Goal: Transaction & Acquisition: Book appointment/travel/reservation

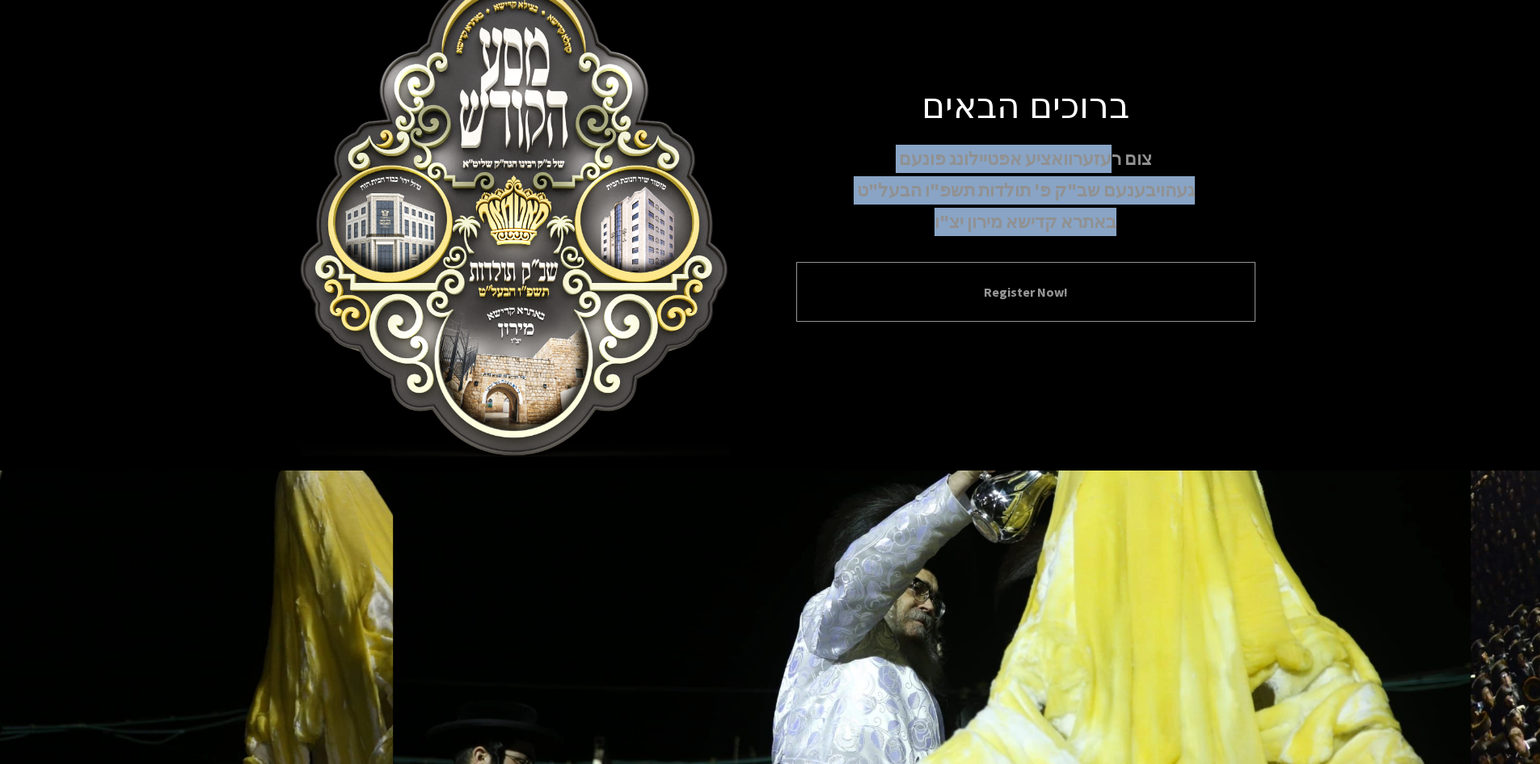
scroll to position [81, 0]
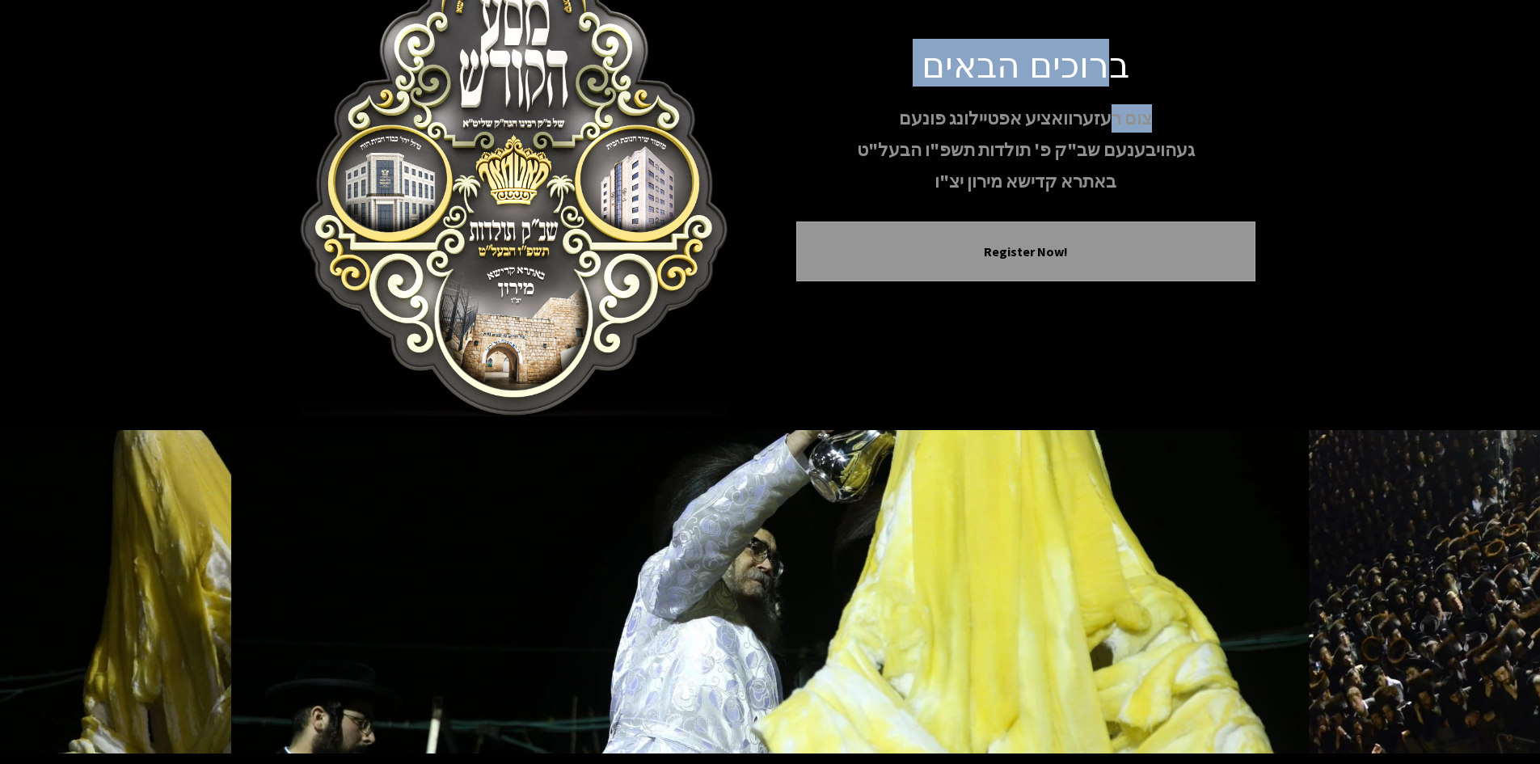
drag, startPoint x: 1105, startPoint y: 204, endPoint x: 1118, endPoint y: 68, distance: 136.4
click at [1118, 68] on div "ברוכים הבאים צום רעזערוואציע אפטיילונג פונעם געהויבענעם שב"ק פ' תולדות תשפ"ו הב…" at bounding box center [1025, 174] width 459 height 265
click at [1118, 68] on h1 "ברוכים הבאים" at bounding box center [1025, 63] width 459 height 43
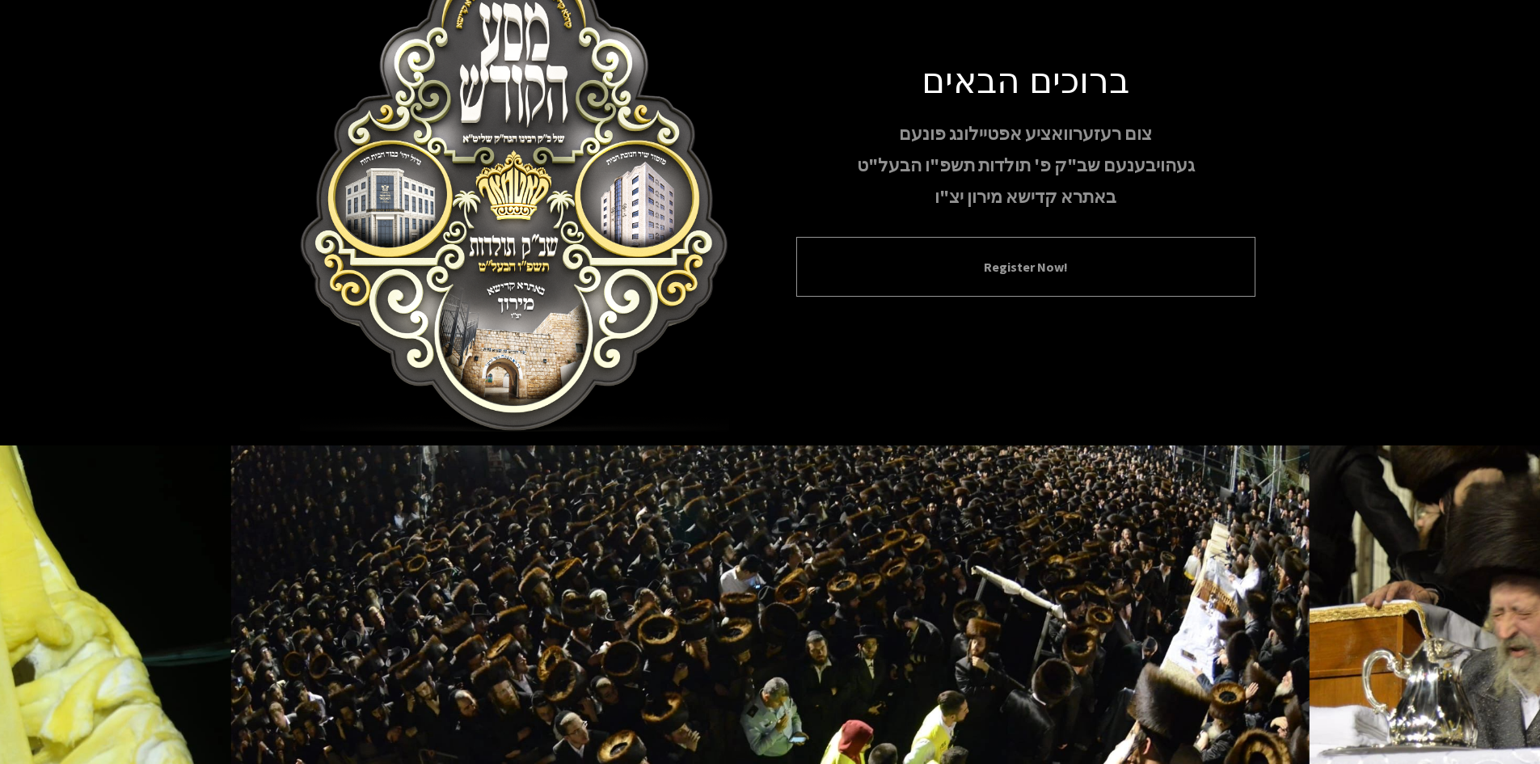
scroll to position [0, 0]
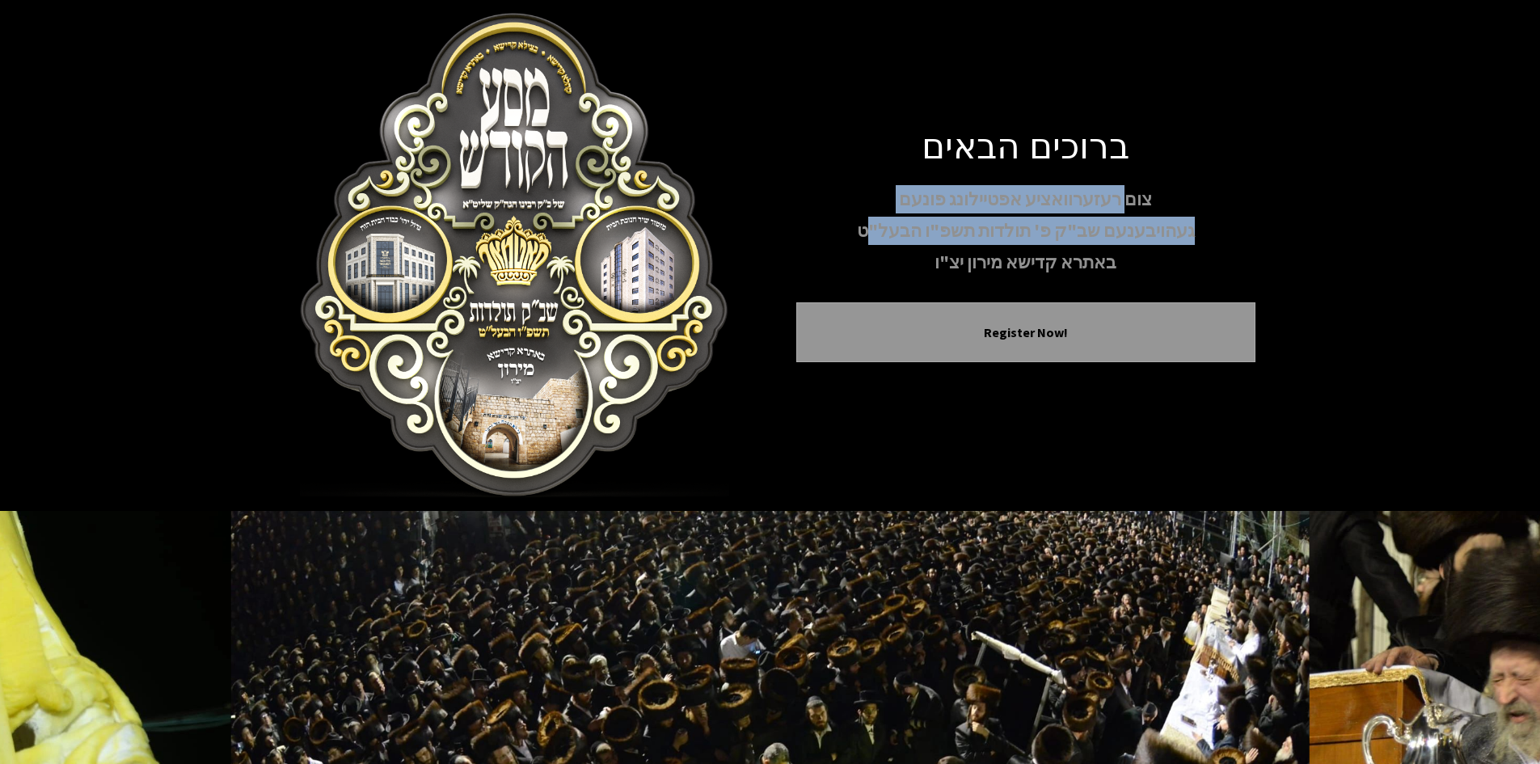
drag, startPoint x: 1120, startPoint y: 209, endPoint x: 870, endPoint y: 229, distance: 250.6
click at [870, 229] on div "צום רעזערוואציע אפטיילונג פונעם געהויבענעם שב"ק פ' תולדות תשפ"ו הבעל"ט באתרא קד…" at bounding box center [1025, 231] width 459 height 92
click at [870, 229] on p "געהויבענעם שב"ק פ' תולדות תשפ"ו הבעל"ט" at bounding box center [1025, 231] width 459 height 28
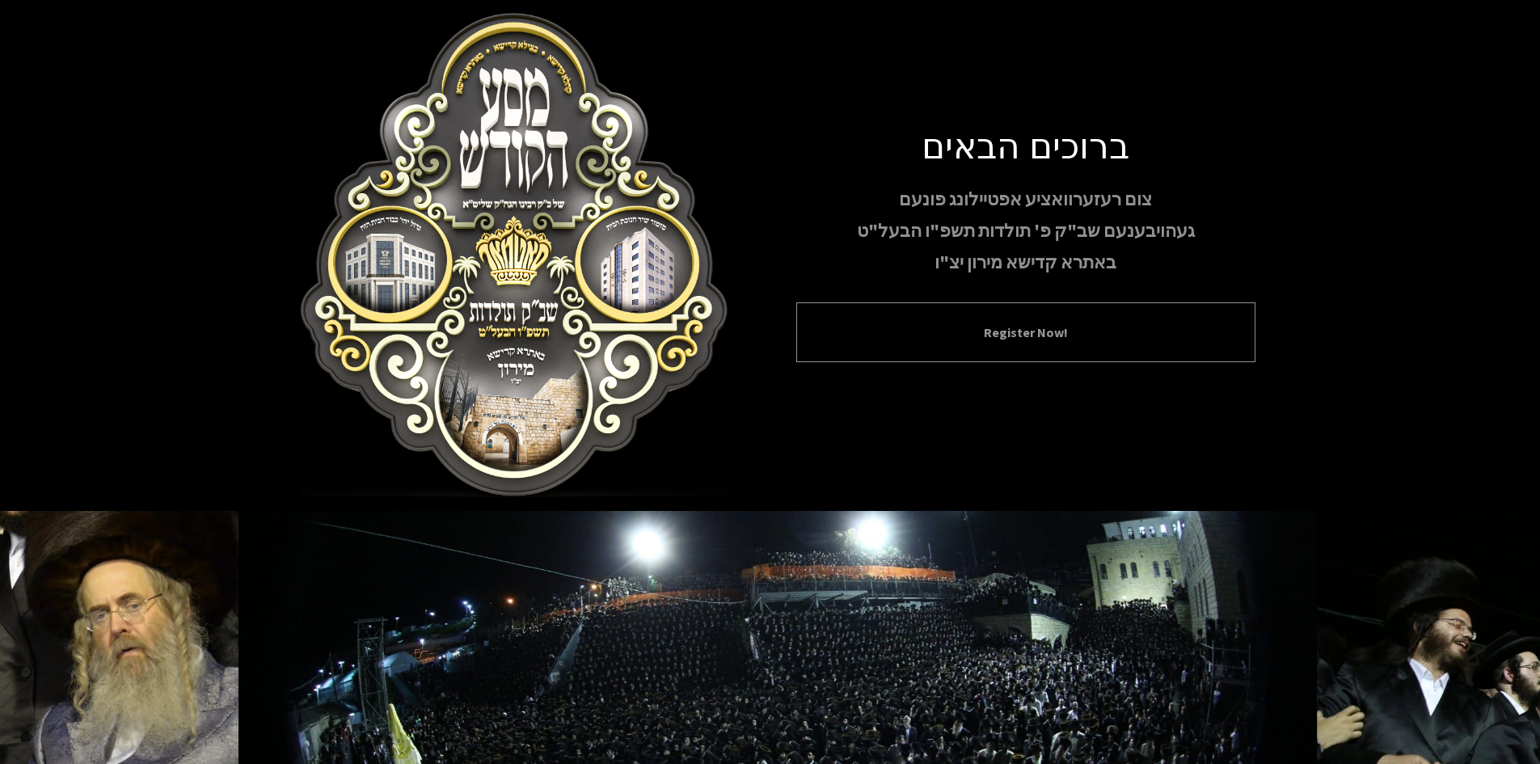
click at [1104, 321] on div "Register Now!" at bounding box center [1025, 332] width 459 height 60
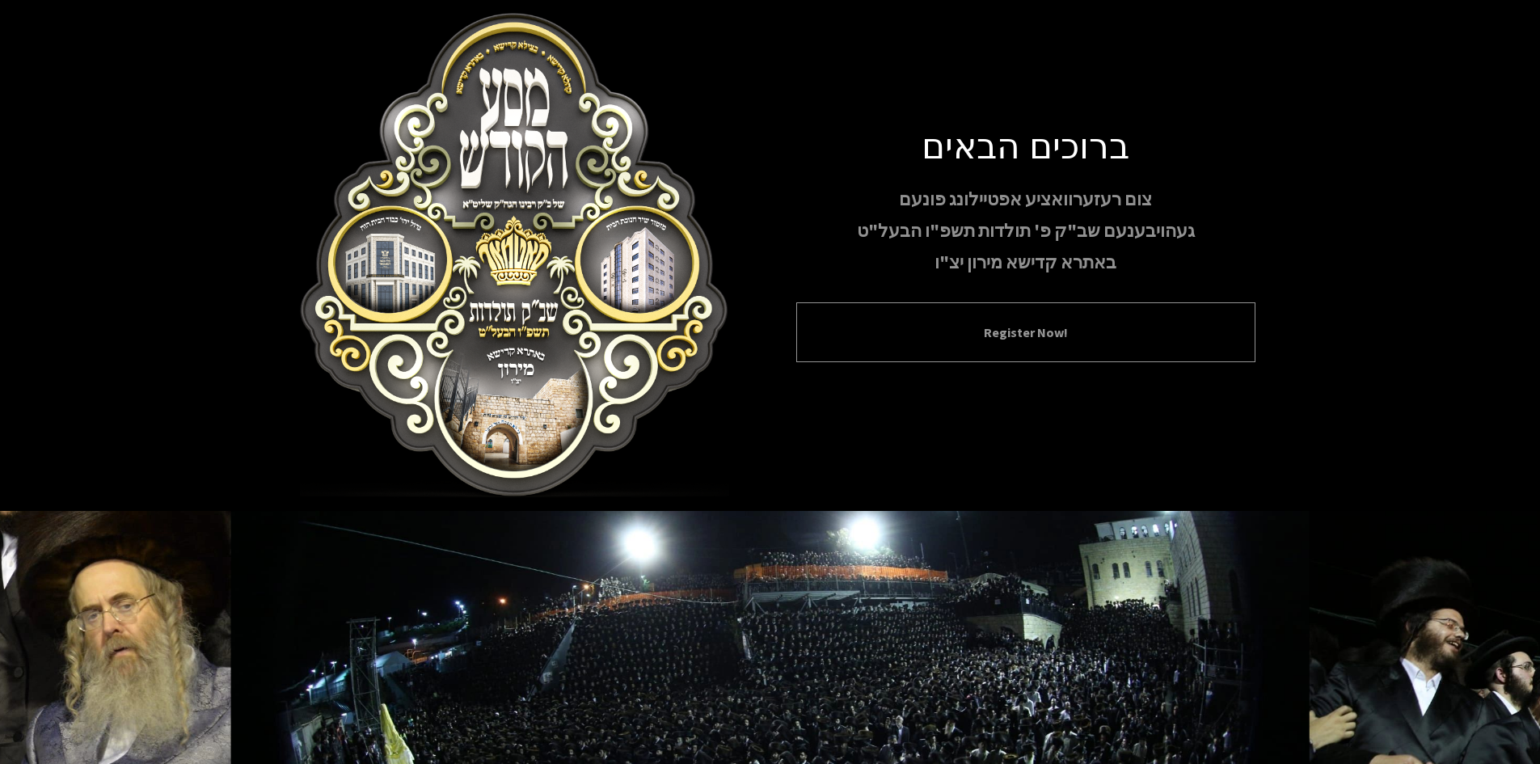
click at [900, 338] on button "Register Now!" at bounding box center [1025, 331] width 419 height 19
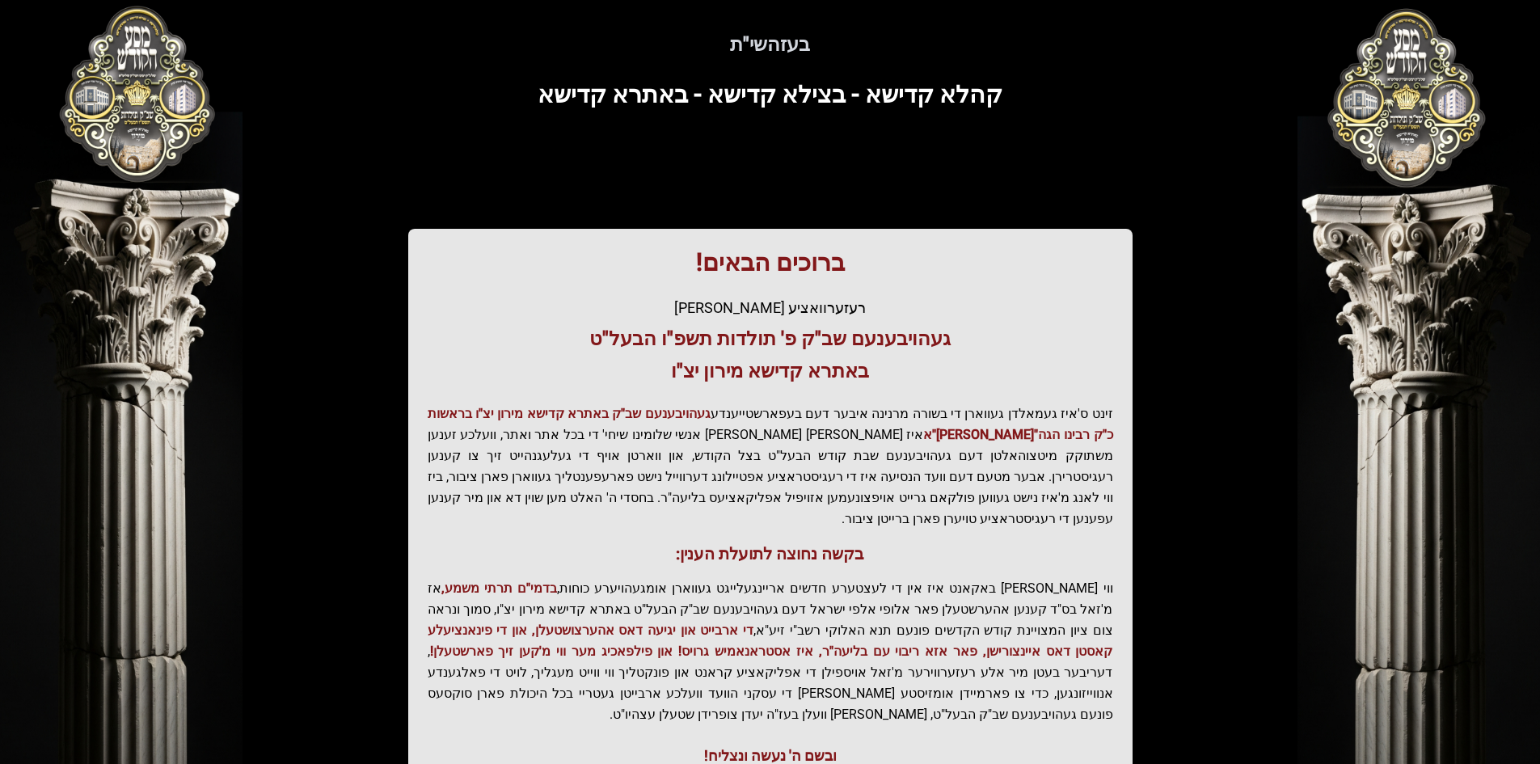
scroll to position [81, 0]
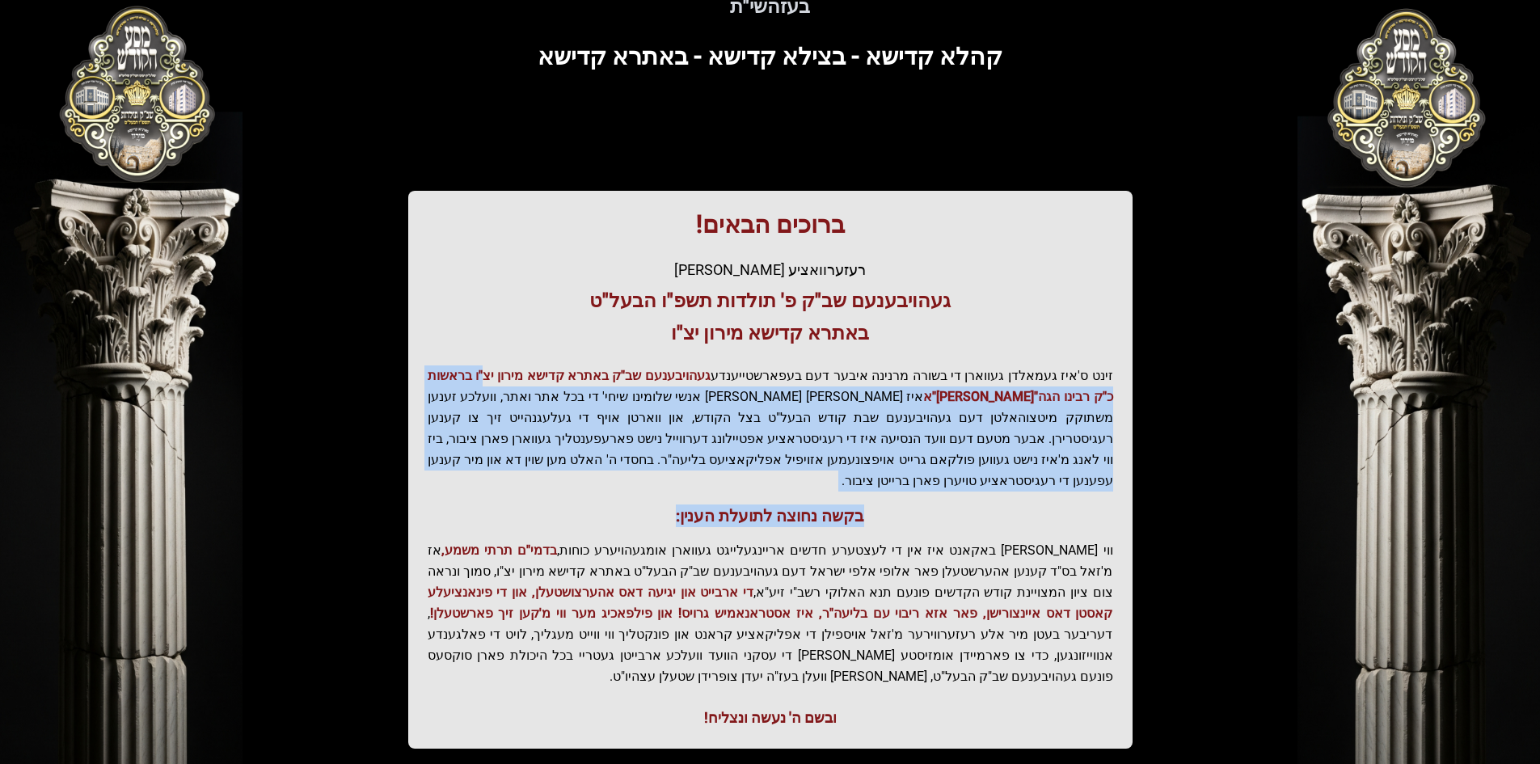
drag, startPoint x: 522, startPoint y: 374, endPoint x: 546, endPoint y: 475, distance: 103.7
click at [546, 475] on div "ברוכים הבאים! רעזערוואציע אפטיילונג פונעם געהויבענעם שב"ק פ' תולדות תשפ"ו הבעל"…" at bounding box center [770, 470] width 724 height 558
click at [543, 478] on div "ברוכים הבאים! רעזערוואציע אפטיילונג פונעם געהויבענעם שב"ק פ' תולדות תשפ"ו הבעל"…" at bounding box center [770, 470] width 724 height 558
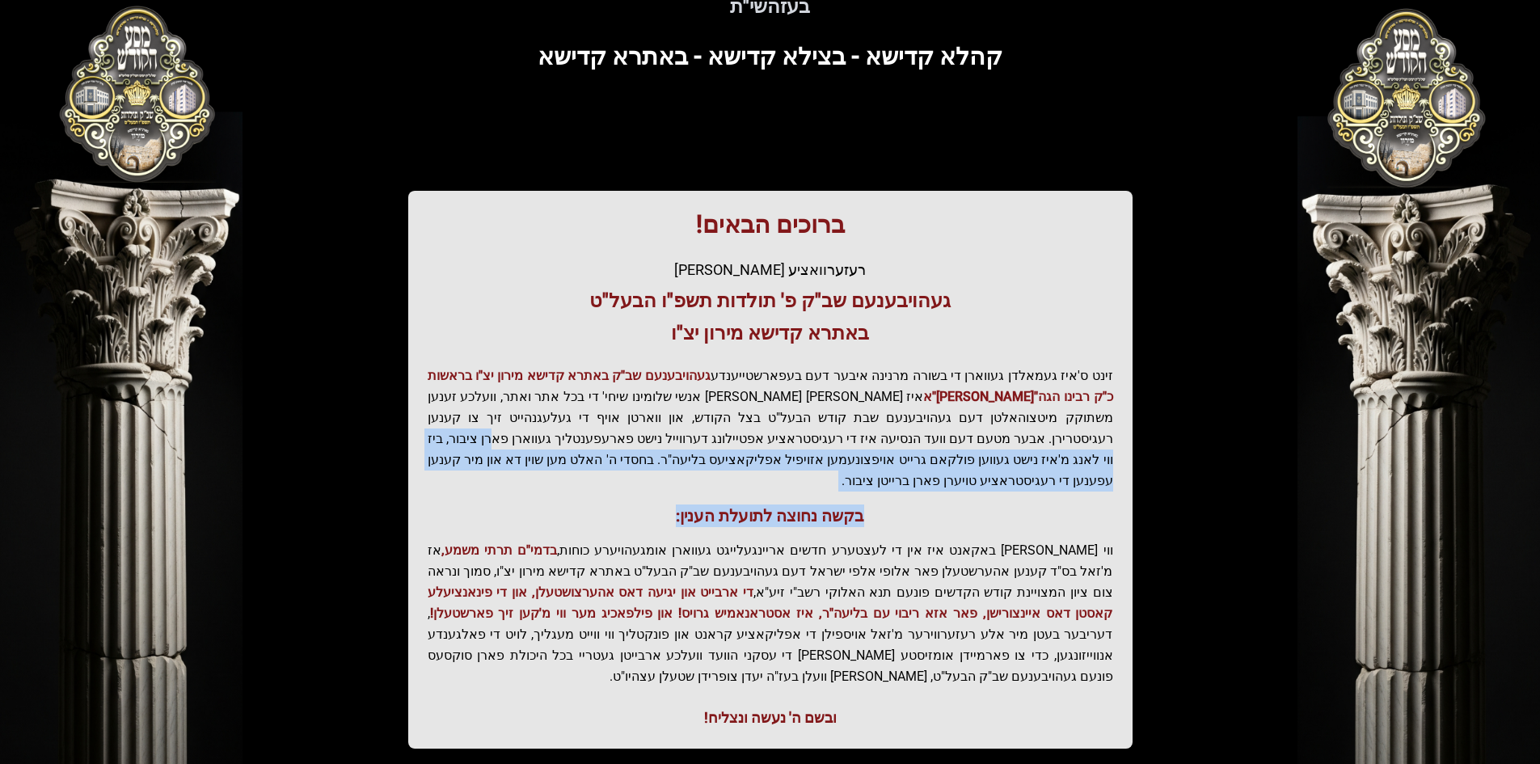
drag, startPoint x: 794, startPoint y: 435, endPoint x: 494, endPoint y: 484, distance: 303.9
click at [494, 484] on div "ברוכים הבאים! רעזערוואציע אפטיילונג פונעם געהויבענעם שב"ק פ' תולדות תשפ"ו הבעל"…" at bounding box center [770, 470] width 724 height 558
click at [494, 504] on h3 "בקשה נחוצה לתועלת הענין:" at bounding box center [770, 515] width 685 height 23
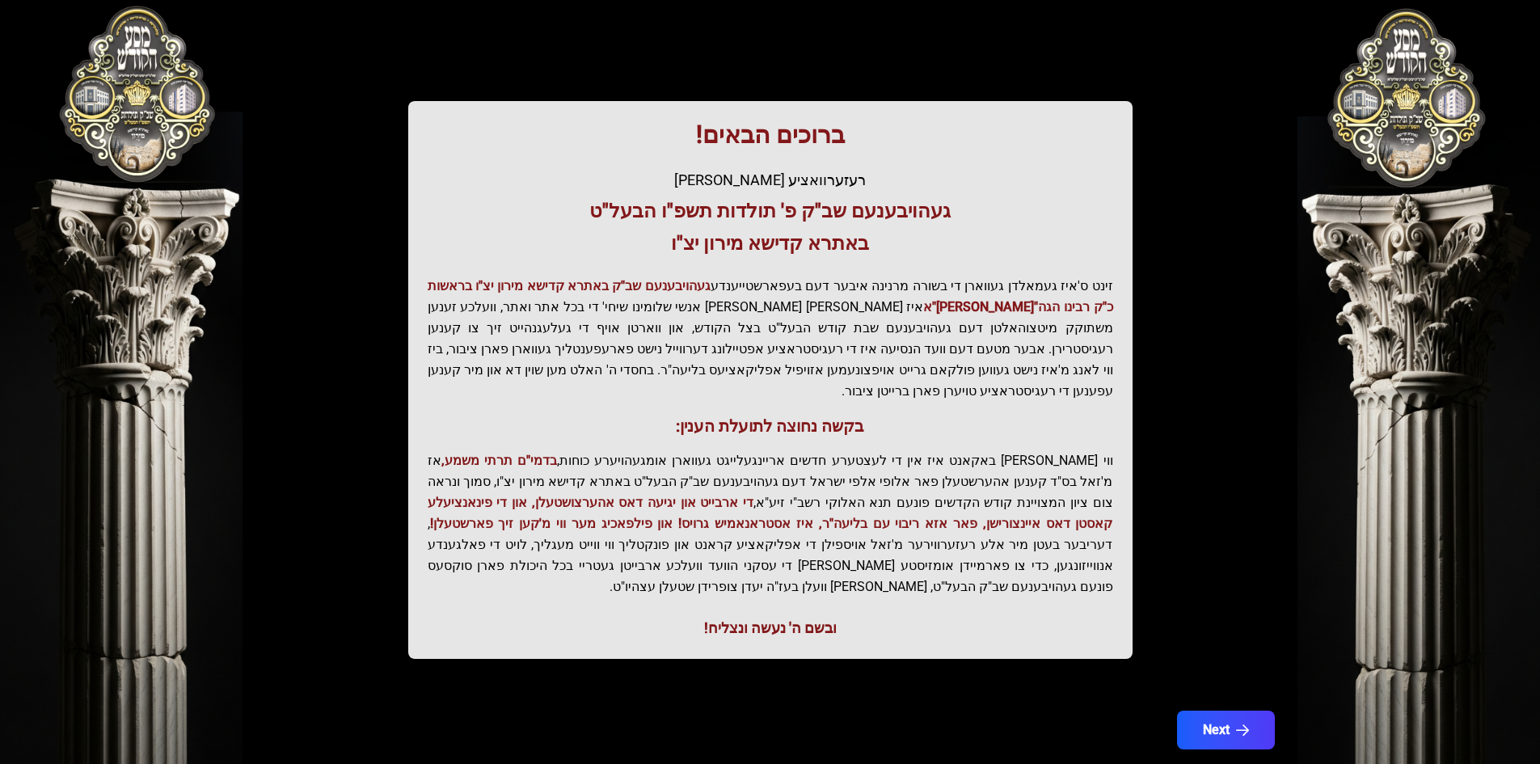
scroll to position [172, 0]
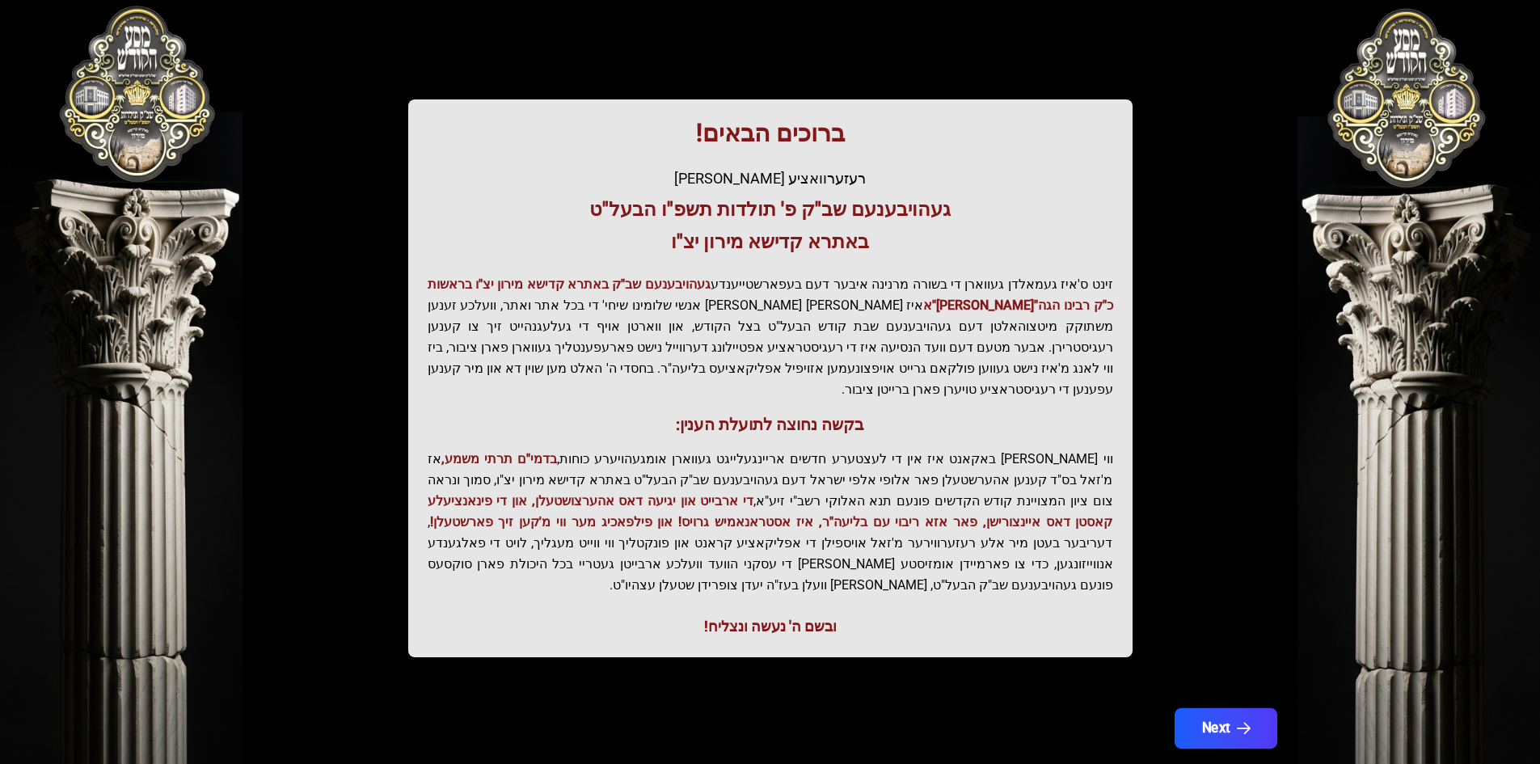
click at [1260, 708] on button "Next" at bounding box center [1225, 728] width 103 height 40
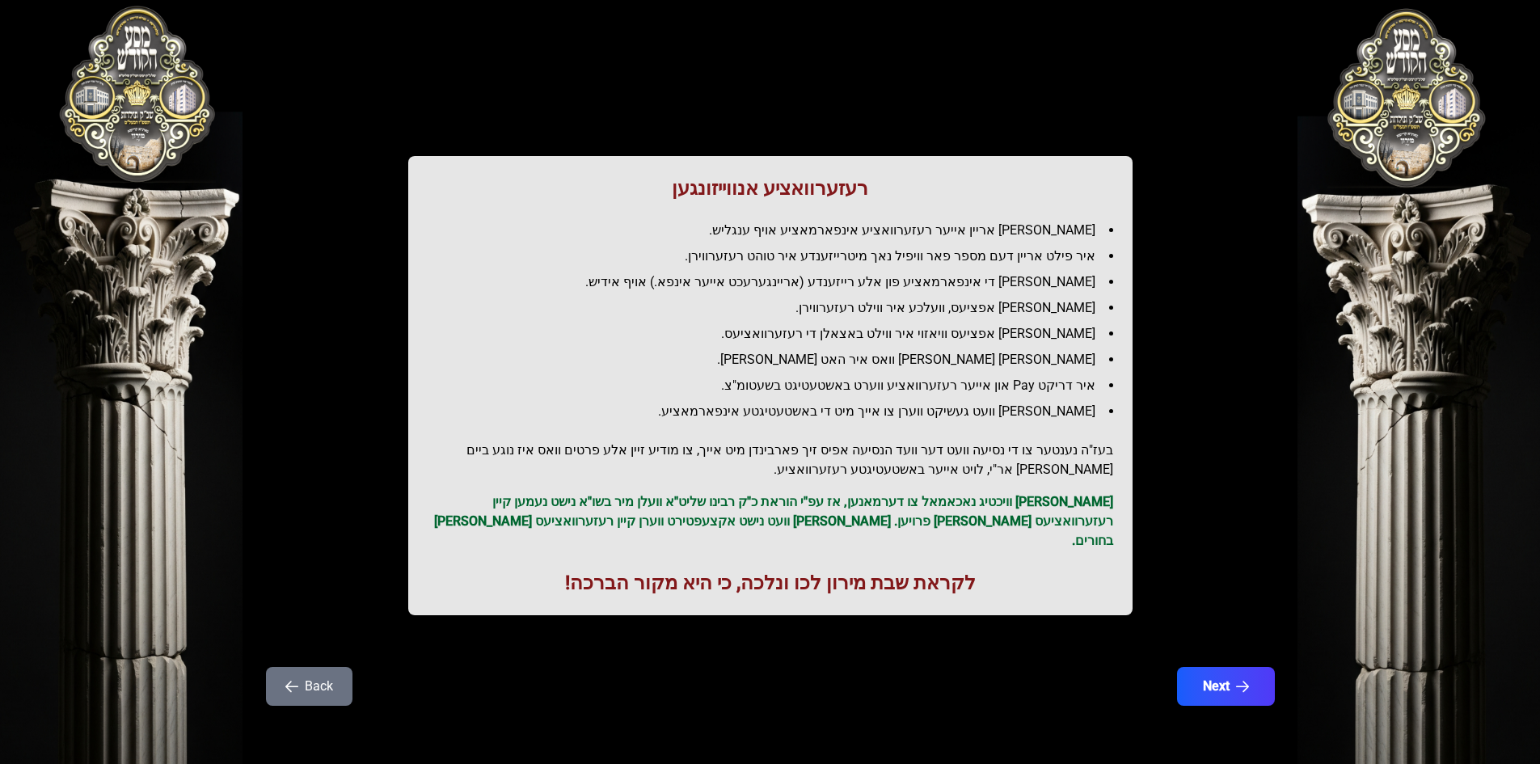
scroll to position [0, 0]
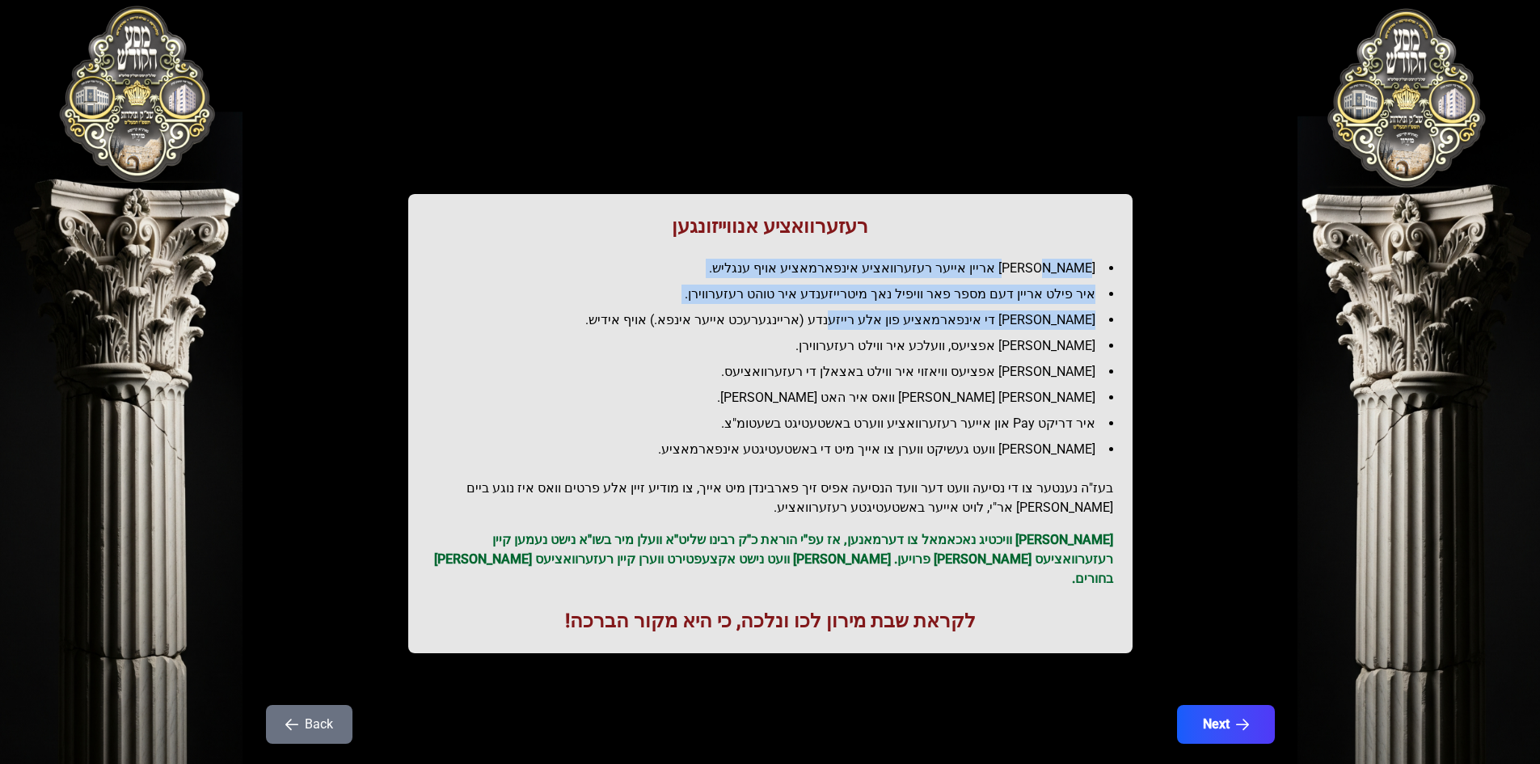
drag, startPoint x: 1066, startPoint y: 265, endPoint x: 880, endPoint y: 322, distance: 194.6
click at [880, 322] on ul "[PERSON_NAME] אריין אייער רעזערוואציע אינפארמאציע אויף ענגליש. איר פילט אריין ד…" at bounding box center [770, 359] width 685 height 200
click at [880, 322] on li "[PERSON_NAME] די אינפארמאציע פון אלע רייזענדע (אריינגערעכט אייער אינפא.) אויף א…" at bounding box center [776, 319] width 672 height 19
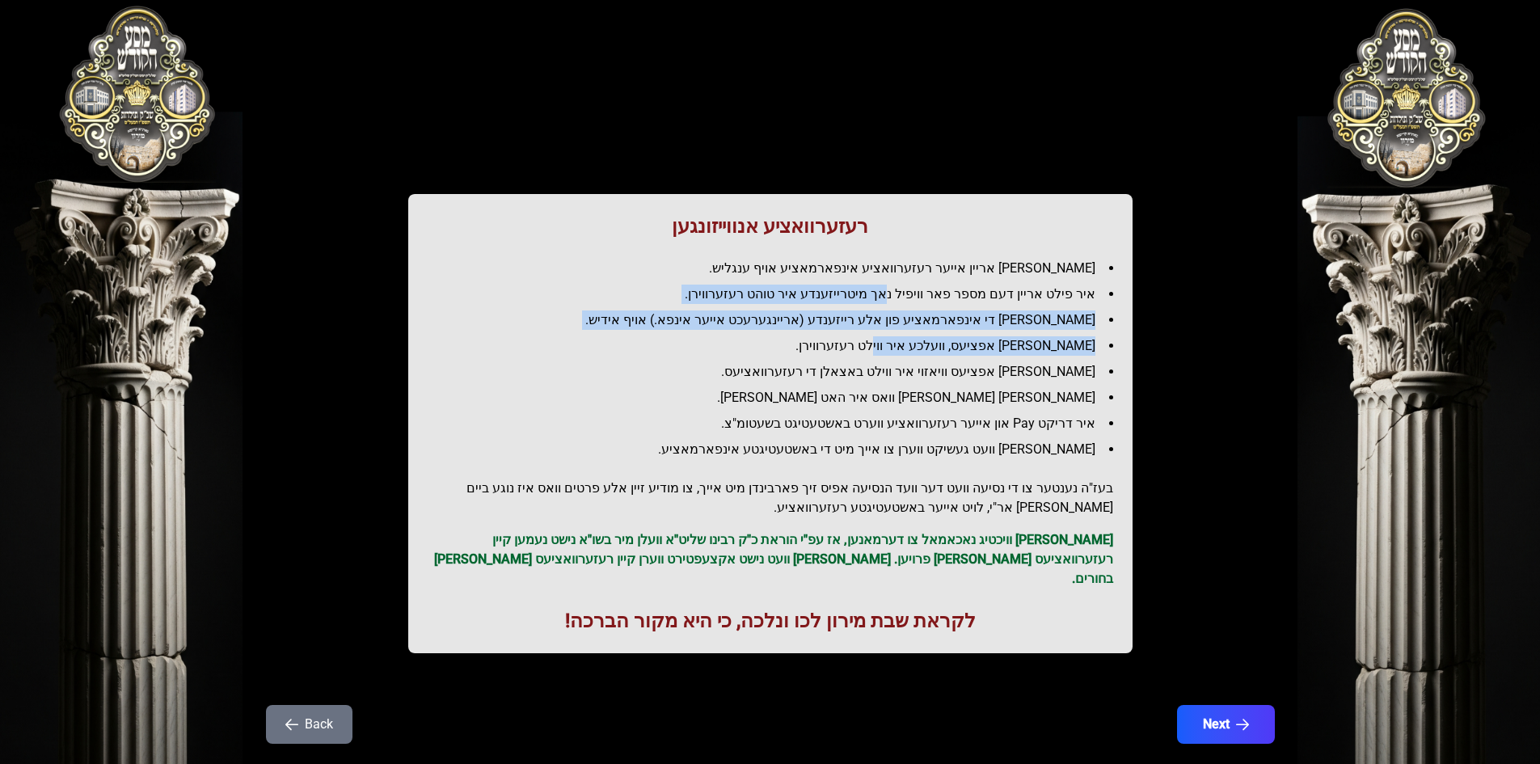
drag, startPoint x: 905, startPoint y: 297, endPoint x: 922, endPoint y: 339, distance: 45.3
click at [922, 339] on ul "[PERSON_NAME] אריין אייער רעזערוואציע אינפארמאציע אויף ענגליש. איר פילט אריין ד…" at bounding box center [770, 359] width 685 height 200
click at [922, 339] on li "[PERSON_NAME] אפציעס, וועלכע איר ווילט רעזערווירן." at bounding box center [776, 345] width 672 height 19
drag, startPoint x: 1029, startPoint y: 334, endPoint x: 1016, endPoint y: 358, distance: 27.5
click at [1017, 357] on ul "[PERSON_NAME] אריין אייער רעזערוואציע אינפארמאציע אויף ענגליש. איר פילט אריין ד…" at bounding box center [770, 359] width 685 height 200
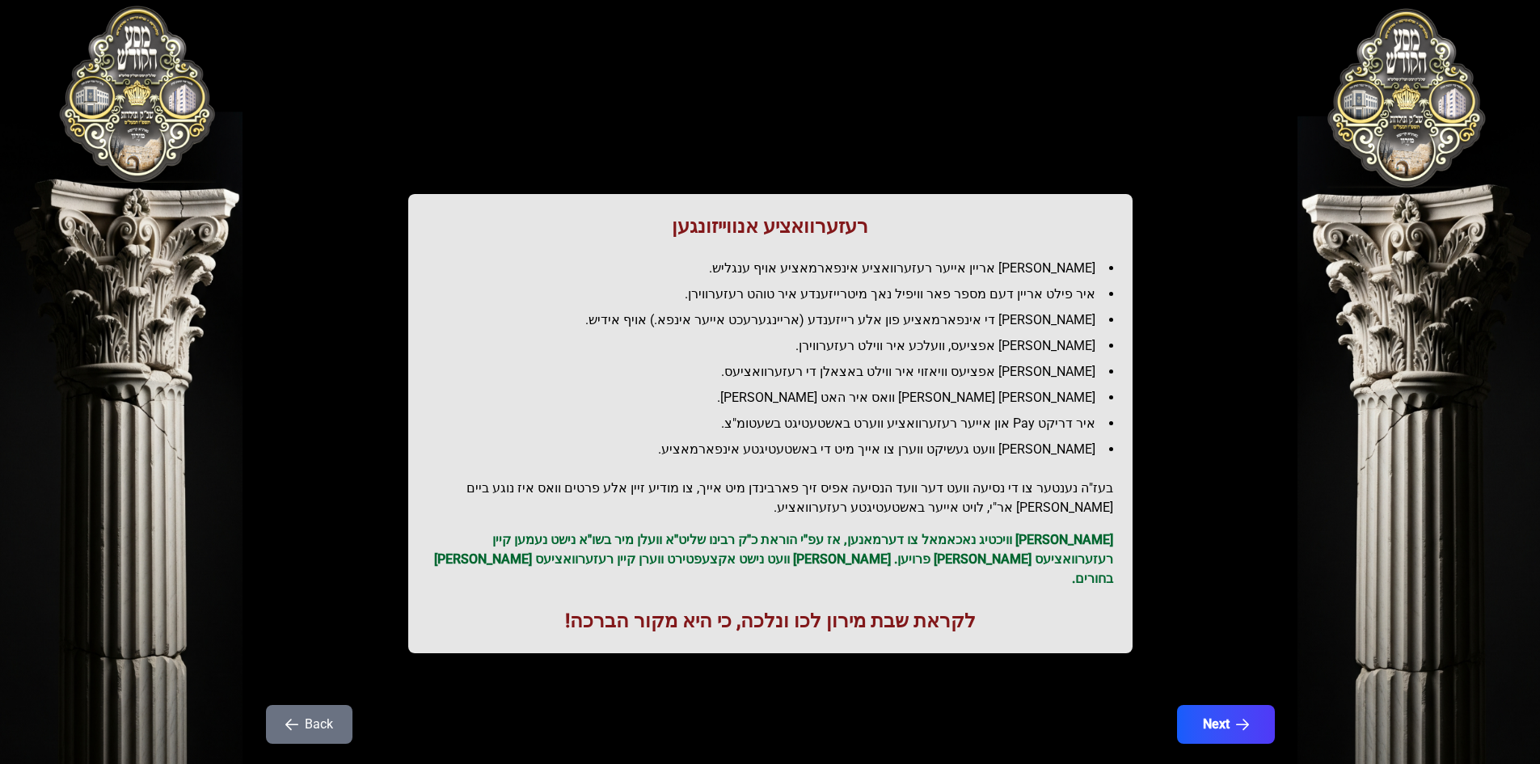
click at [877, 365] on li "[PERSON_NAME] אפציעס וויאזוי איר ווילט באצאלן די רעזערוואציעס." at bounding box center [776, 371] width 672 height 19
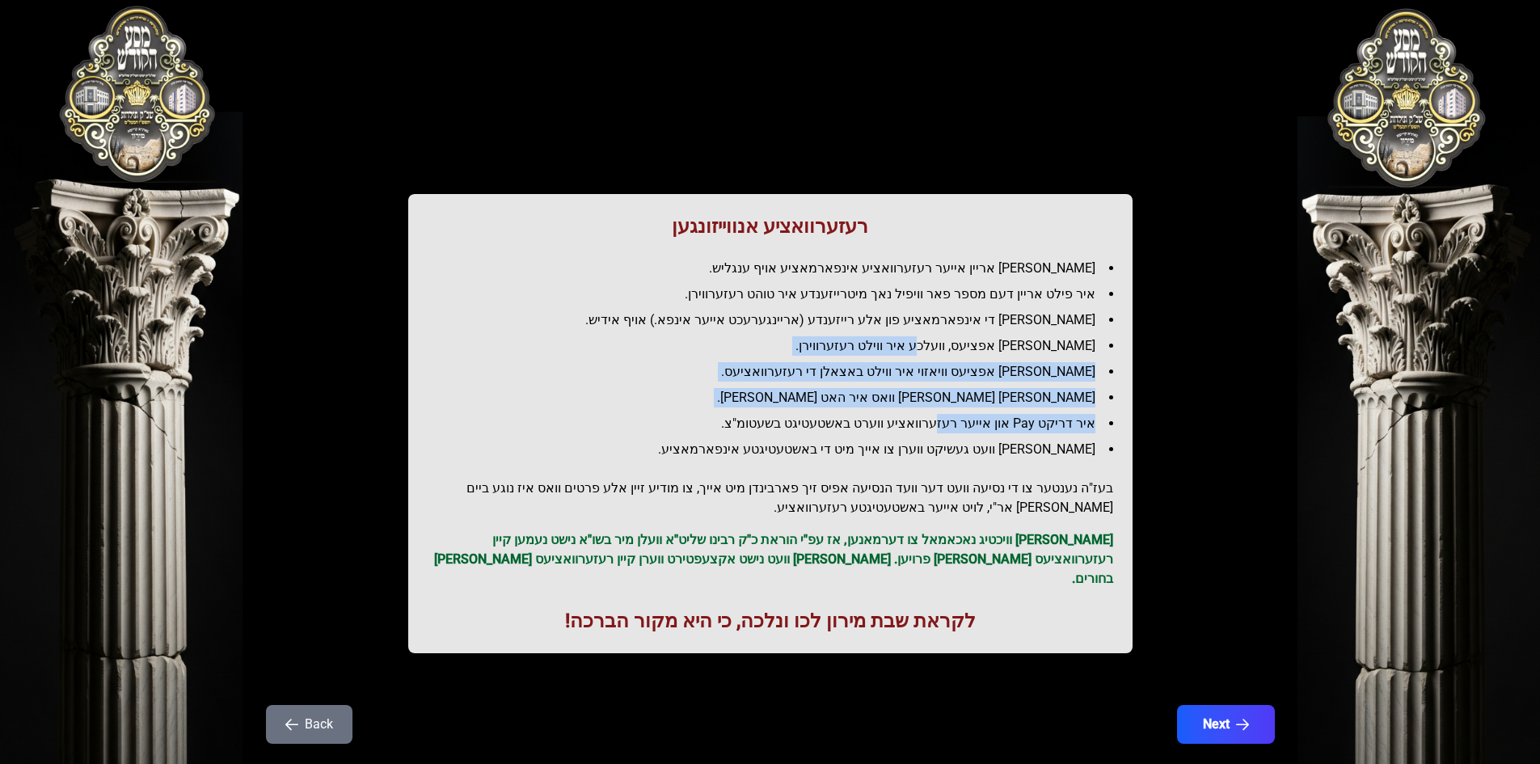
drag, startPoint x: 963, startPoint y: 356, endPoint x: 945, endPoint y: 424, distance: 70.4
click at [949, 420] on ul "[PERSON_NAME] אריין אייער רעזערוואציע אינפארמאציע אויף ענגליש. איר פילט אריין ד…" at bounding box center [770, 359] width 685 height 200
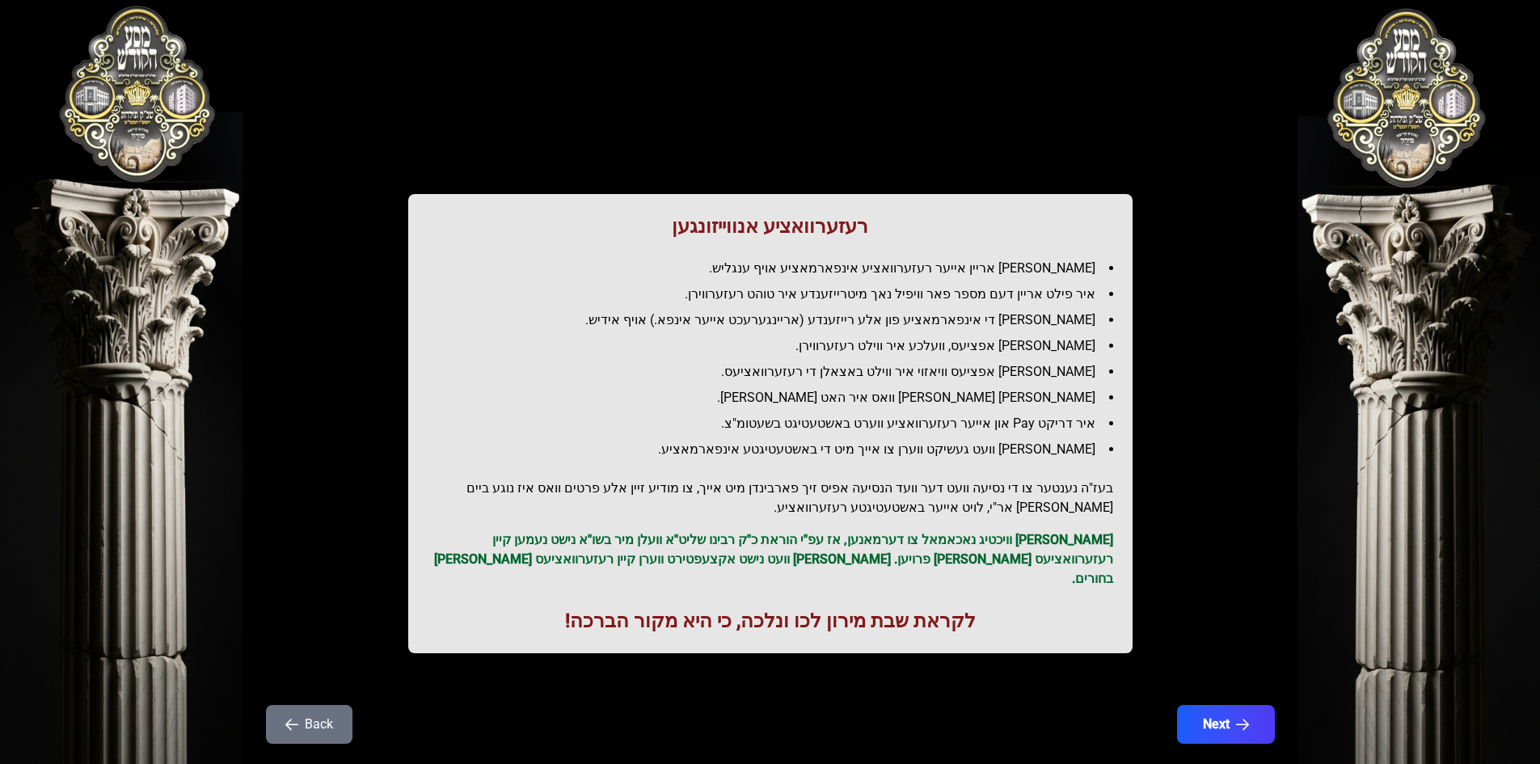
click at [937, 429] on li "איר דריקט Pay און אייער רעזערוואציע ווערט באשטעטיגט בשעטומ"צ." at bounding box center [776, 423] width 672 height 19
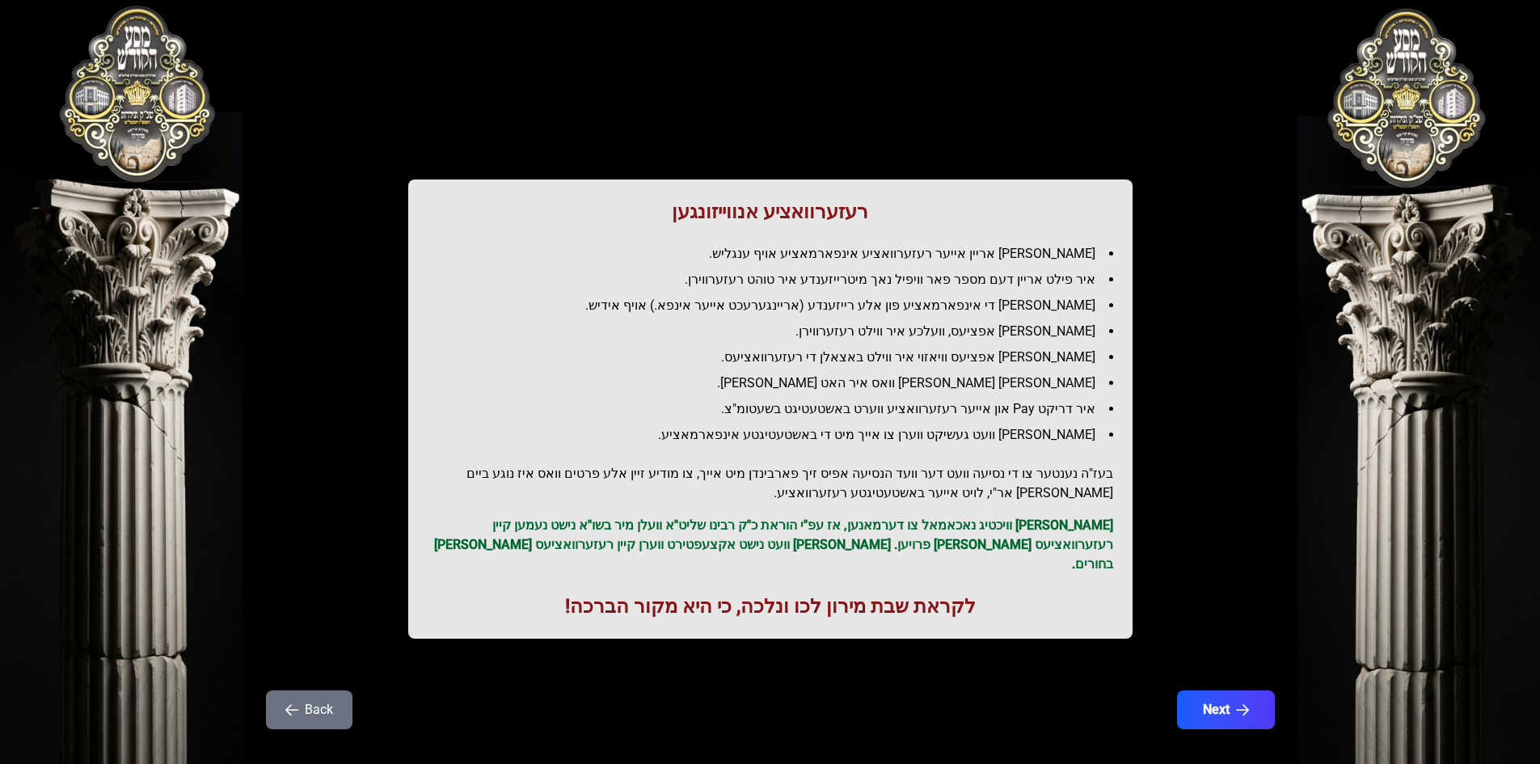
scroll to position [19, 0]
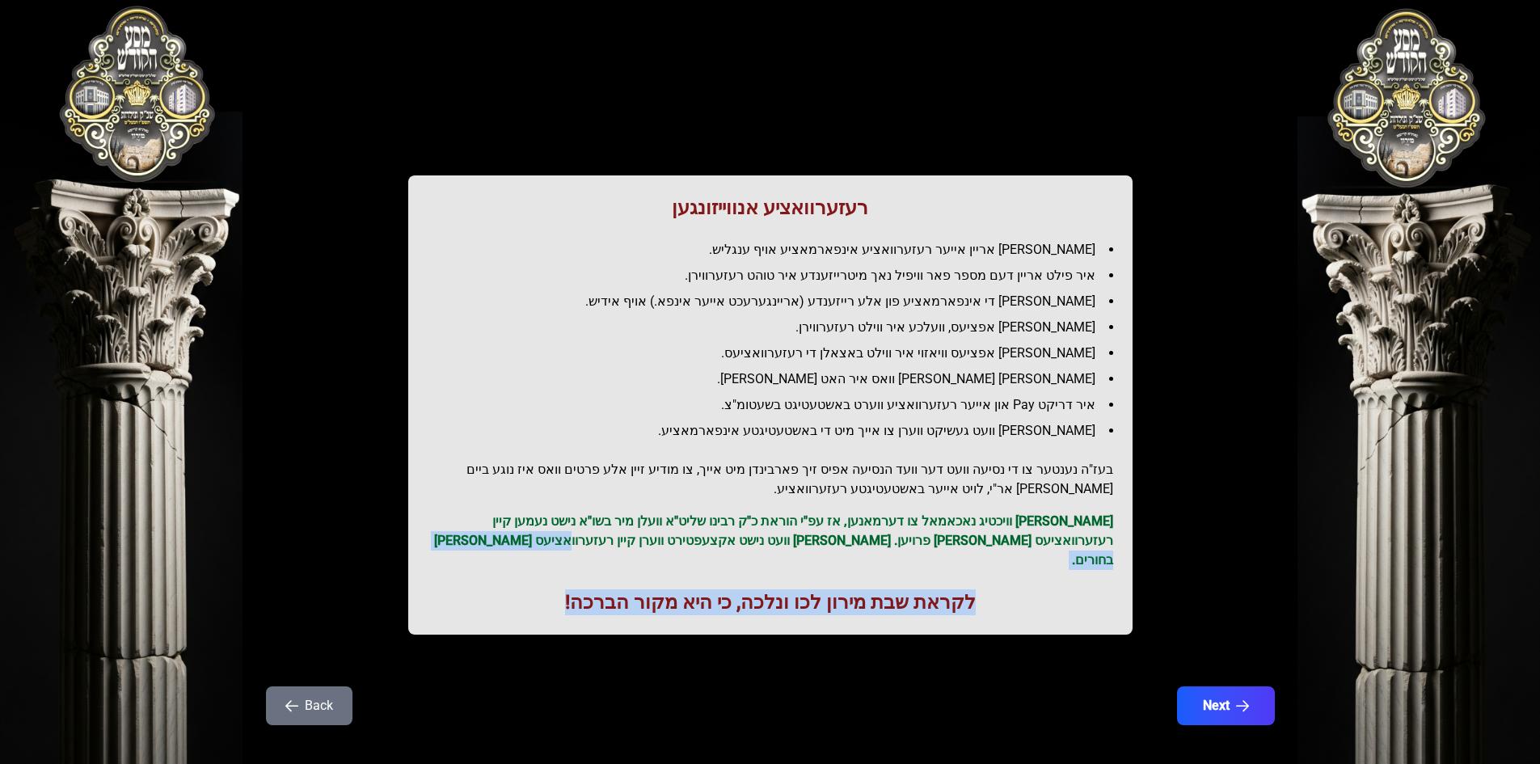
drag, startPoint x: 542, startPoint y: 549, endPoint x: 574, endPoint y: 563, distance: 35.1
click at [574, 563] on div "רעזערוואציע אנווייזונגען איר לייגט אריין אייער רעזערוואציע אינפארמאציע אויף ענג…" at bounding box center [770, 404] width 724 height 459
click at [574, 558] on div "רעזערוואציע אנווייזונגען איר לייגט אריין אייער רעזערוואציע אינפארמאציע אויף ענג…" at bounding box center [770, 404] width 724 height 459
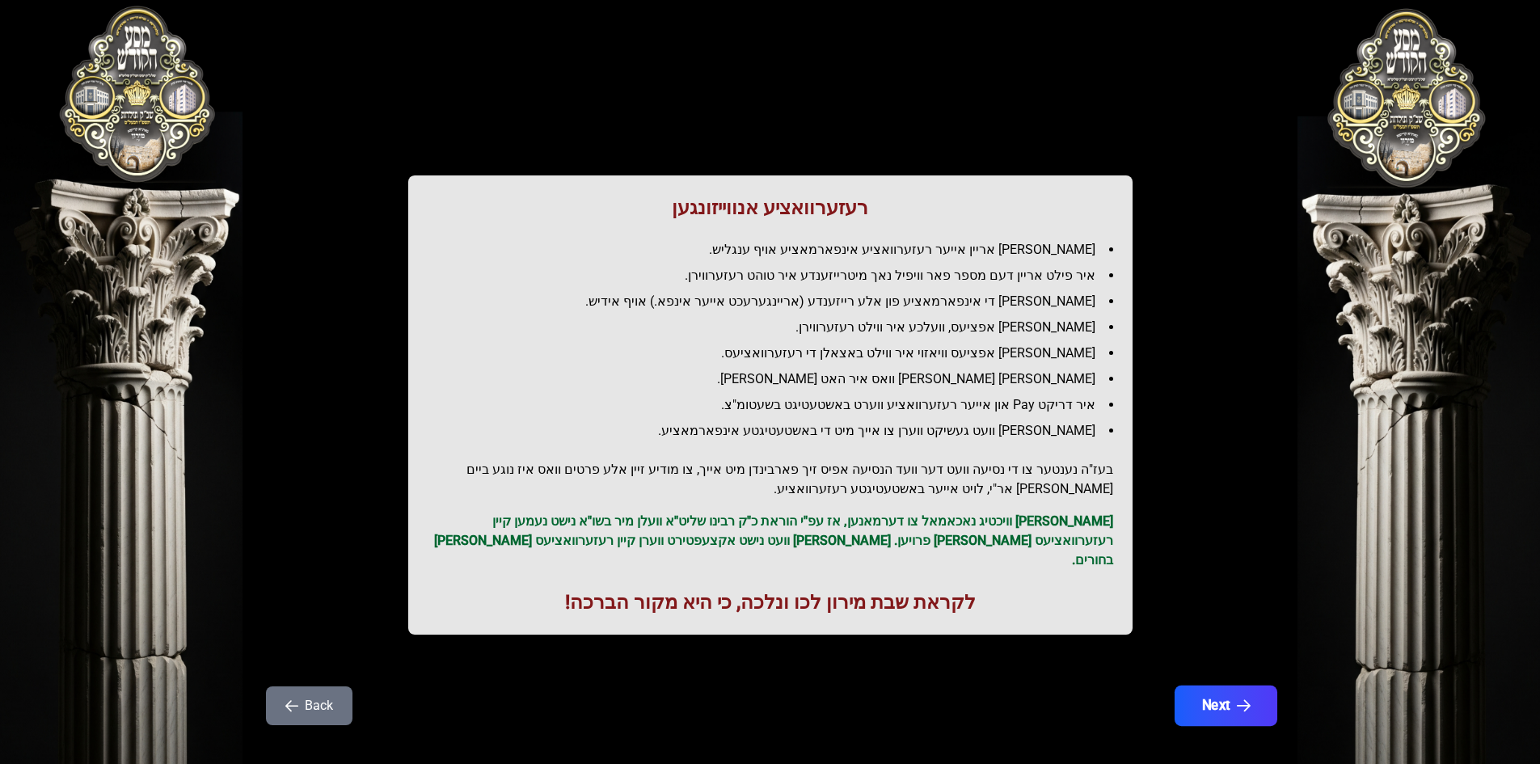
click at [1233, 685] on button "Next" at bounding box center [1225, 705] width 103 height 40
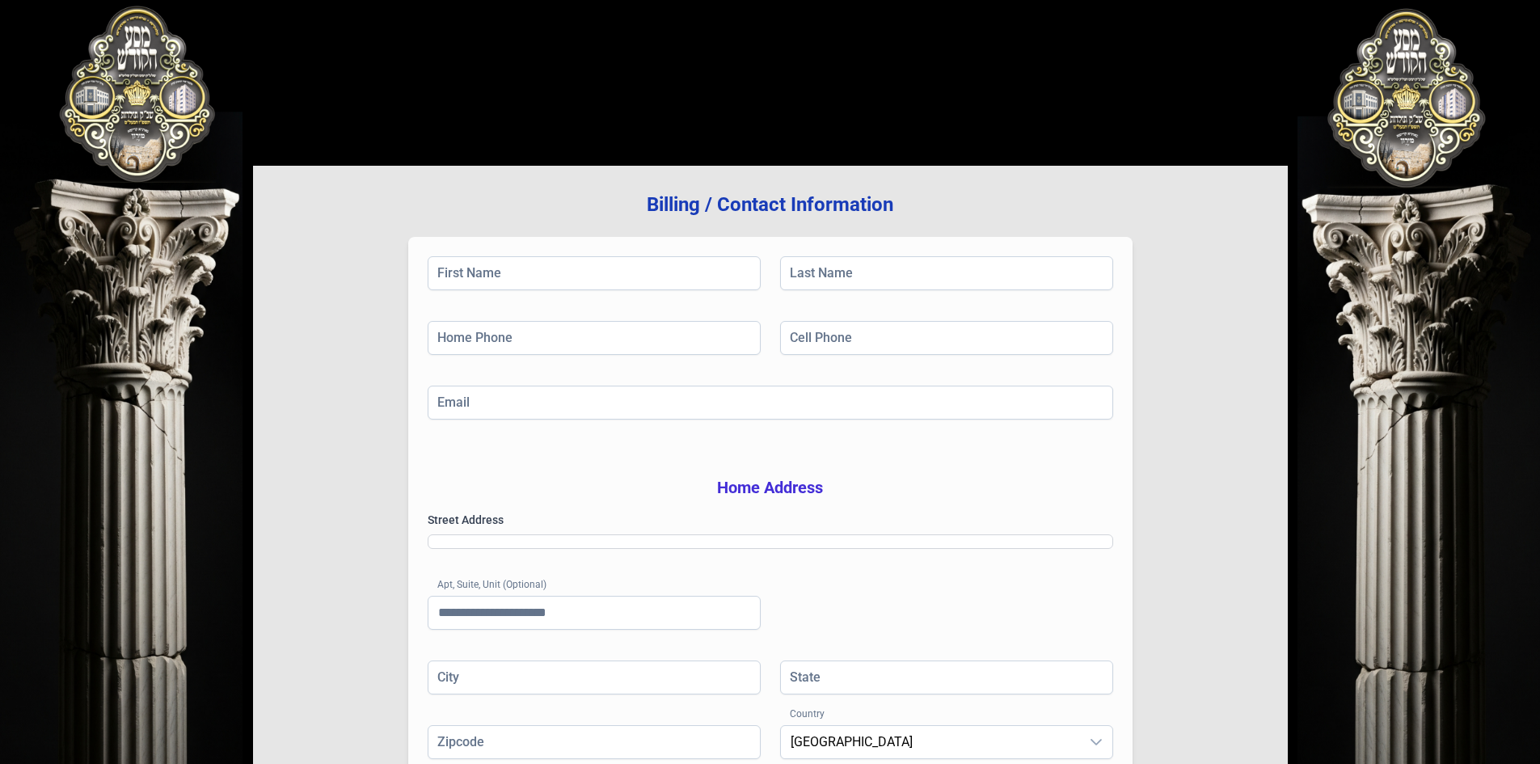
scroll to position [0, 0]
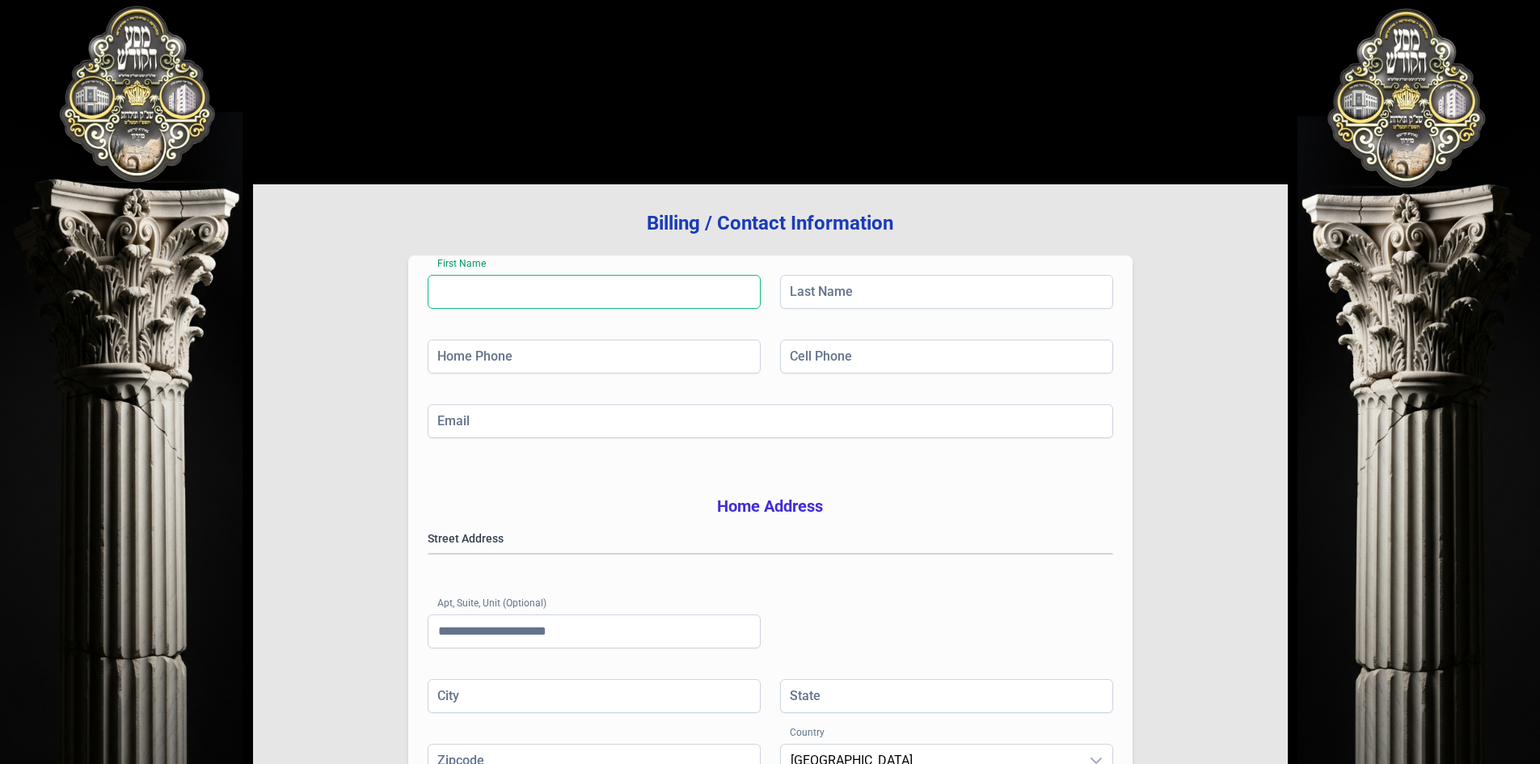
click at [584, 280] on input "First Name" at bounding box center [594, 292] width 333 height 34
type input "*****"
type input "****"
type input "**********"
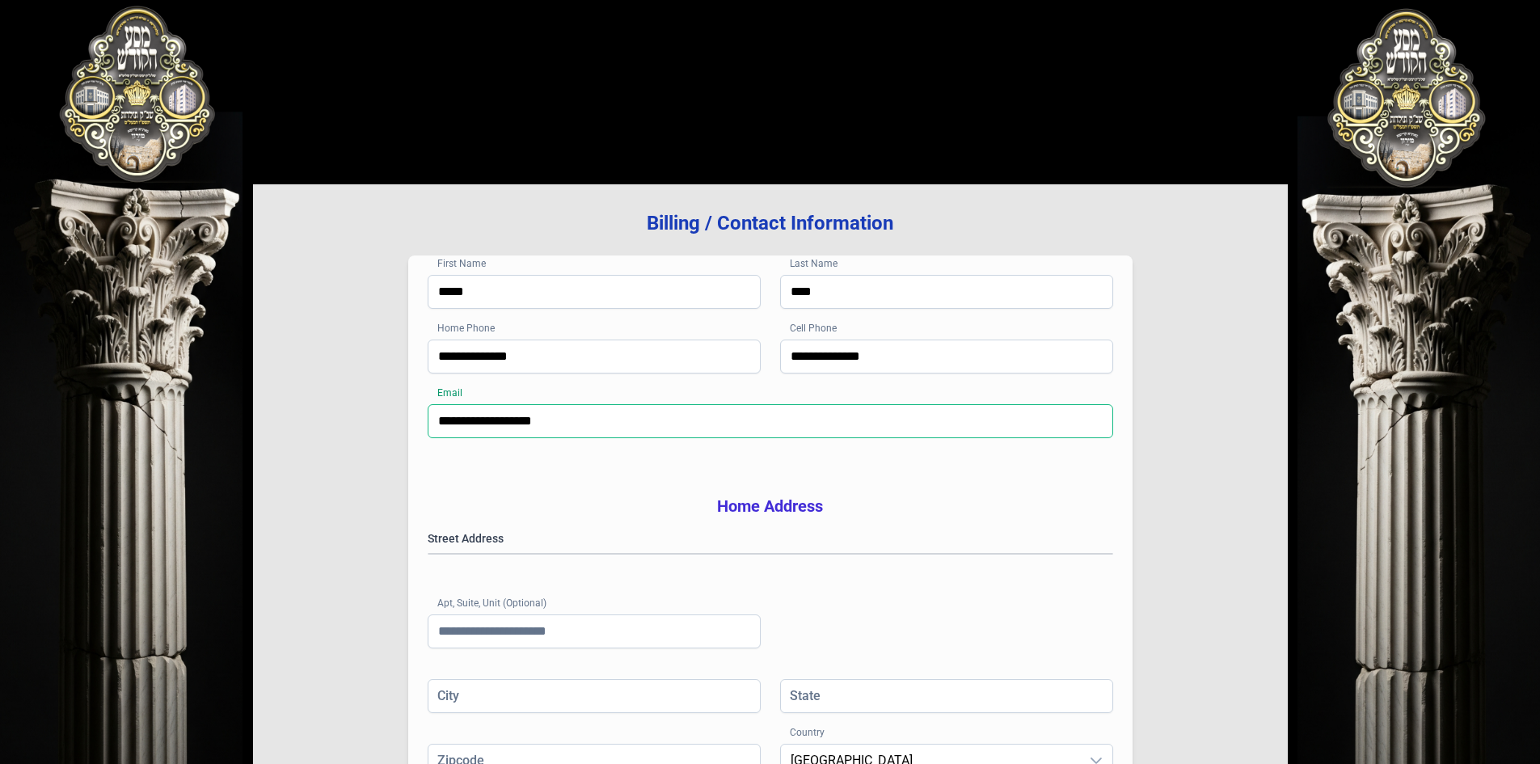
type input "**********"
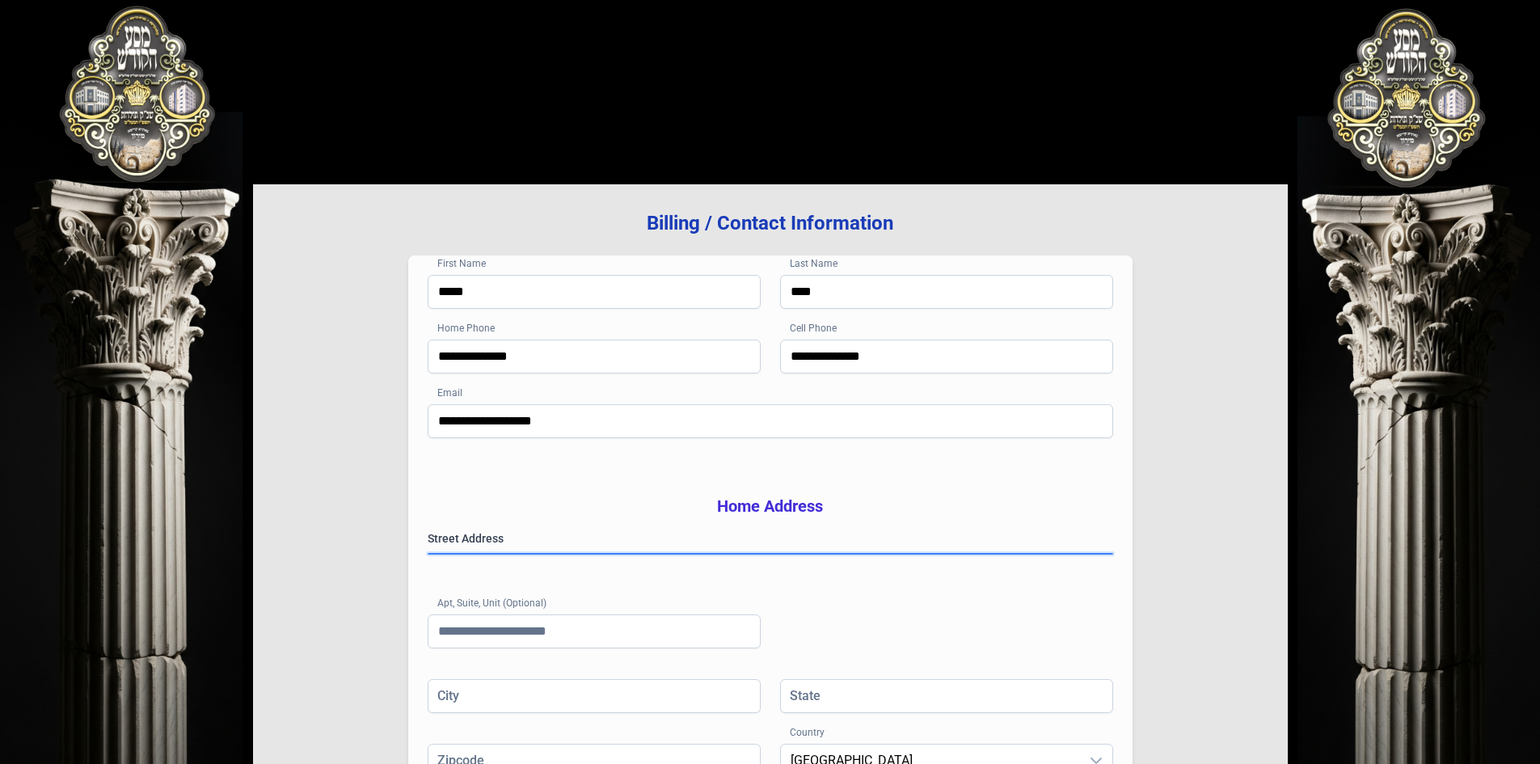
click at [428, 554] on gmp-place-autocomplete at bounding box center [428, 554] width 0 height 0
type input "********"
type input "**"
type input "*******"
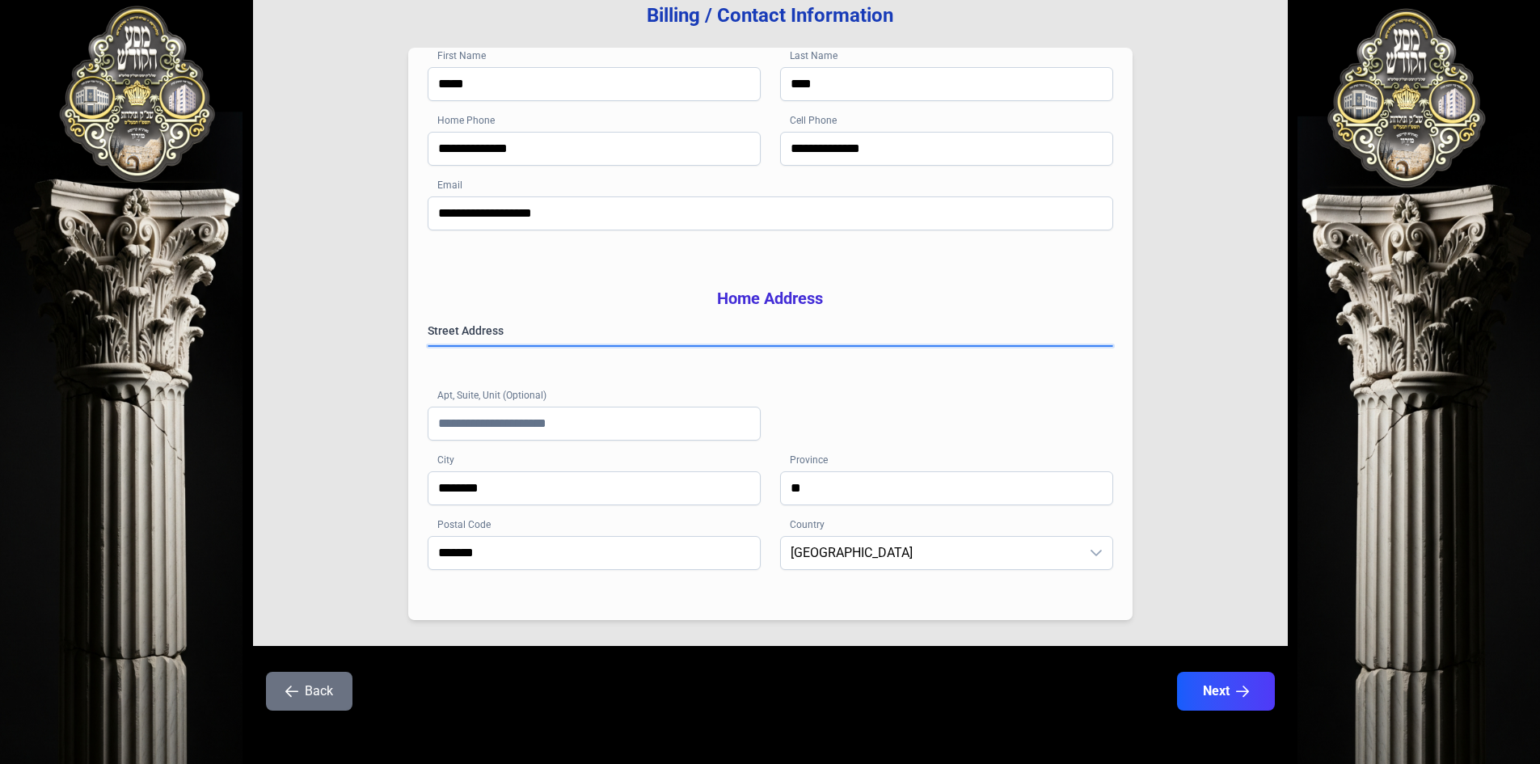
scroll to position [237, 0]
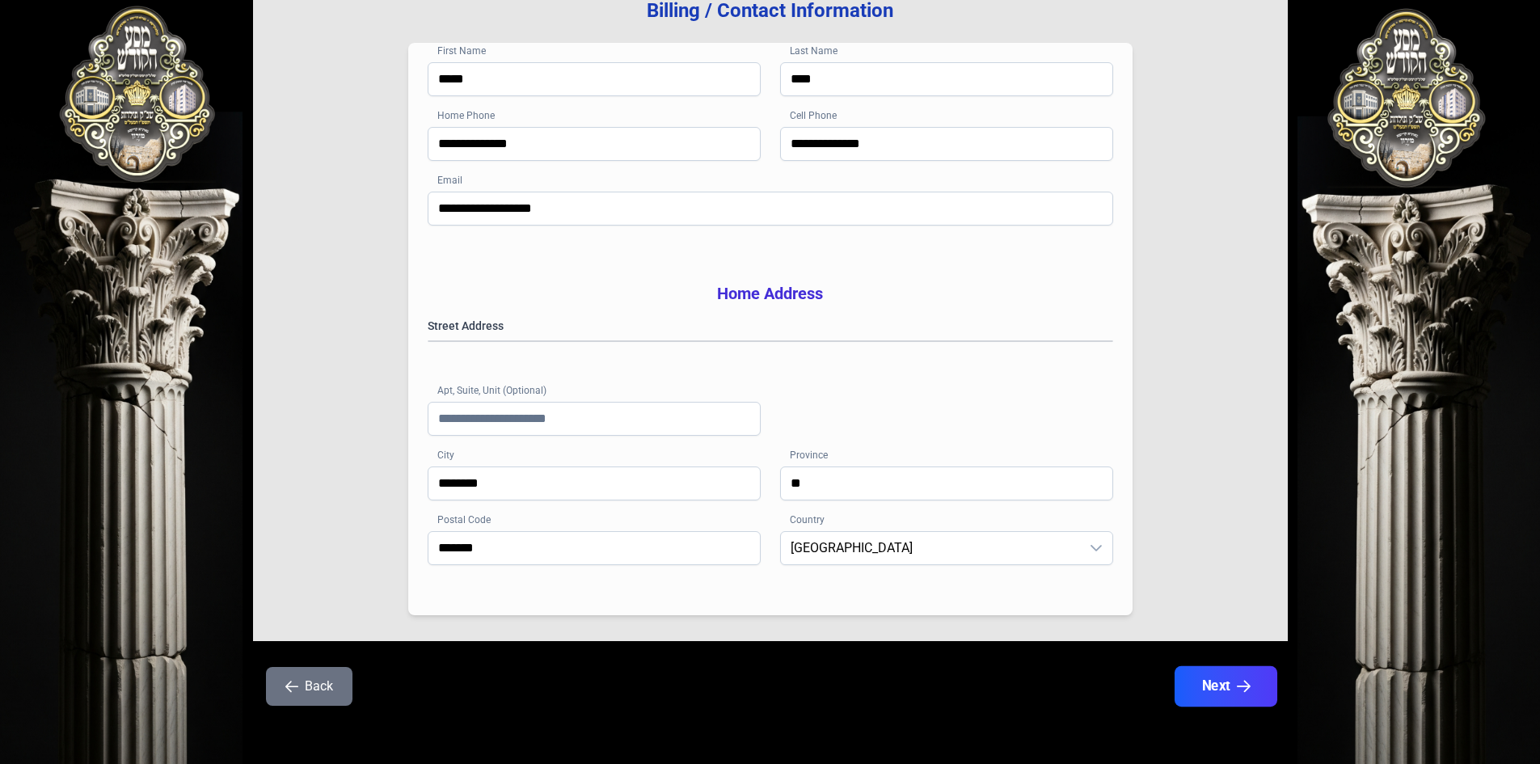
click at [1189, 674] on button "Next" at bounding box center [1225, 686] width 103 height 40
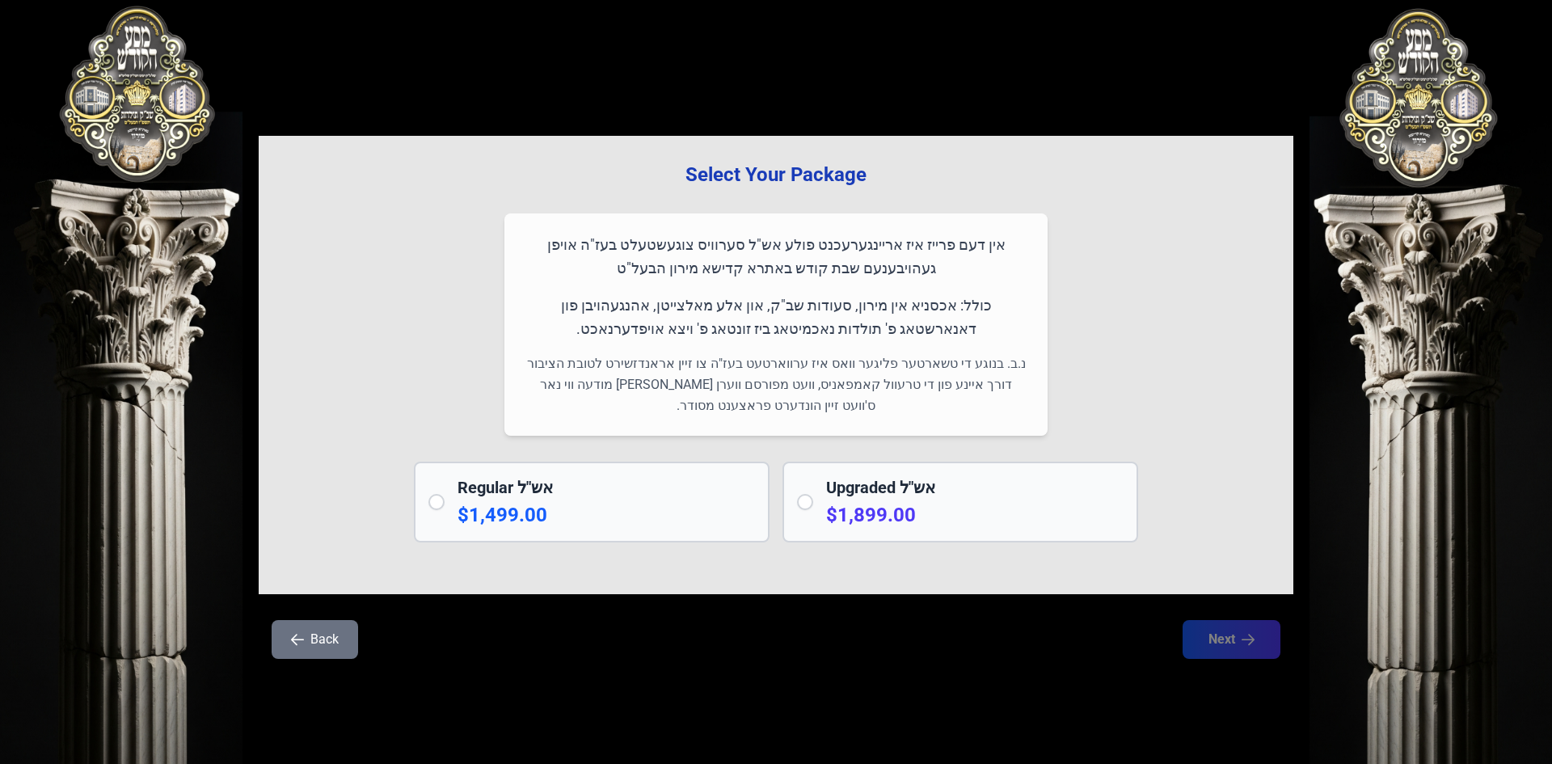
click at [315, 635] on button "Back" at bounding box center [315, 639] width 86 height 39
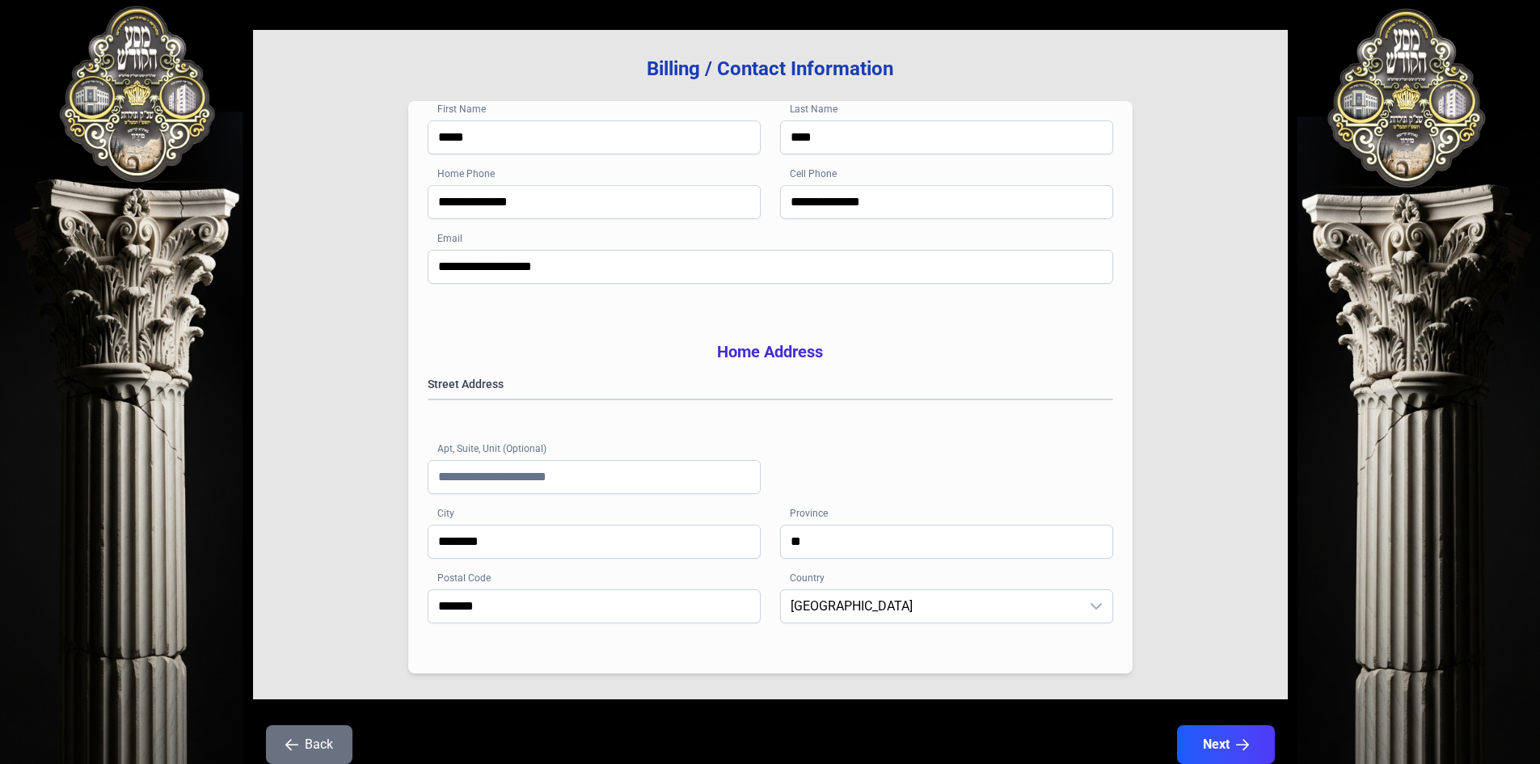
scroll to position [237, 0]
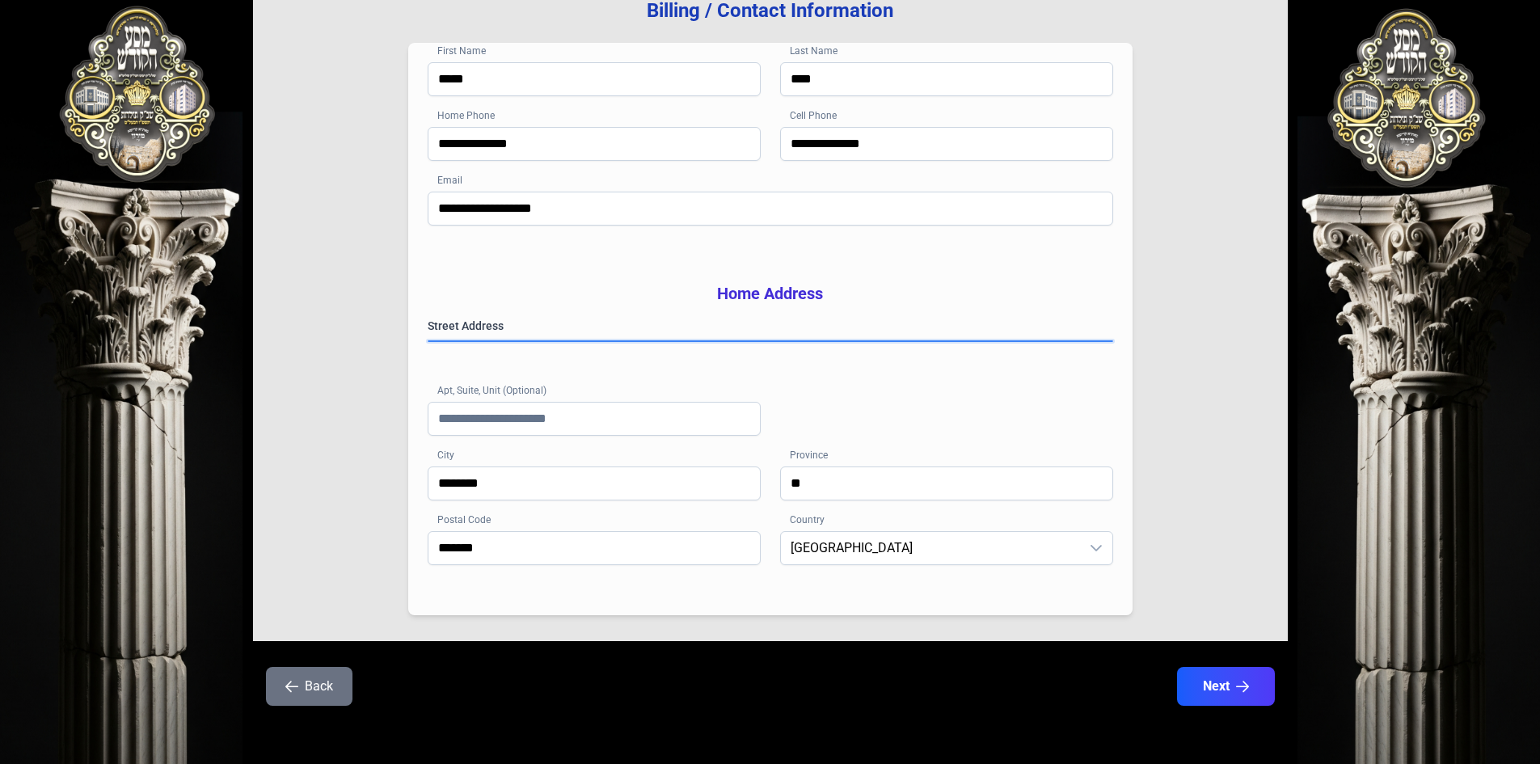
click at [428, 341] on gmp-place-autocomplete at bounding box center [428, 341] width 0 height 0
click at [857, 412] on div "**********" at bounding box center [770, 392] width 685 height 149
click at [1225, 691] on button "Next" at bounding box center [1225, 686] width 103 height 40
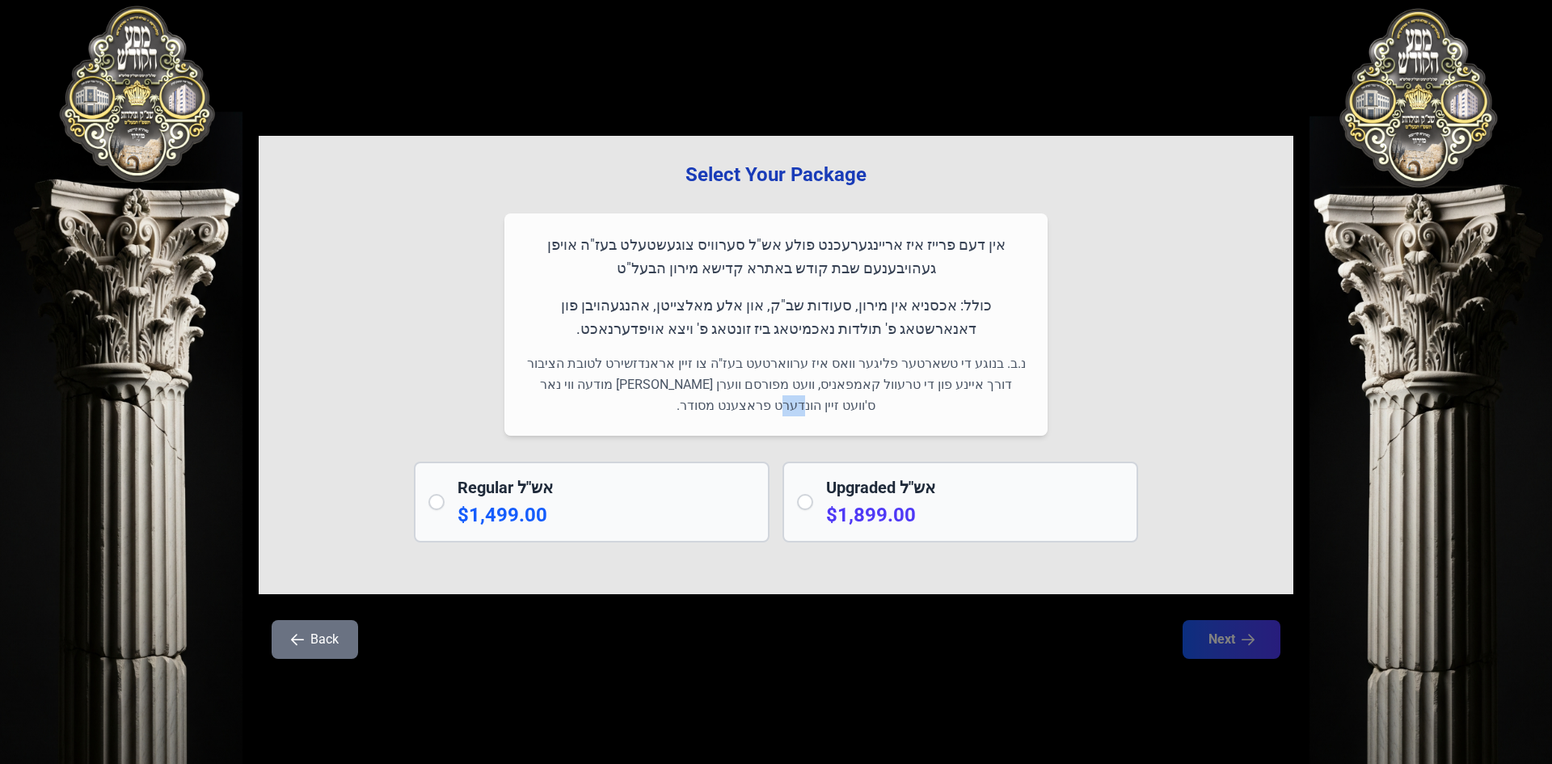
drag, startPoint x: 550, startPoint y: 393, endPoint x: 836, endPoint y: 411, distance: 286.7
click at [836, 411] on p "נ.ב. בנוגע די טשארטער פליגער וואס איז ערווארטעט בעז"ה צו זיין אראנדזשירט לטובת …" at bounding box center [776, 384] width 504 height 63
drag, startPoint x: 839, startPoint y: 404, endPoint x: 839, endPoint y: 394, distance: 9.7
click at [839, 403] on p "נ.ב. בנוגע די טשארטער פליגער וואס איז ערווארטעט בעז"ה צו זיין אראנדזשירט לטובת …" at bounding box center [776, 384] width 504 height 63
click at [1064, 327] on div "Select Your Package אין דעם פרייז איז אריינגערעכנט פולע אש"ל סערוויס צוגעשטעלט …" at bounding box center [776, 365] width 1035 height 458
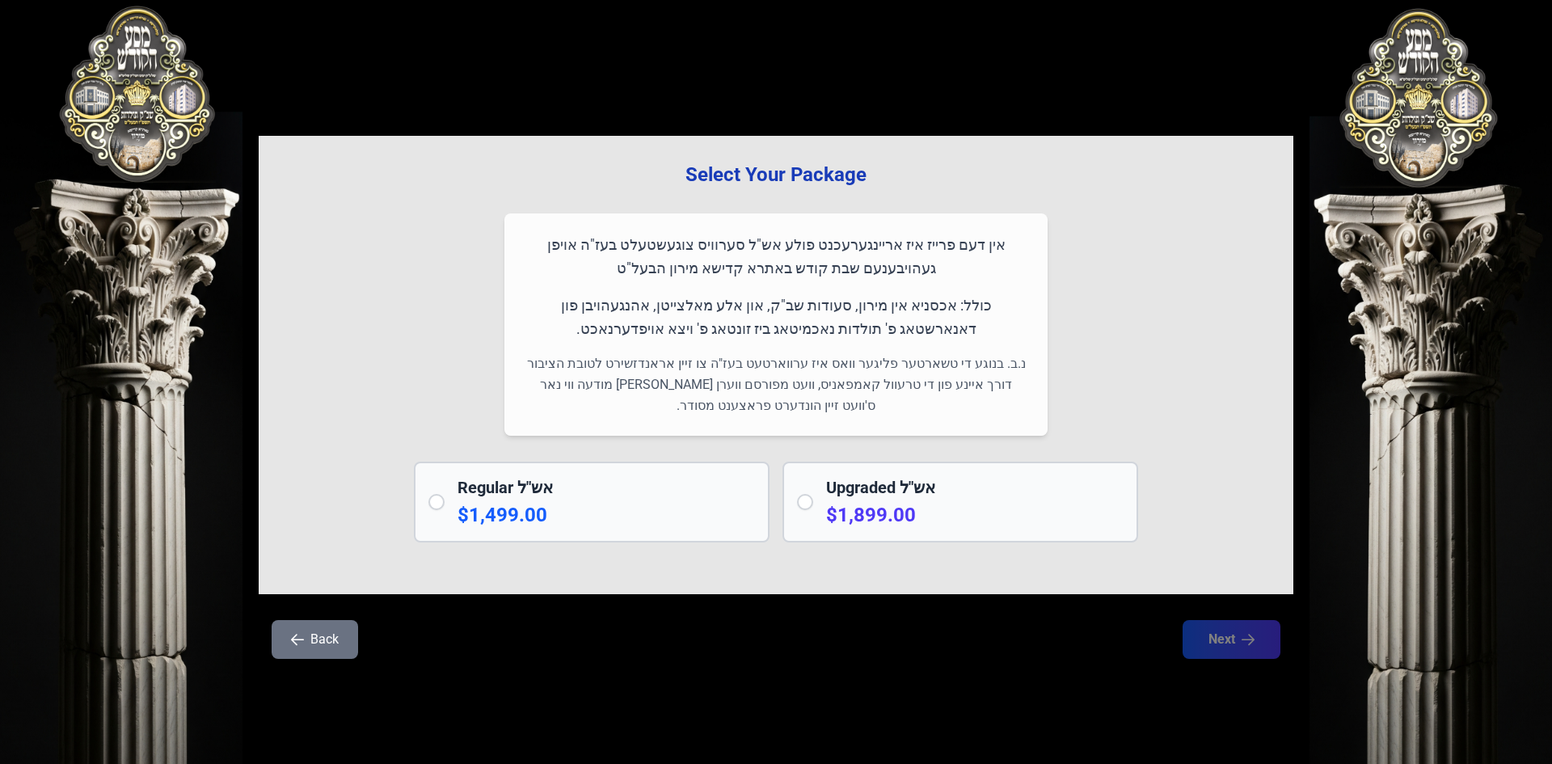
click at [458, 509] on p "$1,499.00" at bounding box center [605, 515] width 297 height 26
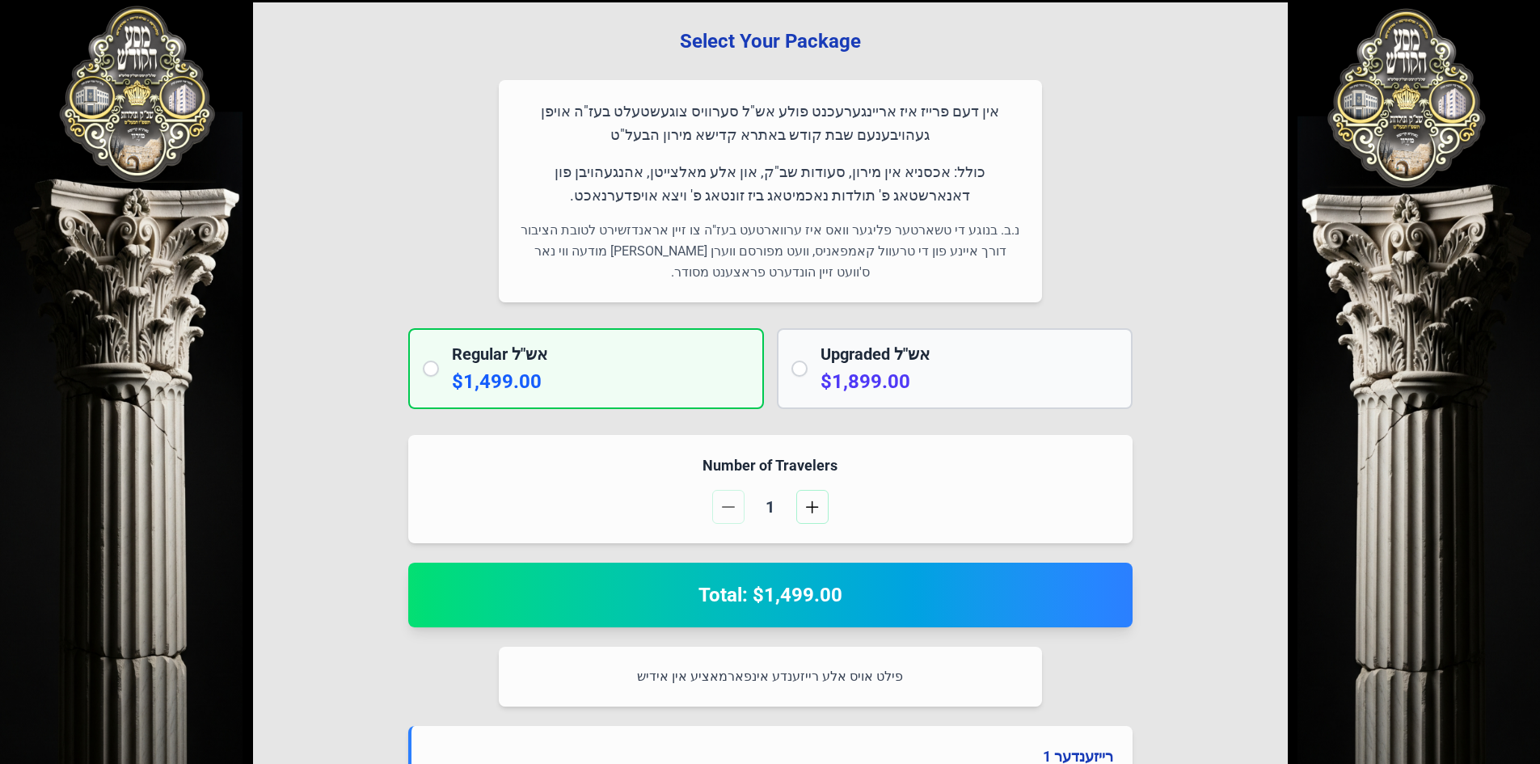
scroll to position [81, 0]
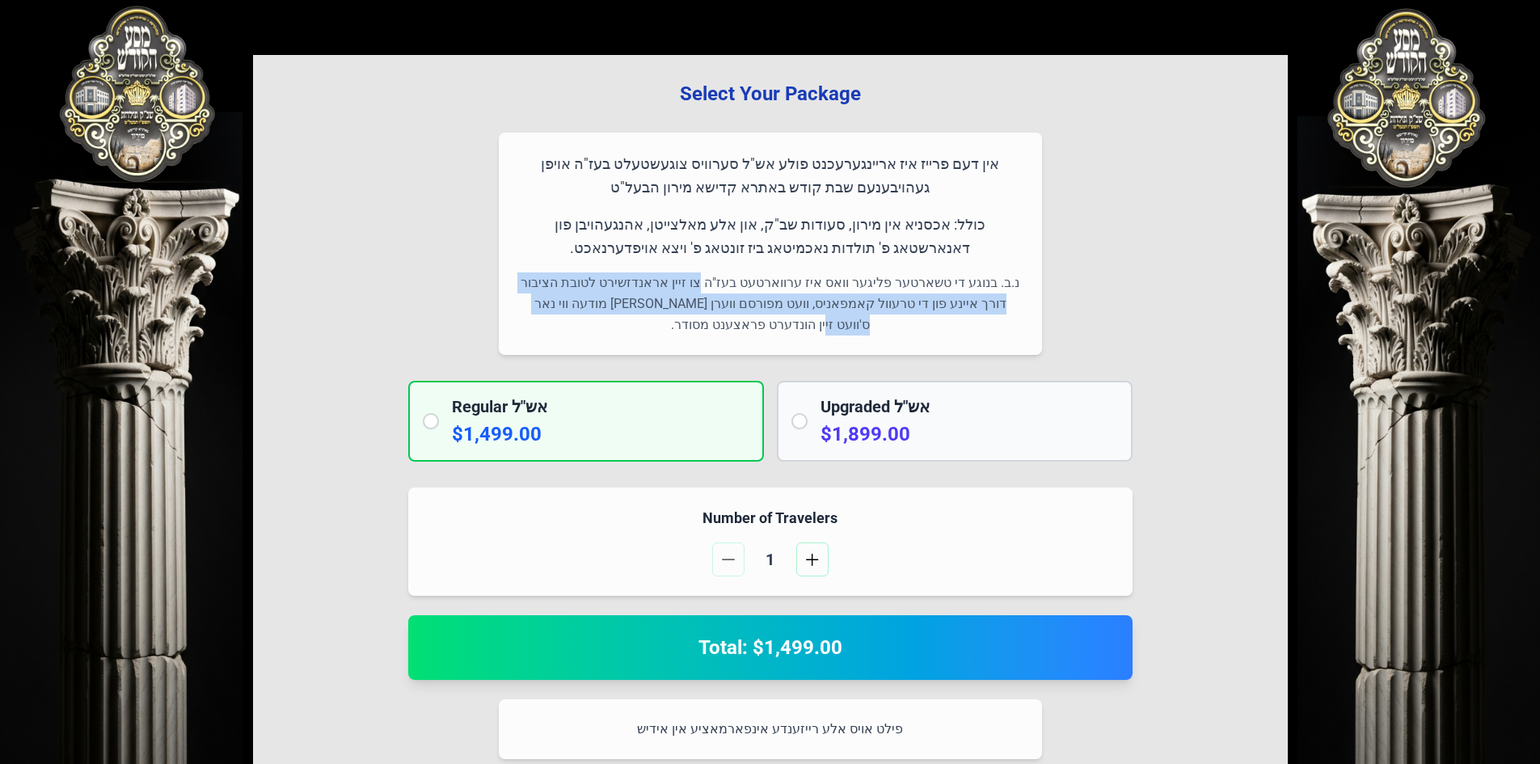
drag, startPoint x: 725, startPoint y: 281, endPoint x: 580, endPoint y: 307, distance: 147.8
click at [580, 307] on p "נ.ב. בנוגע די טשארטער פליגער וואס איז ערווארטעט בעז"ה צו זיין אראנדזשירט לטובת …" at bounding box center [770, 303] width 504 height 63
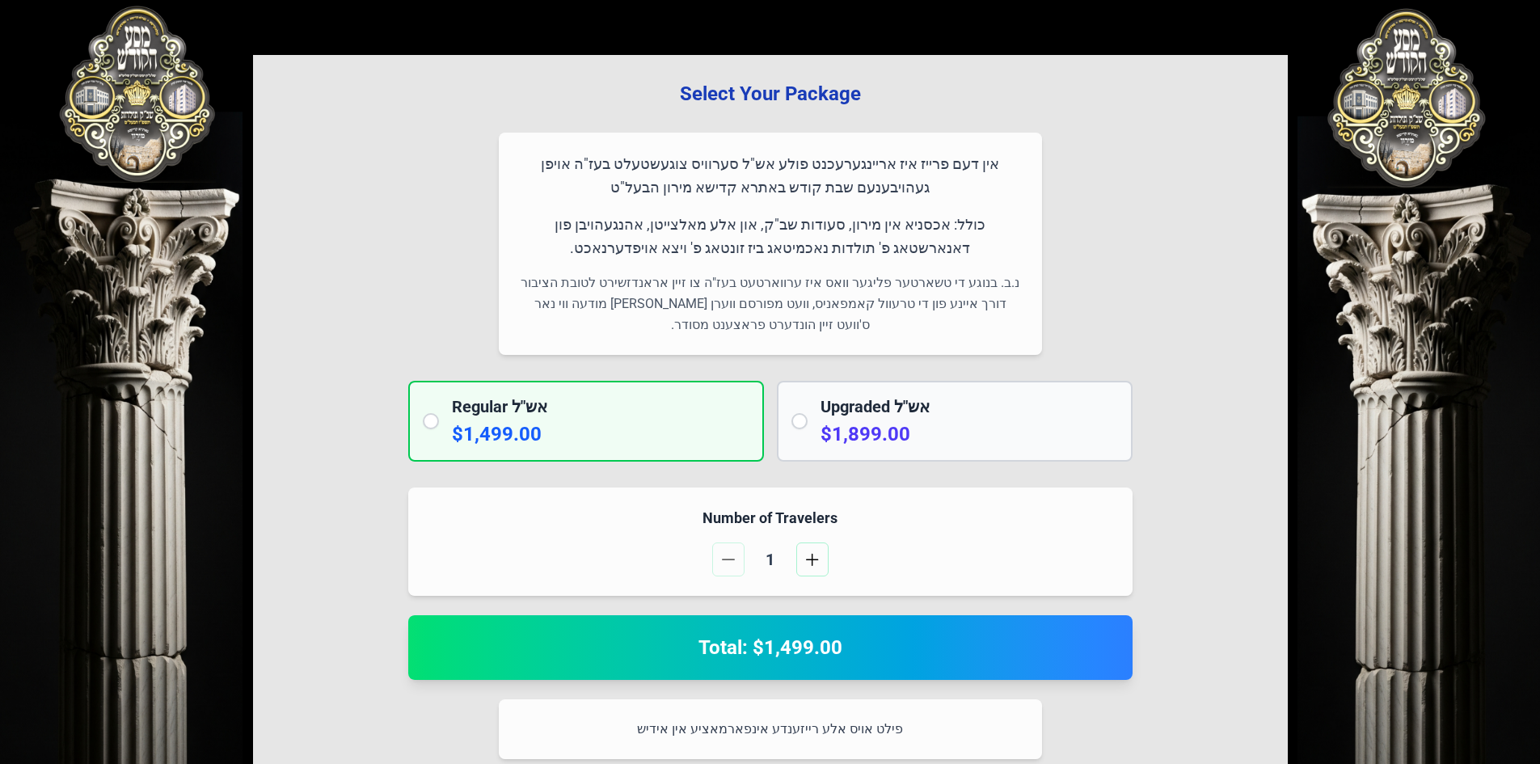
click at [575, 310] on p "נ.ב. בנוגע די טשארטער פליגער וואס איז ערווארטעט בעז"ה צו זיין אראנדזשירט לטובת …" at bounding box center [770, 303] width 504 height 63
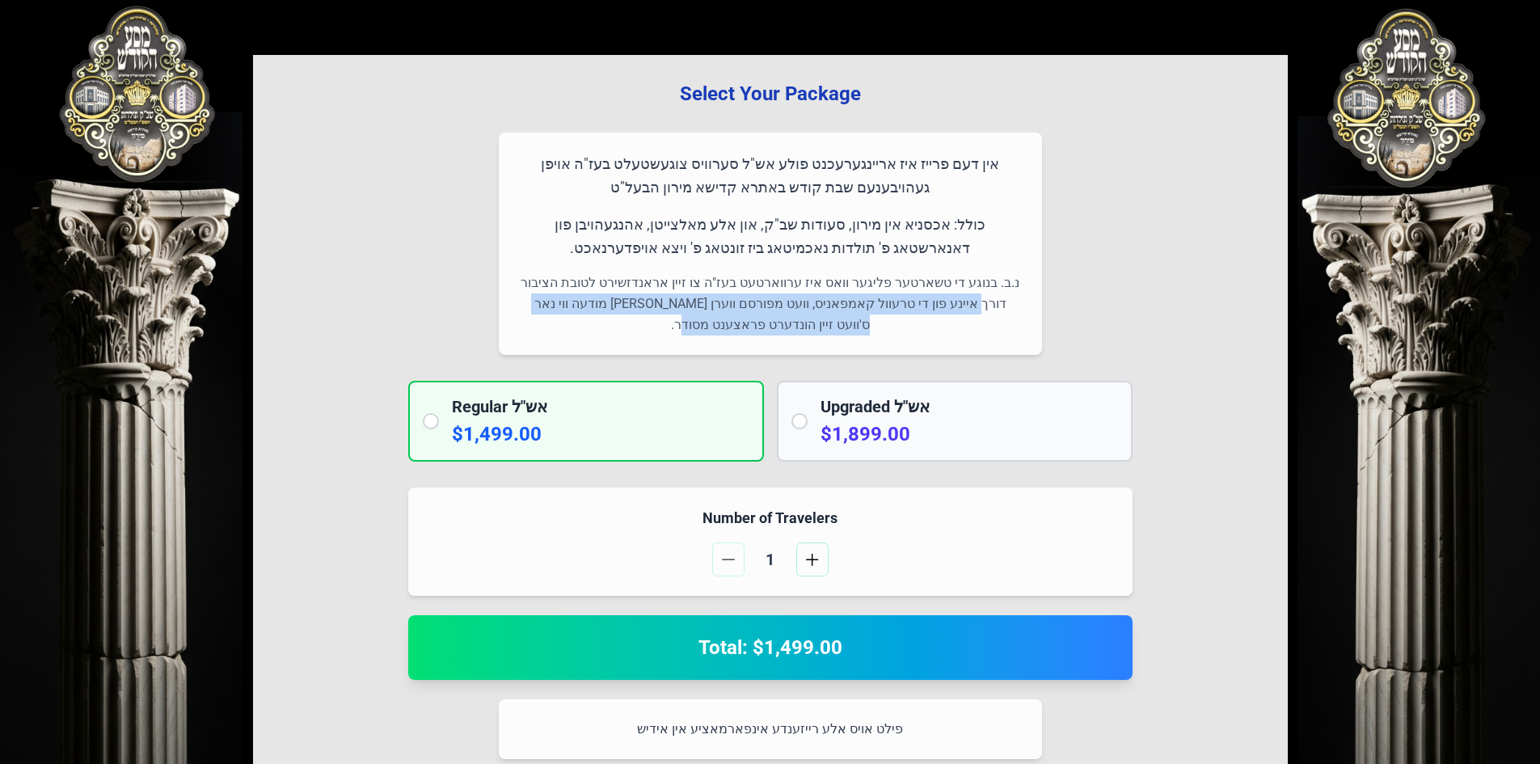
drag, startPoint x: 537, startPoint y: 276, endPoint x: 588, endPoint y: 329, distance: 74.3
click at [588, 329] on p "נ.ב. בנוגע די טשארטער פליגער וואס איז ערווארטעט בעז"ה צו זיין אראנדזשירט לטובת …" at bounding box center [770, 303] width 504 height 63
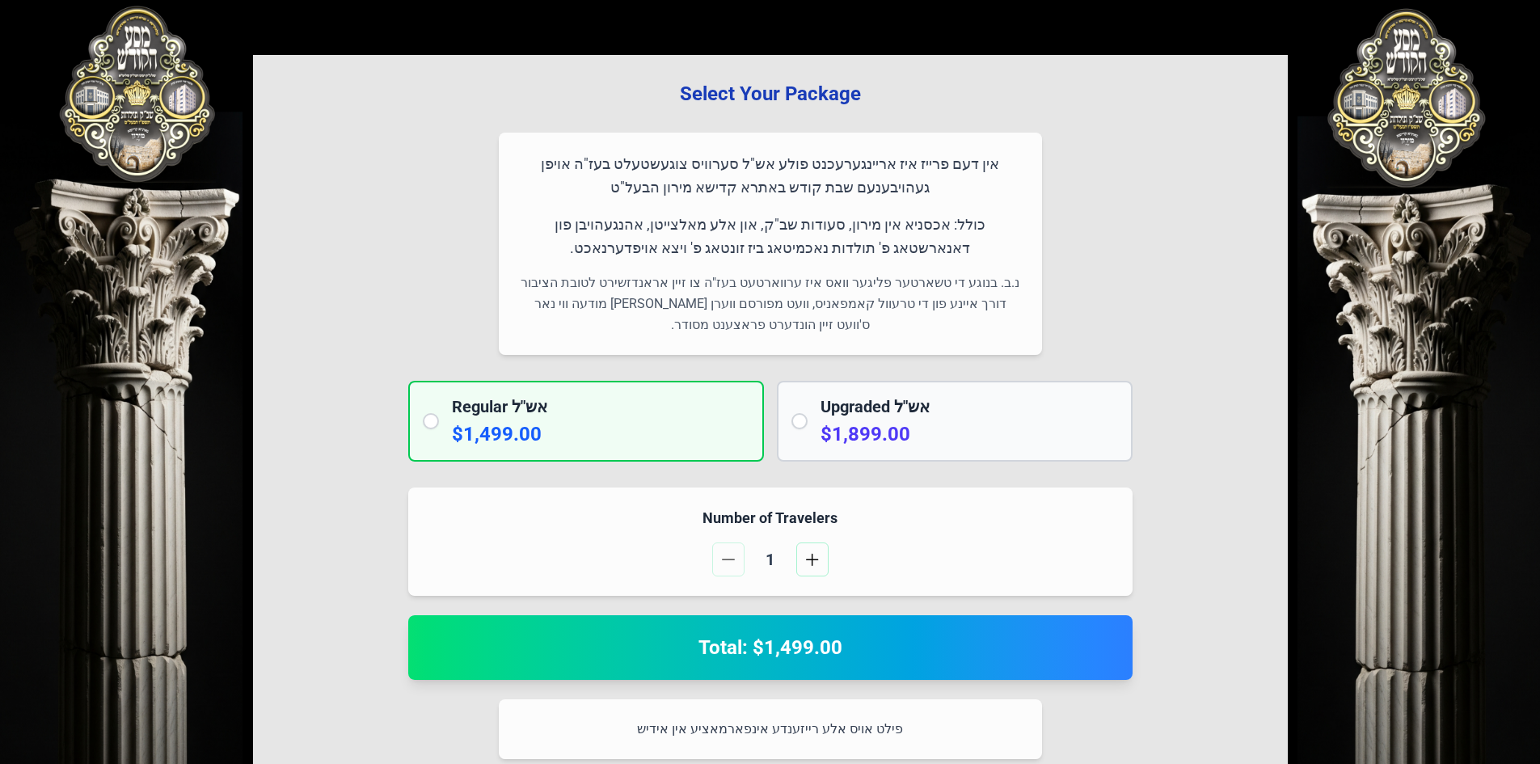
click at [814, 259] on div "אין דעם פרייז איז אריינגערעכנט פולע אש"ל סערוויס צוגעשטעלט בעז"ה אויפן געהויבענ…" at bounding box center [770, 244] width 543 height 222
click at [790, 313] on p "נ.ב. בנוגע די טשארטער פליגער וואס איז ערווארטעט בעז"ה צו זיין אראנדזשירט לטובת …" at bounding box center [770, 303] width 504 height 63
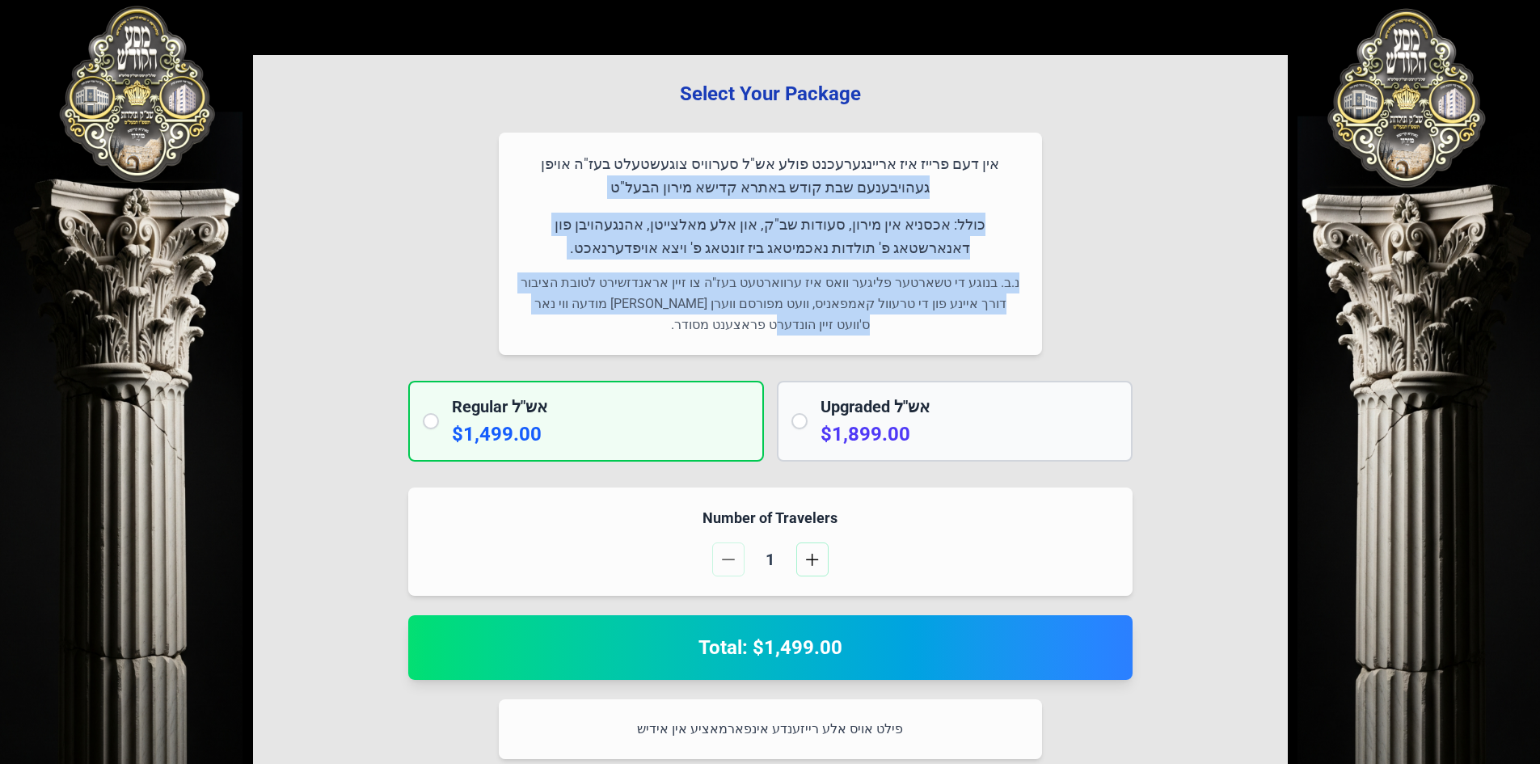
drag, startPoint x: 832, startPoint y: 318, endPoint x: 595, endPoint y: 155, distance: 287.2
click at [595, 155] on div "אין דעם פרייז איז אריינגערעכנט פולע אש"ל סערוויס צוגעשטעלט בעז"ה אויפן געהויבענ…" at bounding box center [770, 244] width 543 height 222
click at [499, 221] on div "אין דעם פרייז איז אריינגערעכנט פולע אש"ל סערוויס צוגעשטעלט בעז"ה אויפן געהויבענ…" at bounding box center [770, 244] width 543 height 222
click at [521, 169] on p "אין דעם פרייז איז אריינגערעכנט פולע אש"ל סערוויס צוגעשטעלט בעז"ה אויפן געהויבענ…" at bounding box center [770, 176] width 504 height 48
drag, startPoint x: 524, startPoint y: 158, endPoint x: 628, endPoint y: 312, distance: 185.6
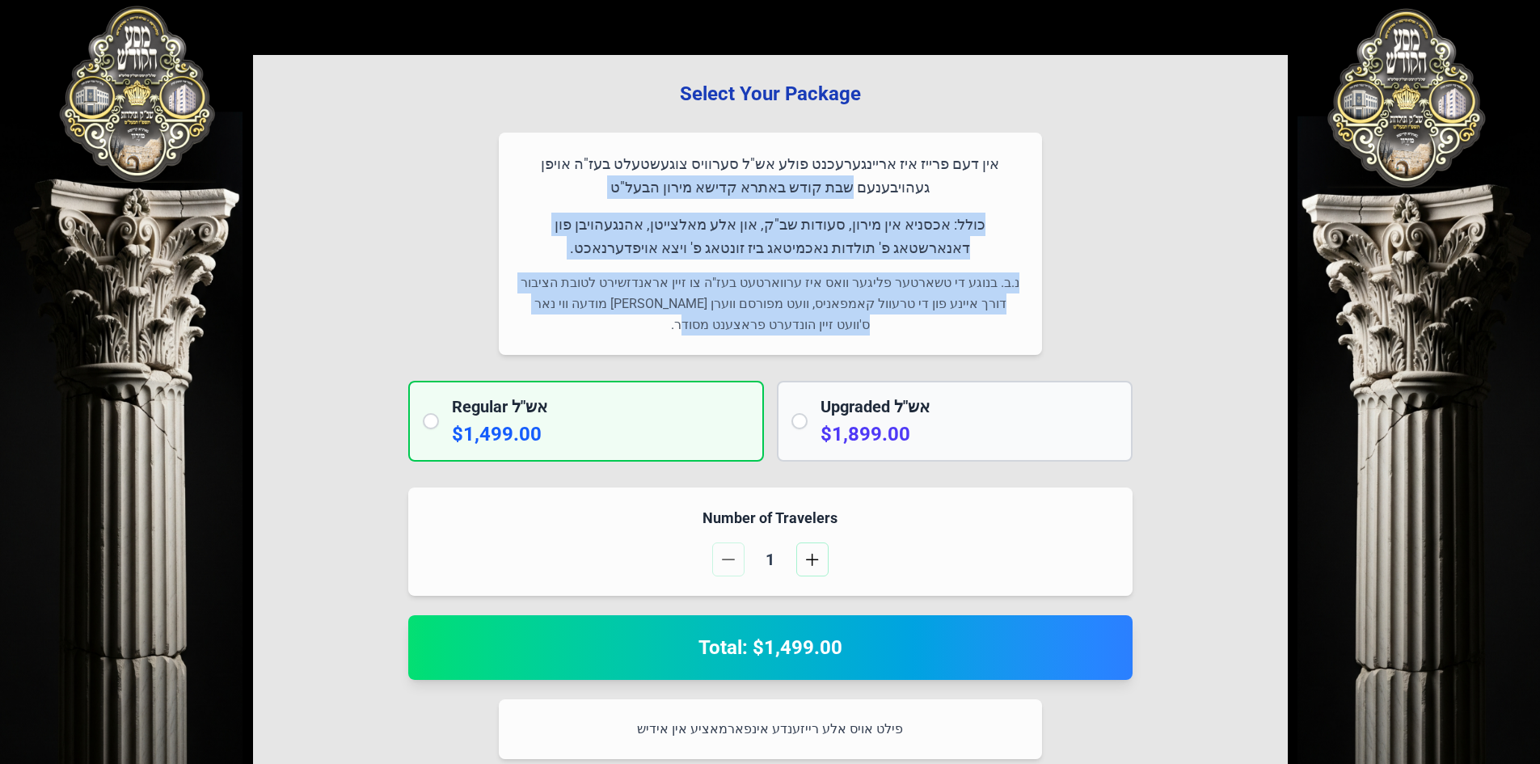
click at [649, 335] on div "אין דעם פרייז איז אריינגערעכנט פולע אש"ל סערוויס צוגעשטעלט בעז"ה אויפן געהויבענ…" at bounding box center [770, 244] width 543 height 222
click at [628, 312] on p "נ.ב. בנוגע די טשארטער פליגער וואס איז ערווארטעט בעז"ה צו זיין אראנדזשירט לטובת …" at bounding box center [770, 303] width 504 height 63
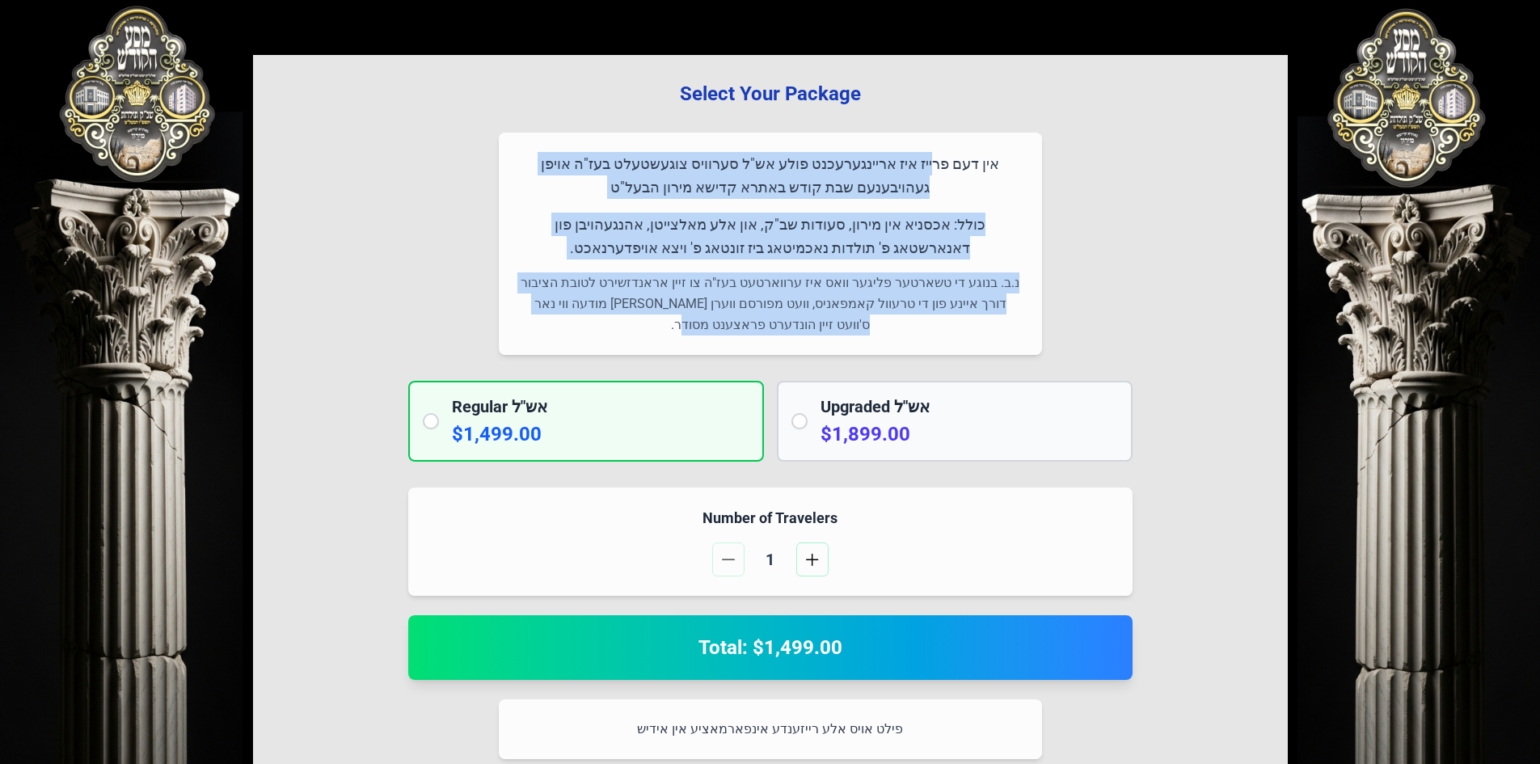
drag, startPoint x: 966, startPoint y: 145, endPoint x: 726, endPoint y: 332, distance: 304.1
click at [726, 332] on div "אין דעם פרייז איז אריינגערעכנט פולע אש"ל סערוויס צוגעשטעלט בעז"ה אויפן געהויבענ…" at bounding box center [770, 244] width 543 height 222
click at [726, 332] on p "נ.ב. בנוגע די טשארטער פליגער וואס איז ערווארטעט בעז"ה צו זיין אראנדזשירט לטובת …" at bounding box center [770, 303] width 504 height 63
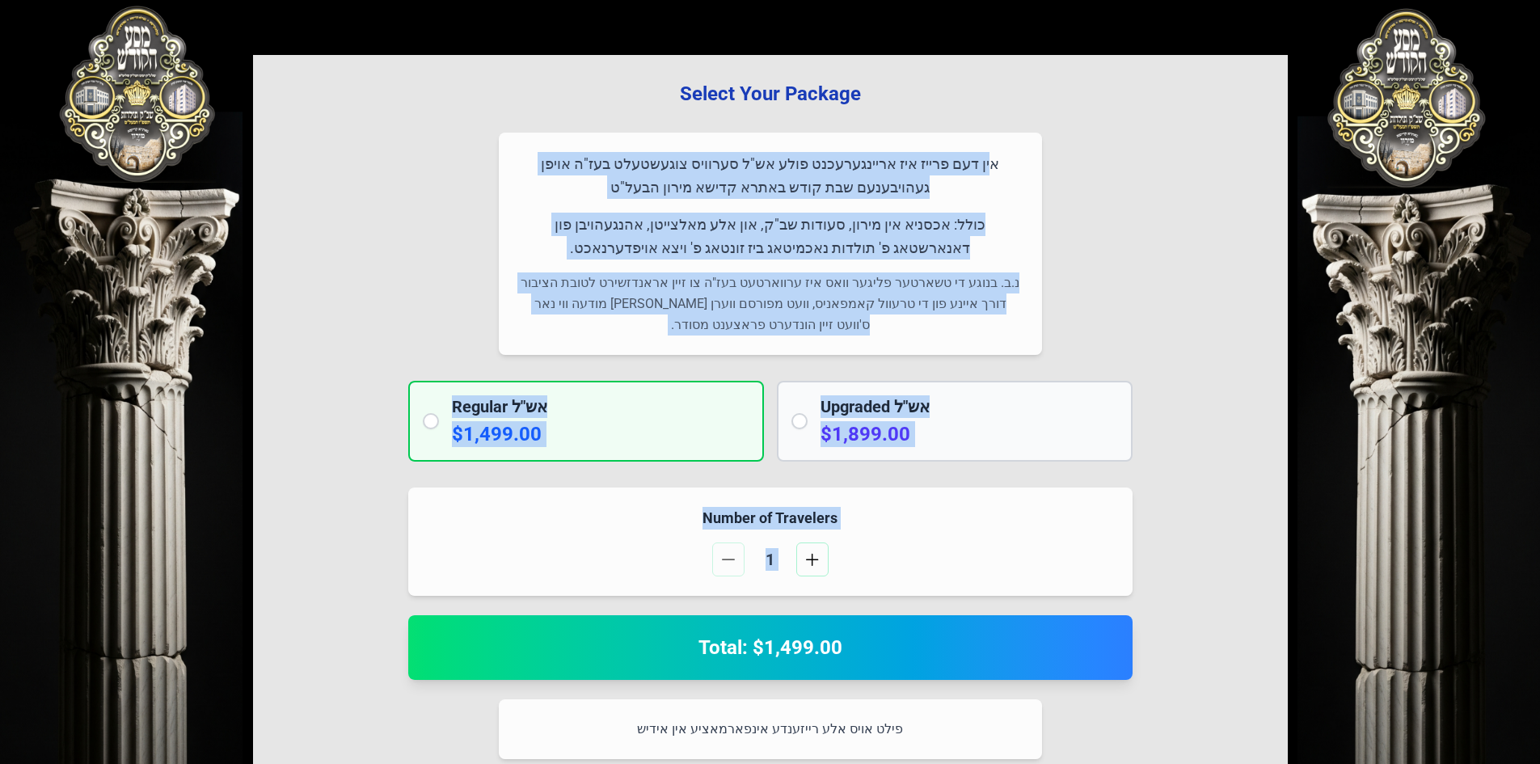
drag, startPoint x: 1019, startPoint y: 164, endPoint x: 1147, endPoint y: 574, distance: 429.2
click at [1139, 577] on div "Select Your Package אין דעם פרייז איז אריינגערעכנט פולע אש"ל סערוויס צוגעשטעלט …" at bounding box center [770, 692] width 1035 height 1275
click at [1220, 512] on div "Select Your Package אין דעם פרייז איז אריינגערעכנט פולע אש"ל סערוויס צוגעשטעלט …" at bounding box center [770, 692] width 1035 height 1275
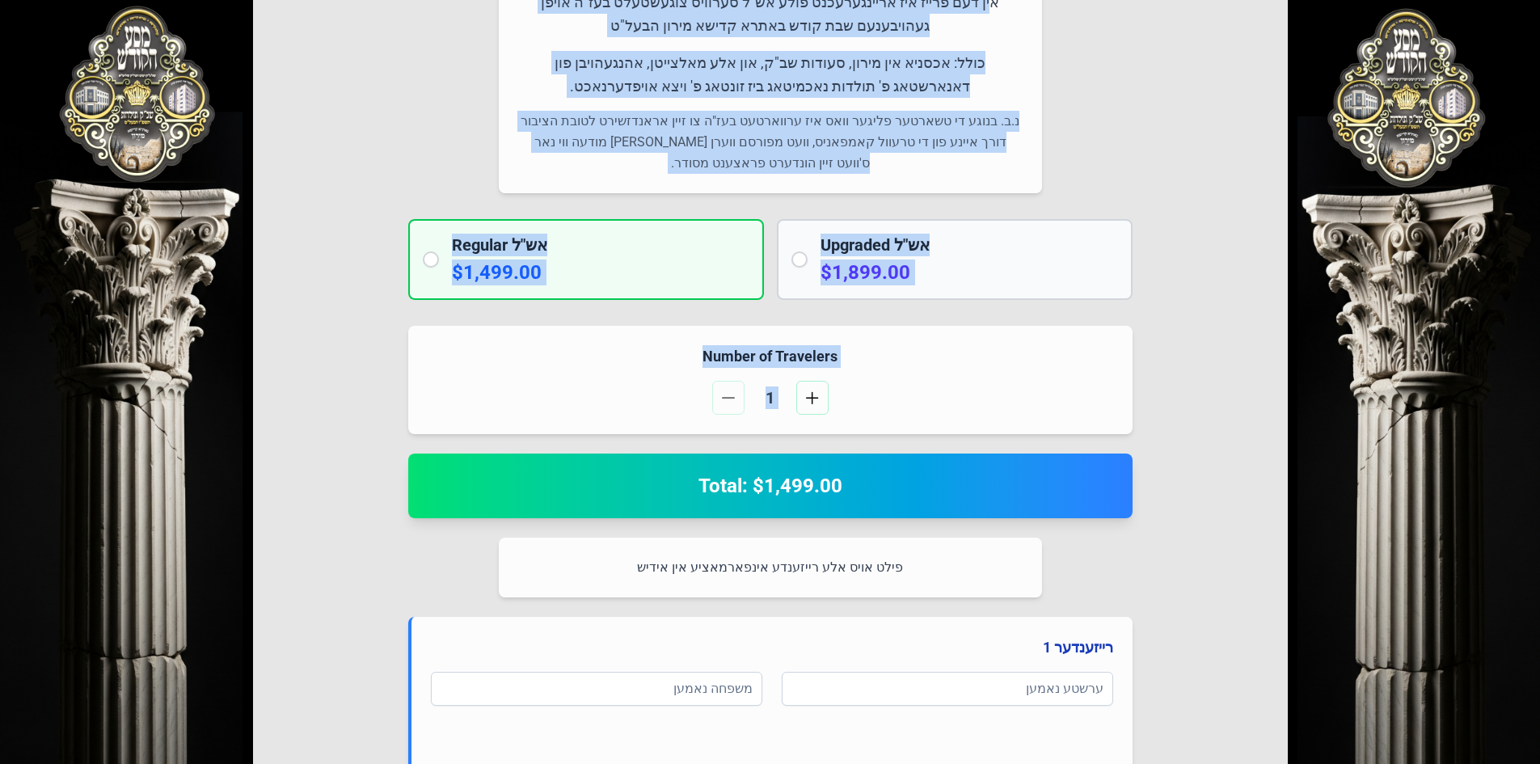
scroll to position [0, 0]
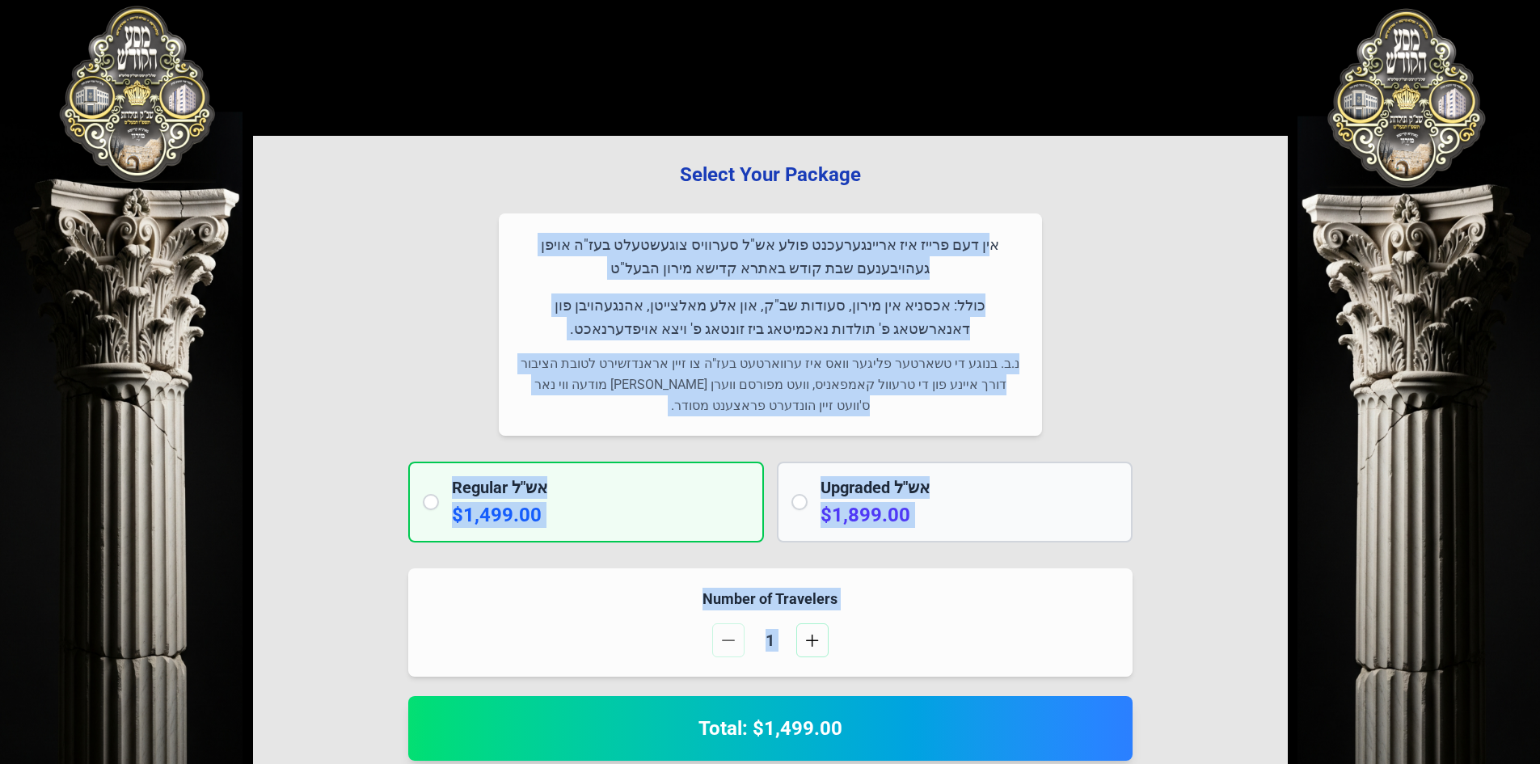
drag, startPoint x: 849, startPoint y: 554, endPoint x: 678, endPoint y: 181, distance: 410.5
click at [678, 181] on div "Select Your Package אין דעם פרייז איז אריינגערעכנט פולע אש"ל סערוויס צוגעשטעלט …" at bounding box center [770, 773] width 1035 height 1275
click at [678, 183] on h3 "Select Your Package" at bounding box center [770, 175] width 983 height 26
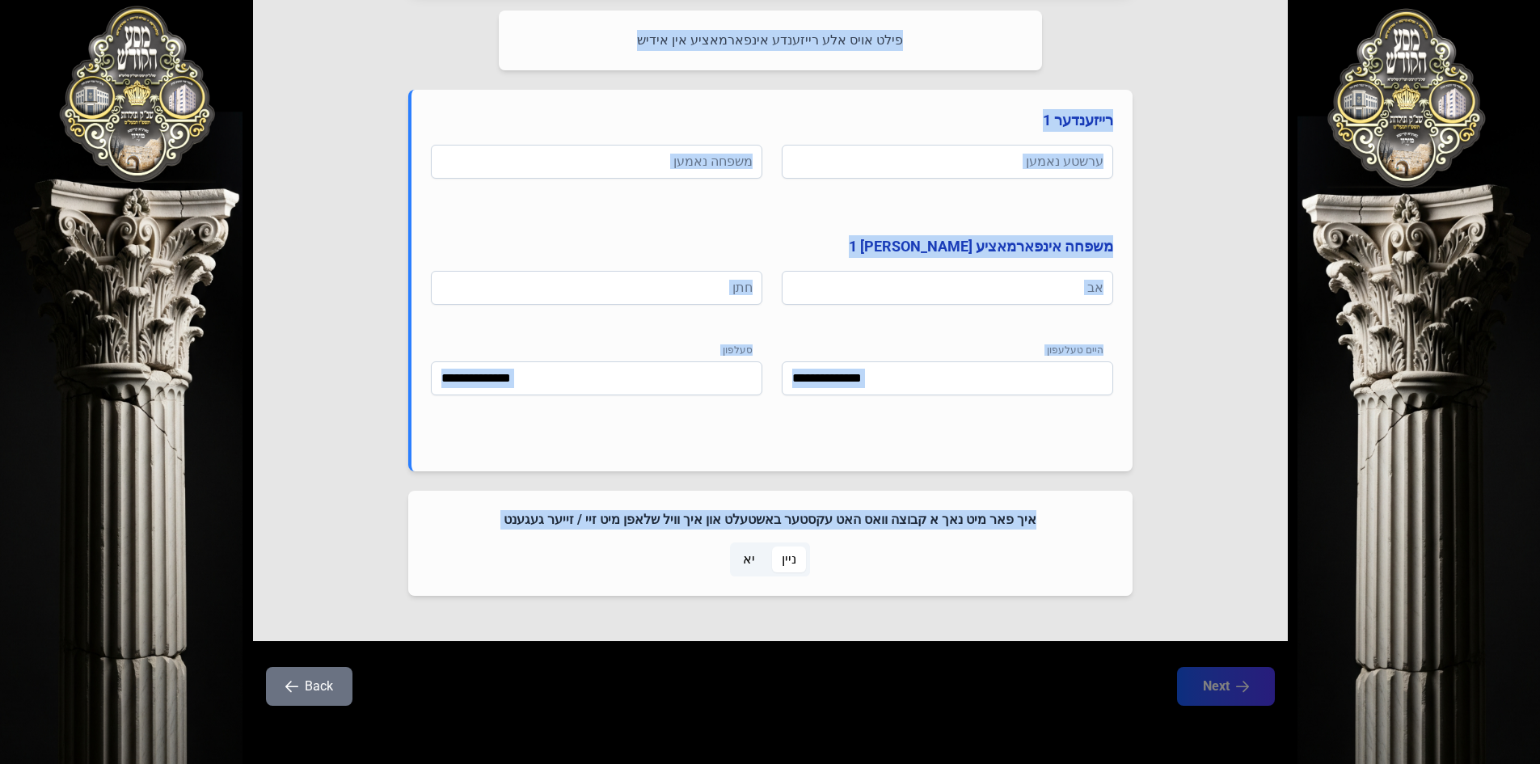
drag, startPoint x: 681, startPoint y: 178, endPoint x: 1061, endPoint y: 592, distance: 561.7
click at [1061, 592] on div "Select Your Package אין דעם פרייז איז אריינגערעכנט פולע אש"ל סערוויס צוגעשטעלט …" at bounding box center [770, 3] width 1035 height 1275
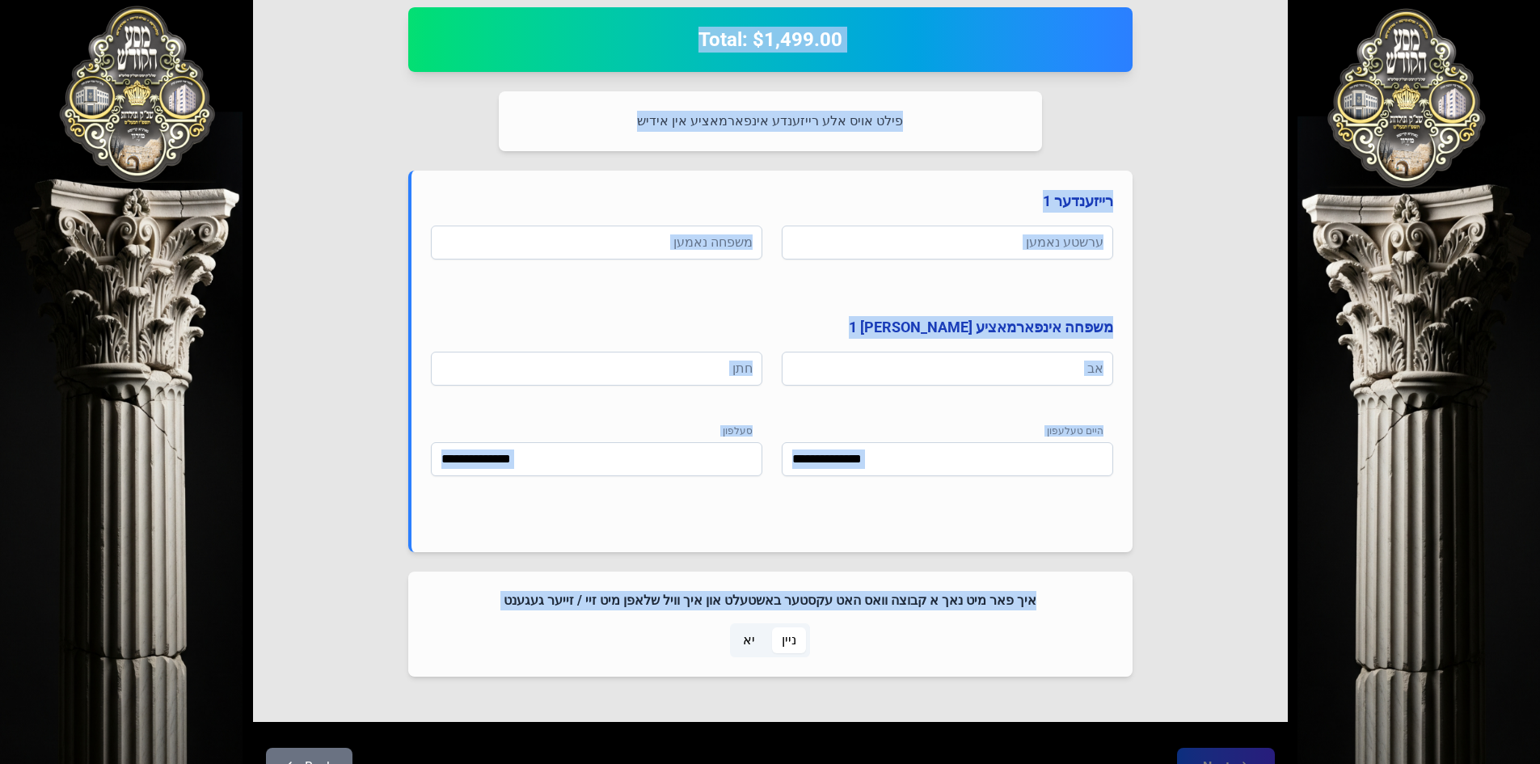
click at [1197, 437] on div "Select Your Package אין דעם פרייז איז אריינגערעכנט פולע אש"ל סערוויס צוגעשטעלט …" at bounding box center [770, 84] width 1035 height 1275
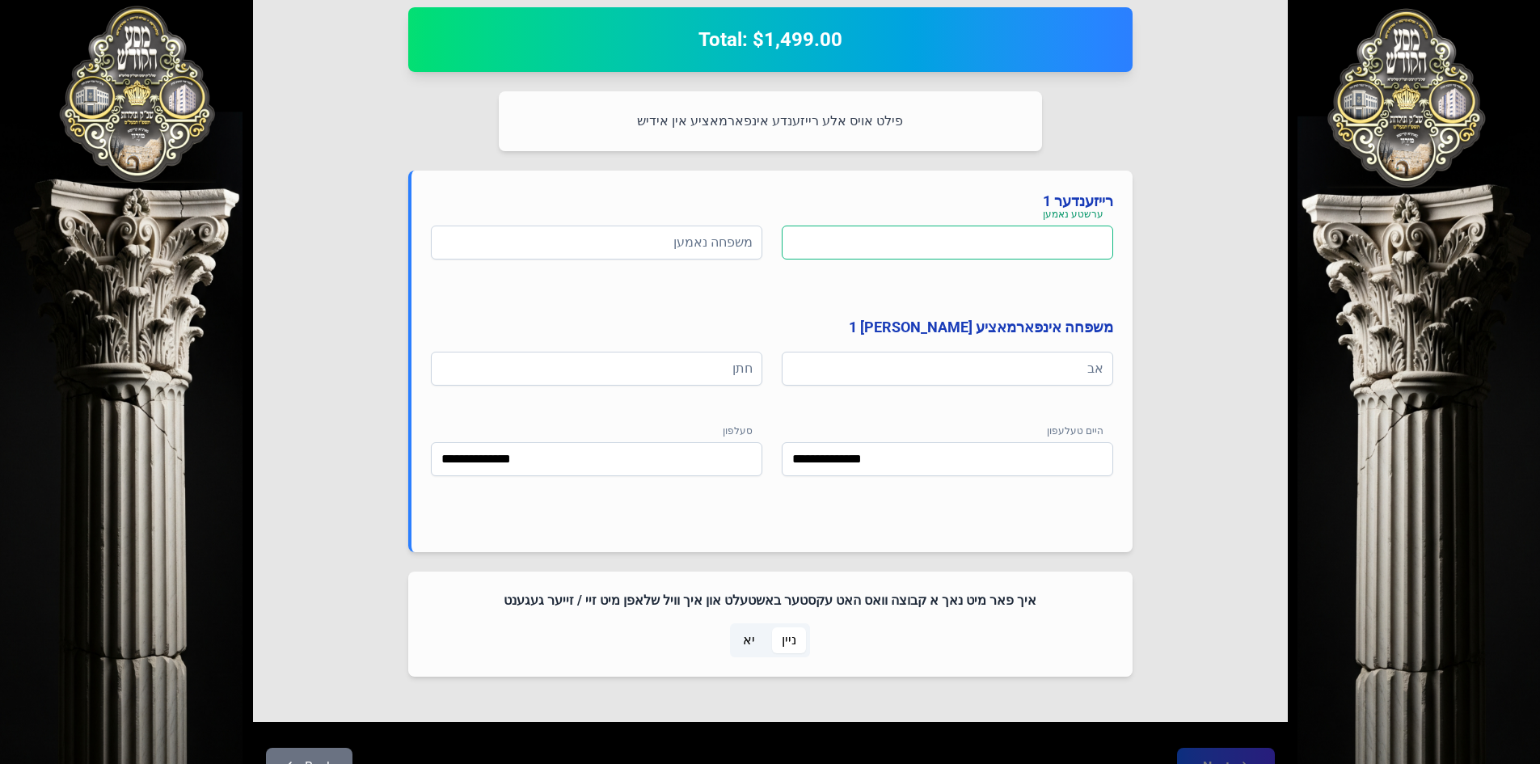
click at [1061, 254] on input at bounding box center [947, 242] width 331 height 34
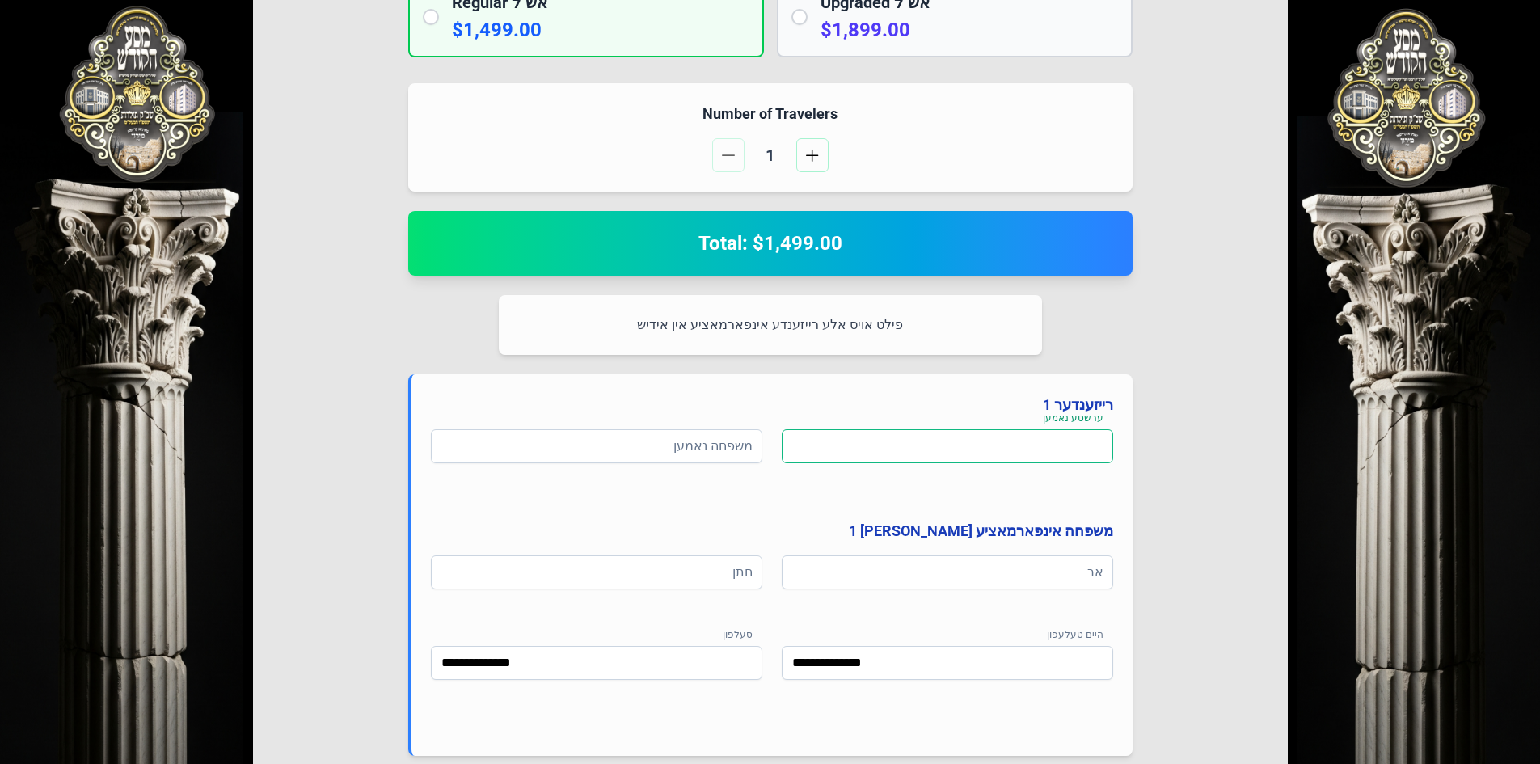
scroll to position [446, 0]
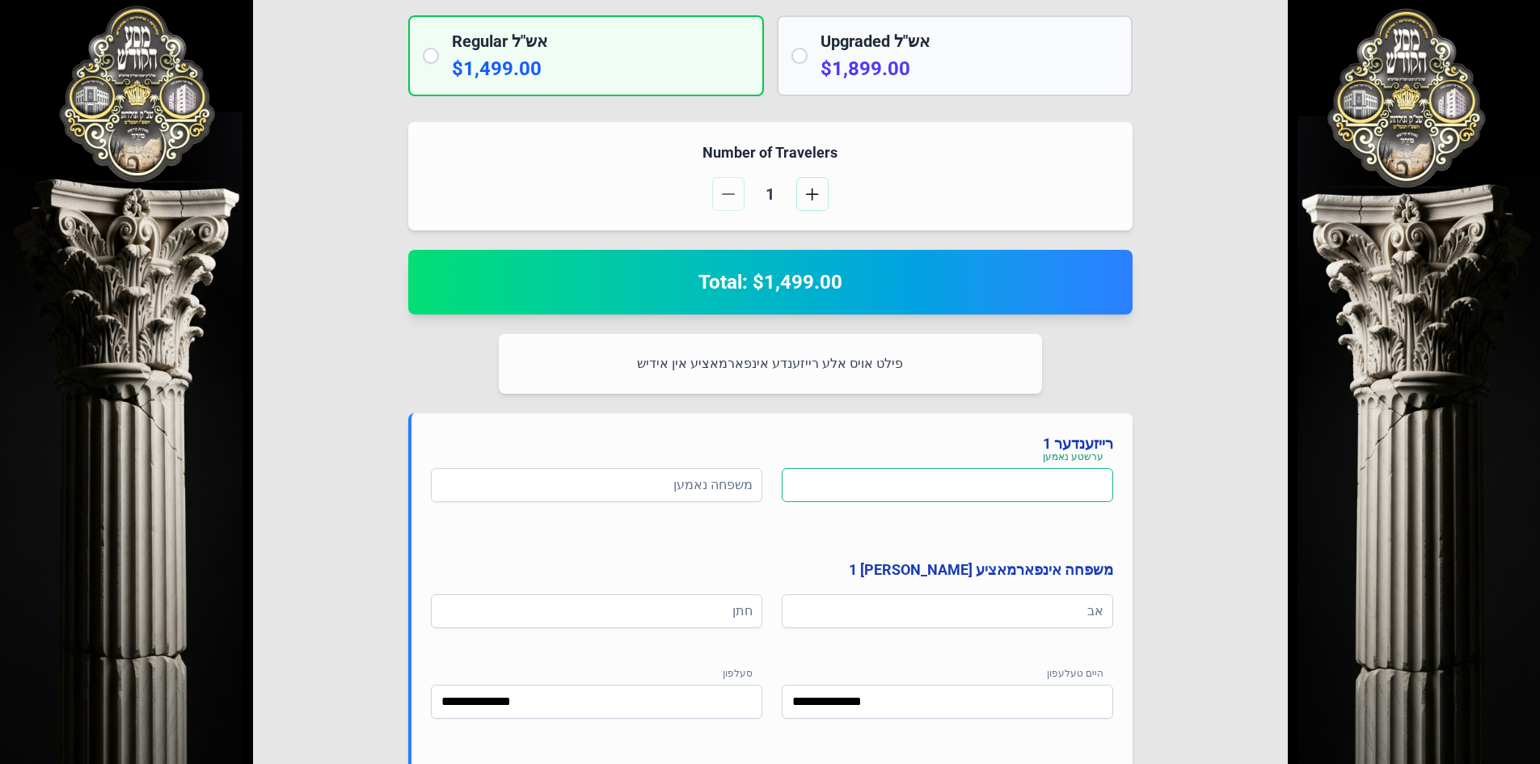
type input "*"
click at [1112, 487] on input "*" at bounding box center [947, 485] width 331 height 34
drag, startPoint x: 1079, startPoint y: 469, endPoint x: 1078, endPoint y: 480, distance: 11.3
click at [1078, 471] on div "**********" at bounding box center [770, 603] width 724 height 381
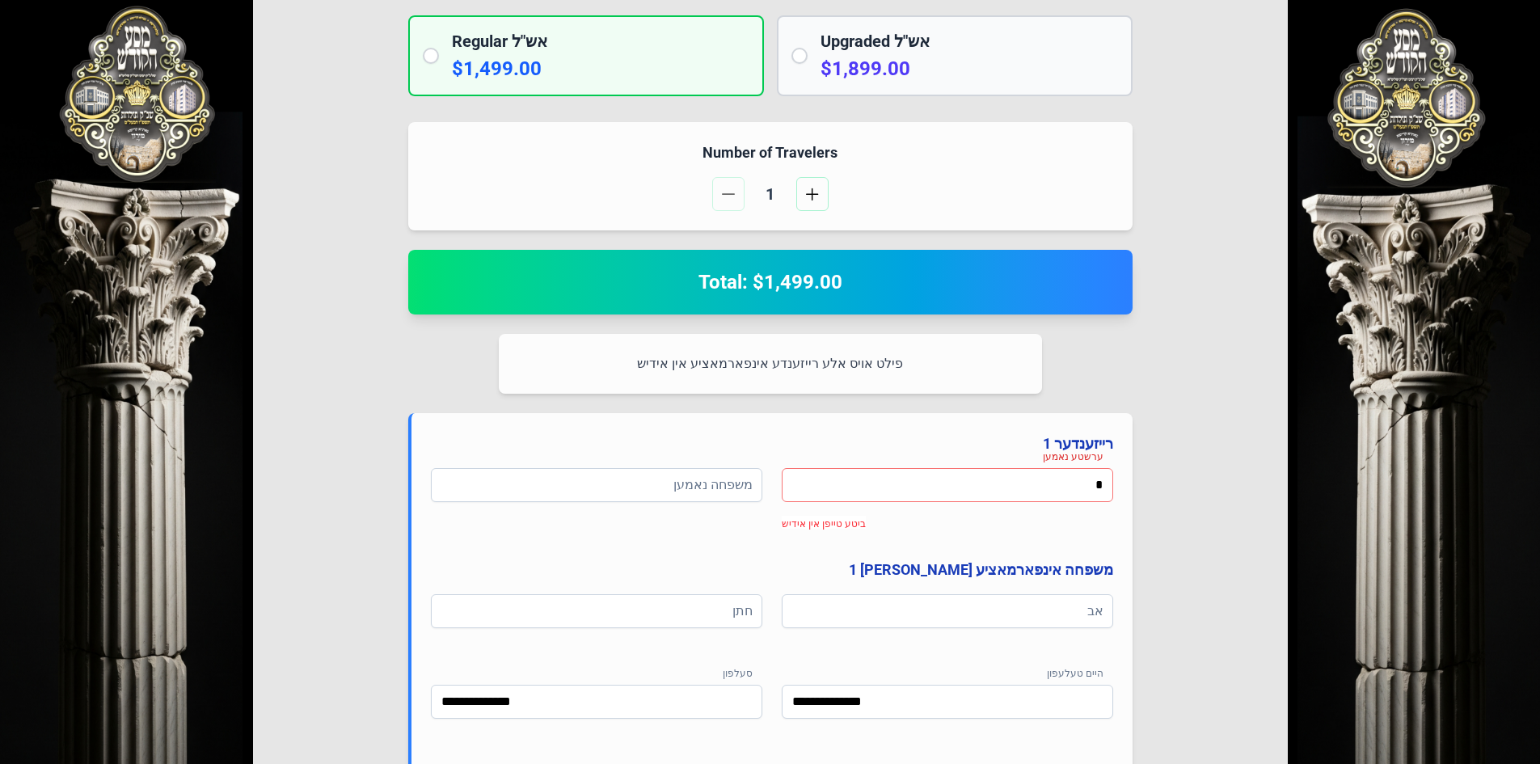
click at [1091, 486] on input "*" at bounding box center [947, 485] width 331 height 34
click at [1082, 480] on input at bounding box center [947, 485] width 331 height 34
type input "****"
click at [715, 487] on input at bounding box center [596, 485] width 331 height 34
type input "***"
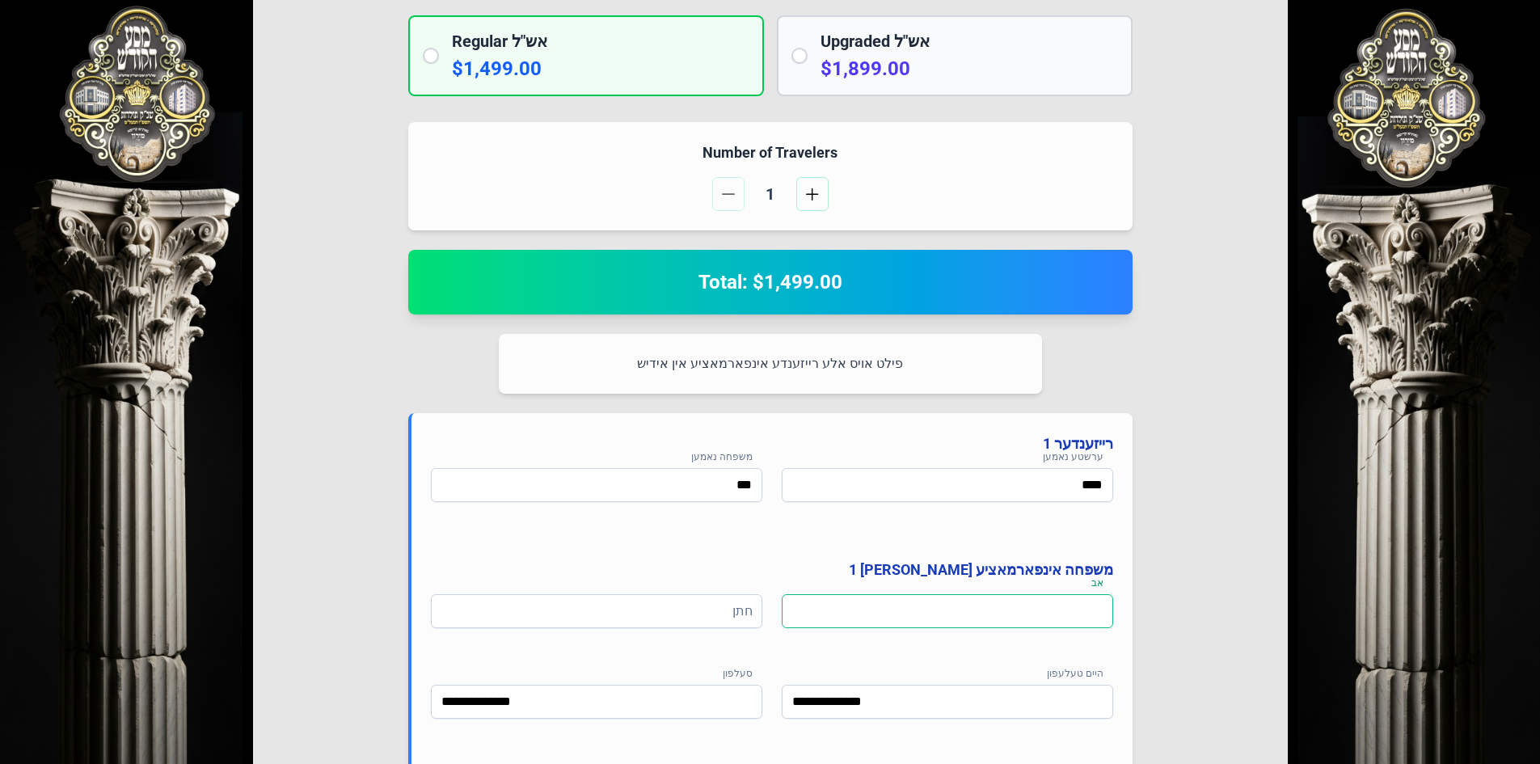
click at [1023, 605] on input at bounding box center [947, 611] width 331 height 34
type input "*******"
click at [745, 621] on input at bounding box center [596, 611] width 331 height 34
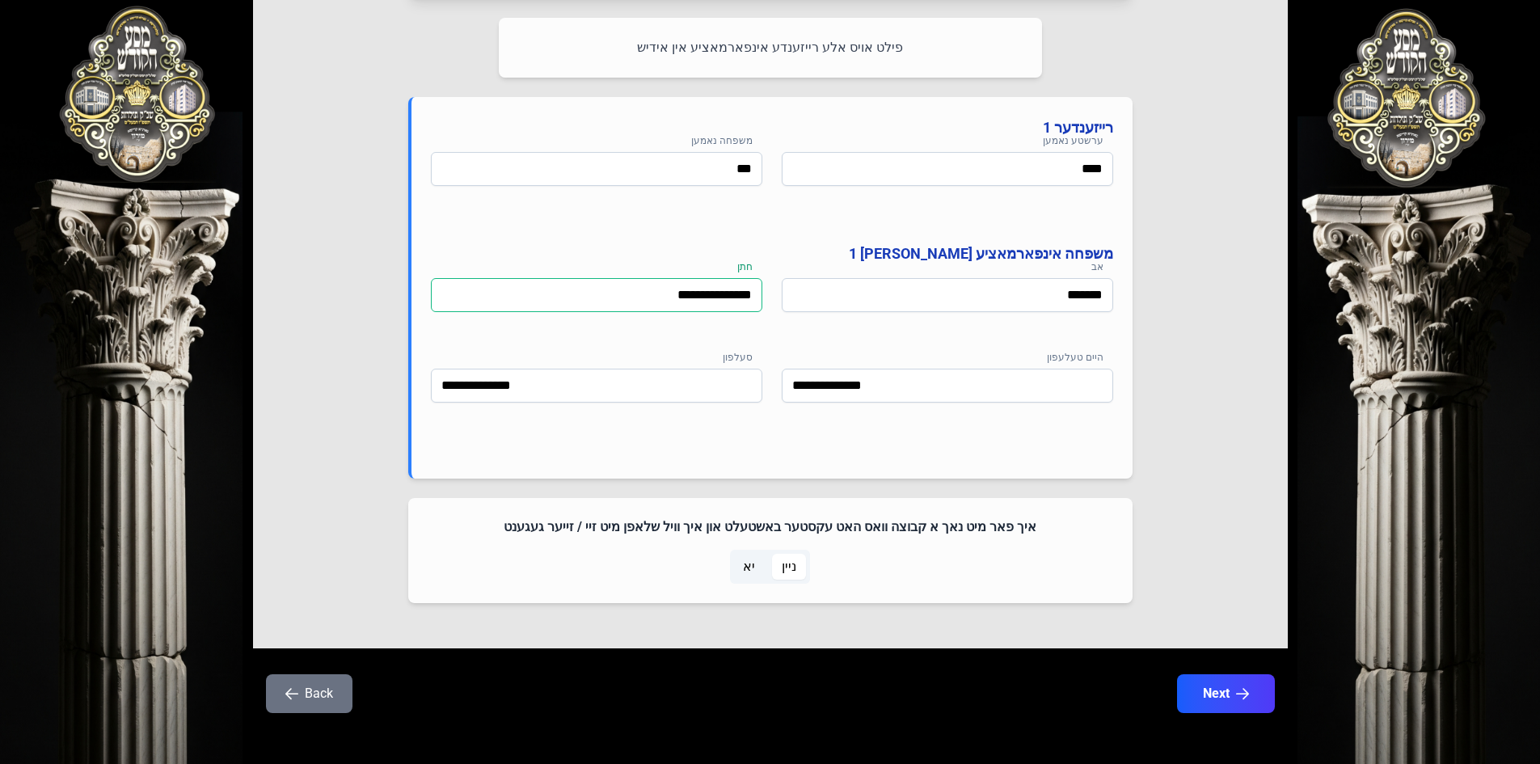
scroll to position [769, 0]
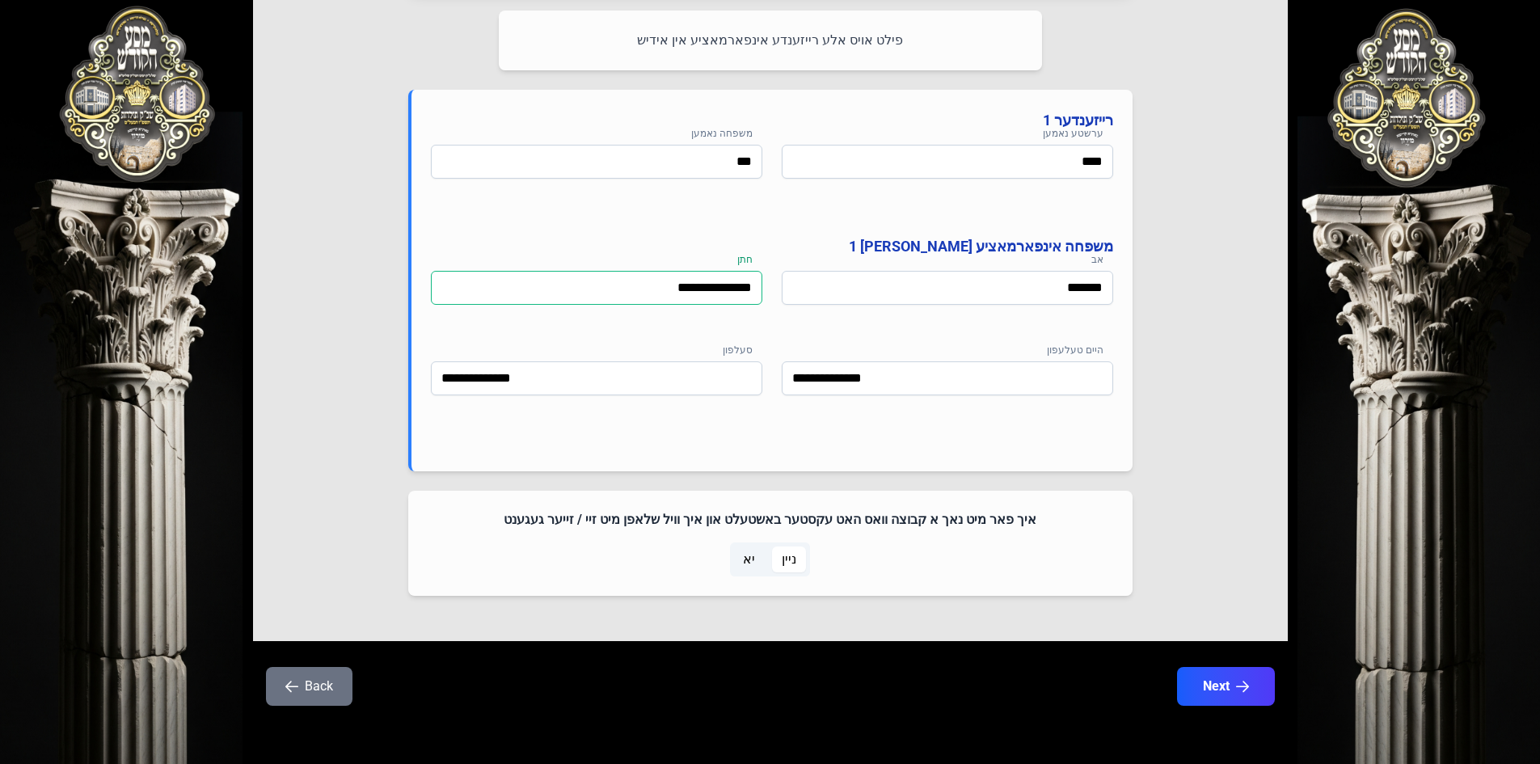
type input "**********"
drag, startPoint x: 851, startPoint y: 505, endPoint x: 1041, endPoint y: 526, distance: 191.1
click at [1041, 526] on div "איך פאר מיט נאך א קבוצה וואס האט עקסטער באשטעלט און איך וויל שלאפן מיט זיי / זי…" at bounding box center [770, 543] width 724 height 105
click at [1041, 526] on h4 "איך פאר מיט נאך א קבוצה וואס האט עקסטער באשטעלט און איך וויל שלאפן מיט זיי / זי…" at bounding box center [770, 519] width 685 height 19
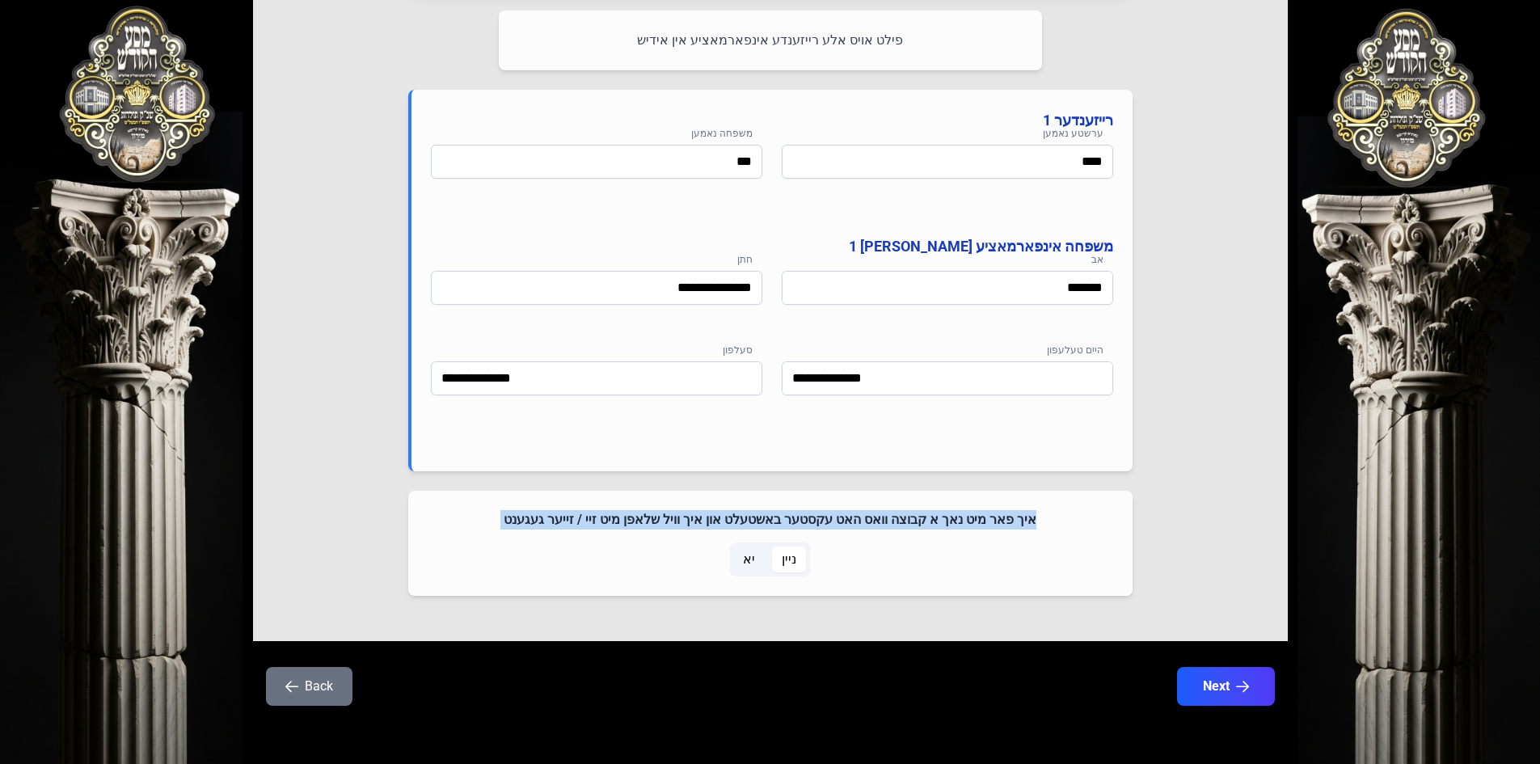
drag, startPoint x: 1021, startPoint y: 518, endPoint x: 494, endPoint y: 539, distance: 527.4
click at [494, 539] on div "איך פאר מיט נאך א קבוצה וואס האט עקסטער באשטעלט און איך וויל שלאפן מיט זיי / זי…" at bounding box center [770, 543] width 724 height 105
click at [513, 526] on h4 "איך פאר מיט נאך א קבוצה וואס האט עקסטער באשטעלט און איך וויל שלאפן מיט זיי / זי…" at bounding box center [770, 519] width 685 height 19
drag, startPoint x: 1022, startPoint y: 512, endPoint x: 611, endPoint y: 532, distance: 411.1
click at [611, 532] on div "איך פאר מיט נאך א קבוצה וואס האט עקסטער באשטעלט און איך וויל שלאפן מיט זיי / זי…" at bounding box center [770, 543] width 724 height 105
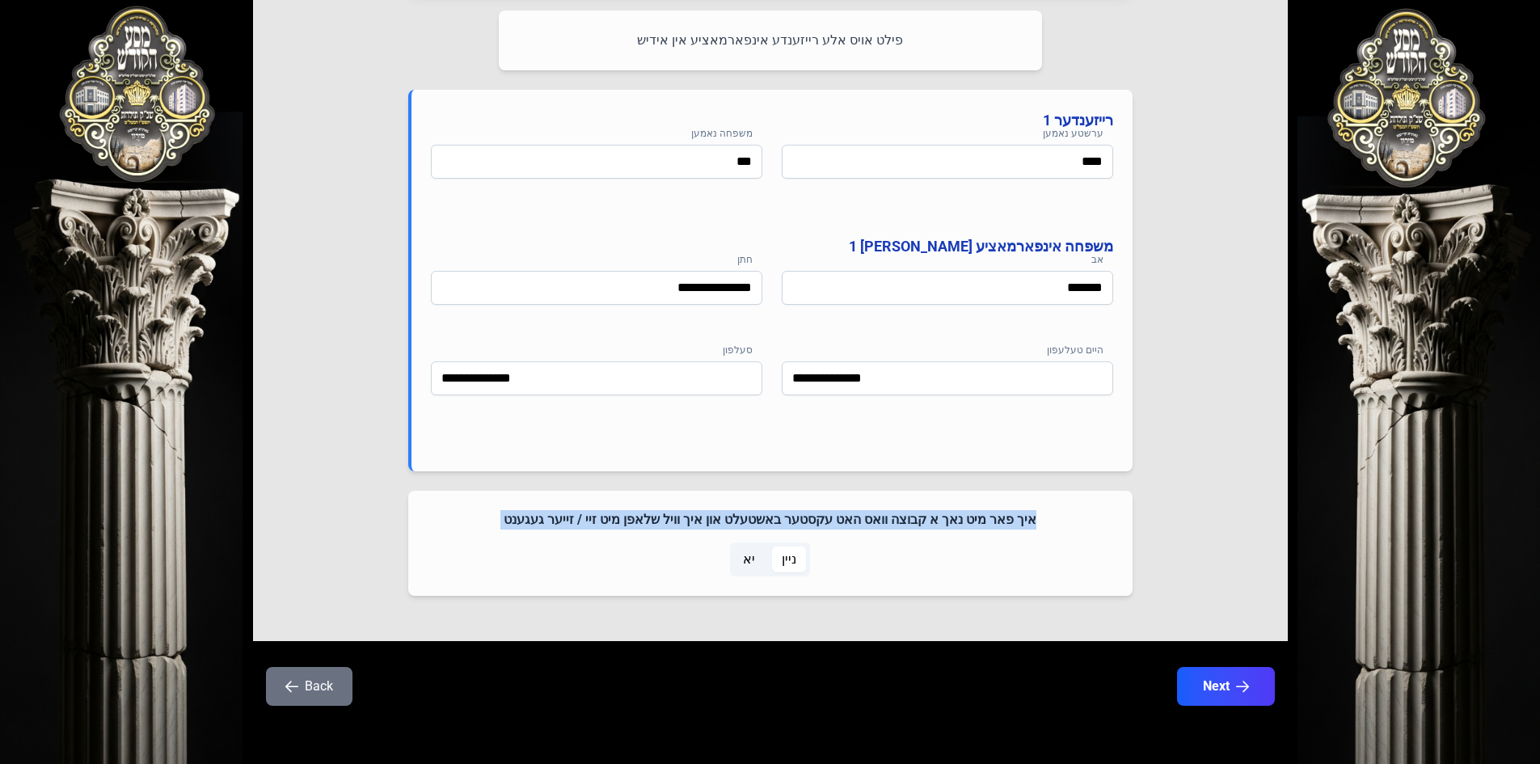
click at [611, 532] on div "איך פאר מיט נאך א קבוצה וואס האט עקסטער באשטעלט און איך וויל שלאפן מיט זיי / זי…" at bounding box center [770, 543] width 724 height 105
drag, startPoint x: 575, startPoint y: 523, endPoint x: 984, endPoint y: 567, distance: 412.2
click at [984, 567] on div "איך פאר מיט נאך א קבוצה וואס האט עקסטער באשטעלט און איך וויל שלאפן מיט זיי / זי…" at bounding box center [770, 543] width 724 height 105
drag, startPoint x: 895, startPoint y: 521, endPoint x: 901, endPoint y: 529, distance: 11.0
click at [901, 529] on div "איך פאר מיט נאך א קבוצה וואס האט עקסטער באשטעלט און איך וויל שלאפן מיט זיי / זי…" at bounding box center [770, 543] width 724 height 105
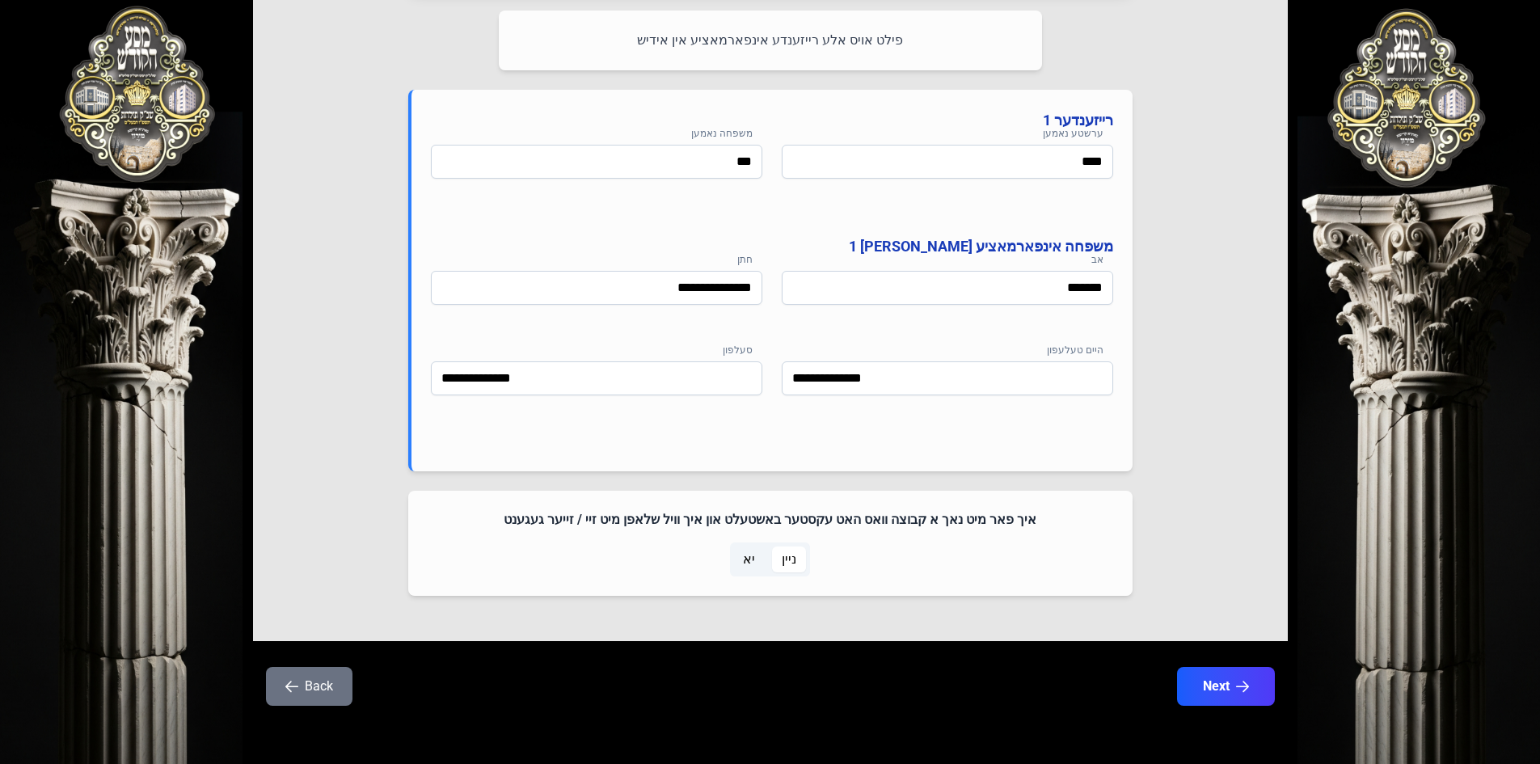
click at [908, 528] on h4 "איך פאר מיט נאך א קבוצה וואס האט עקסטער באשטעלט און איך וויל שלאפן מיט זיי / זי…" at bounding box center [770, 519] width 685 height 19
click at [1196, 445] on div "Select Your Package אין דעם פרייז איז אריינגערעכנט פולע אש"ל סערוויס צוגעשטעלט …" at bounding box center [770, 3] width 1035 height 1275
drag, startPoint x: 994, startPoint y: 529, endPoint x: 968, endPoint y: 533, distance: 26.1
click at [968, 533] on div "איך פאר מיט נאך א קבוצה וואס האט עקסטער באשטעלט און איך וויל שלאפן מיט זיי / זי…" at bounding box center [770, 543] width 724 height 105
click at [973, 529] on div "איך פאר מיט נאך א קבוצה וואס האט עקסטער באשטעלט און איך וויל שלאפן מיט זיי / זי…" at bounding box center [770, 543] width 724 height 105
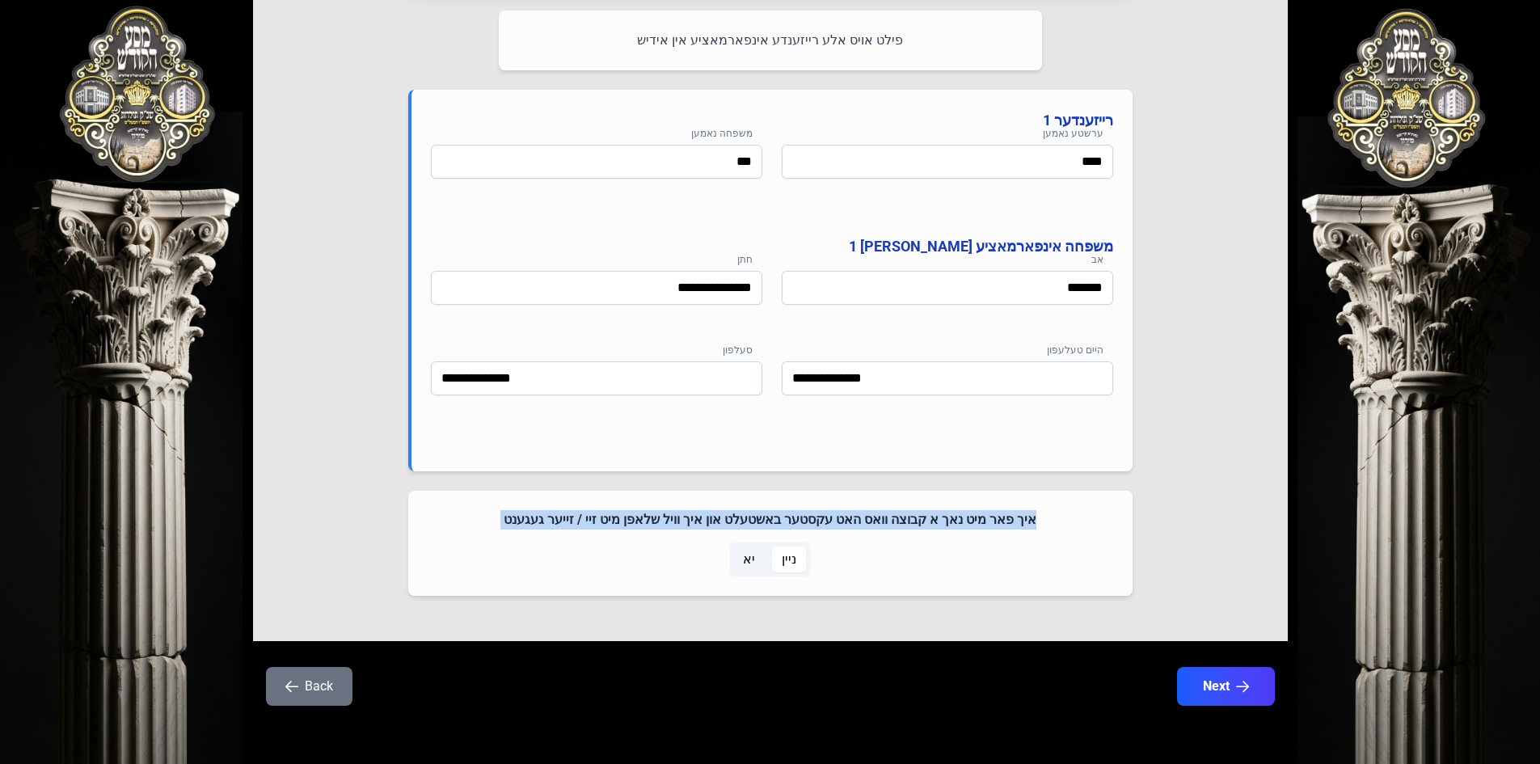
drag, startPoint x: 1032, startPoint y: 516, endPoint x: 532, endPoint y: 529, distance: 500.5
click at [532, 529] on div "איך פאר מיט נאך א קבוצה וואס האט עקסטער באשטעלט און איך וויל שלאפן מיט זיי / זי…" at bounding box center [770, 543] width 724 height 105
drag, startPoint x: 534, startPoint y: 510, endPoint x: 1056, endPoint y: 511, distance: 522.1
click at [1056, 514] on h4 "איך פאר מיט נאך א קבוצה וואס האט עקסטער באשטעלט און איך וויל שלאפן מיט זיי / זי…" at bounding box center [770, 519] width 685 height 19
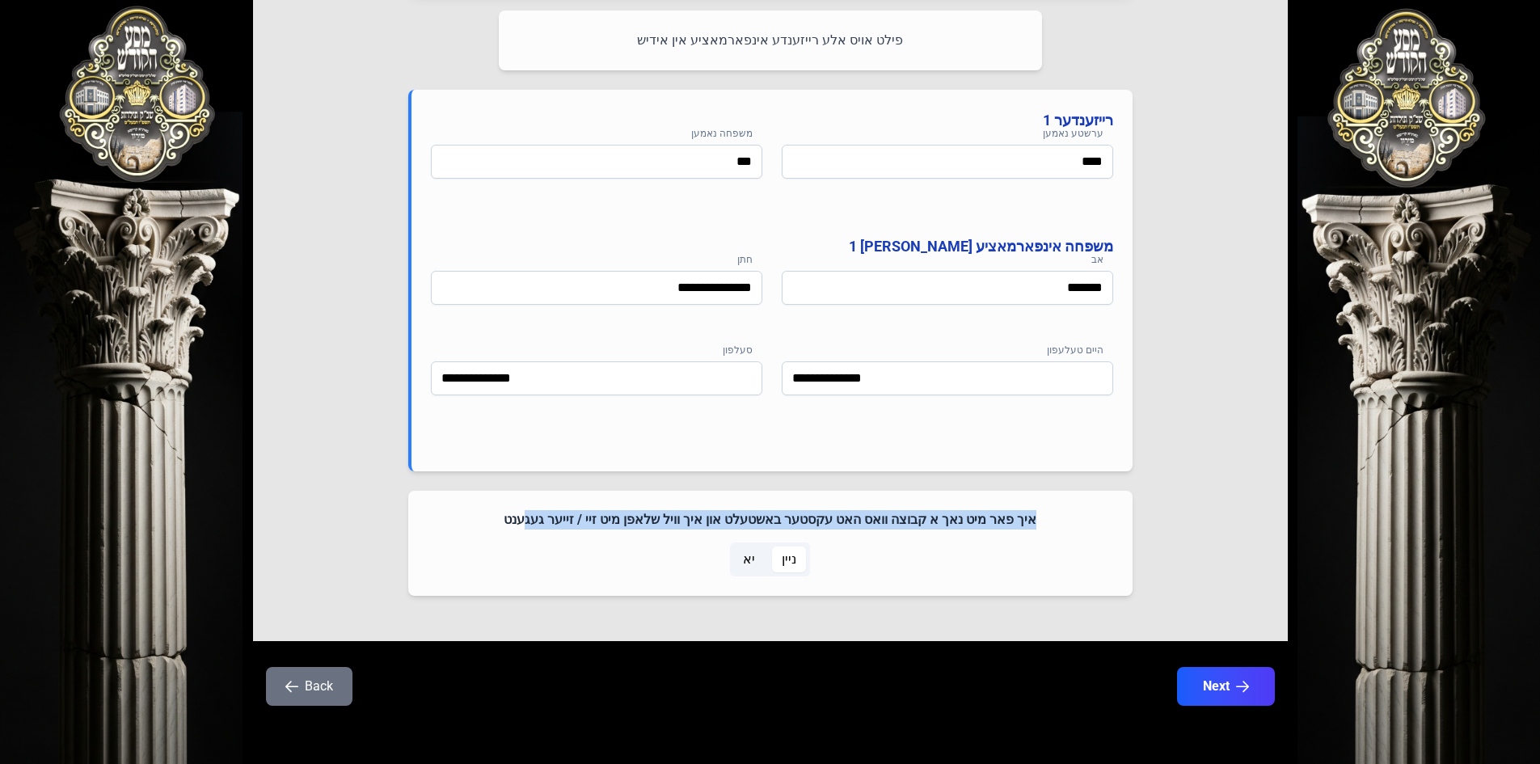
click at [1058, 508] on div "איך פאר מיט נאך א קבוצה וואס האט עקסטער באשטעלט און איך וויל שלאפן מיט זיי / זי…" at bounding box center [770, 543] width 724 height 105
click at [754, 564] on span "יא" at bounding box center [749, 559] width 12 height 19
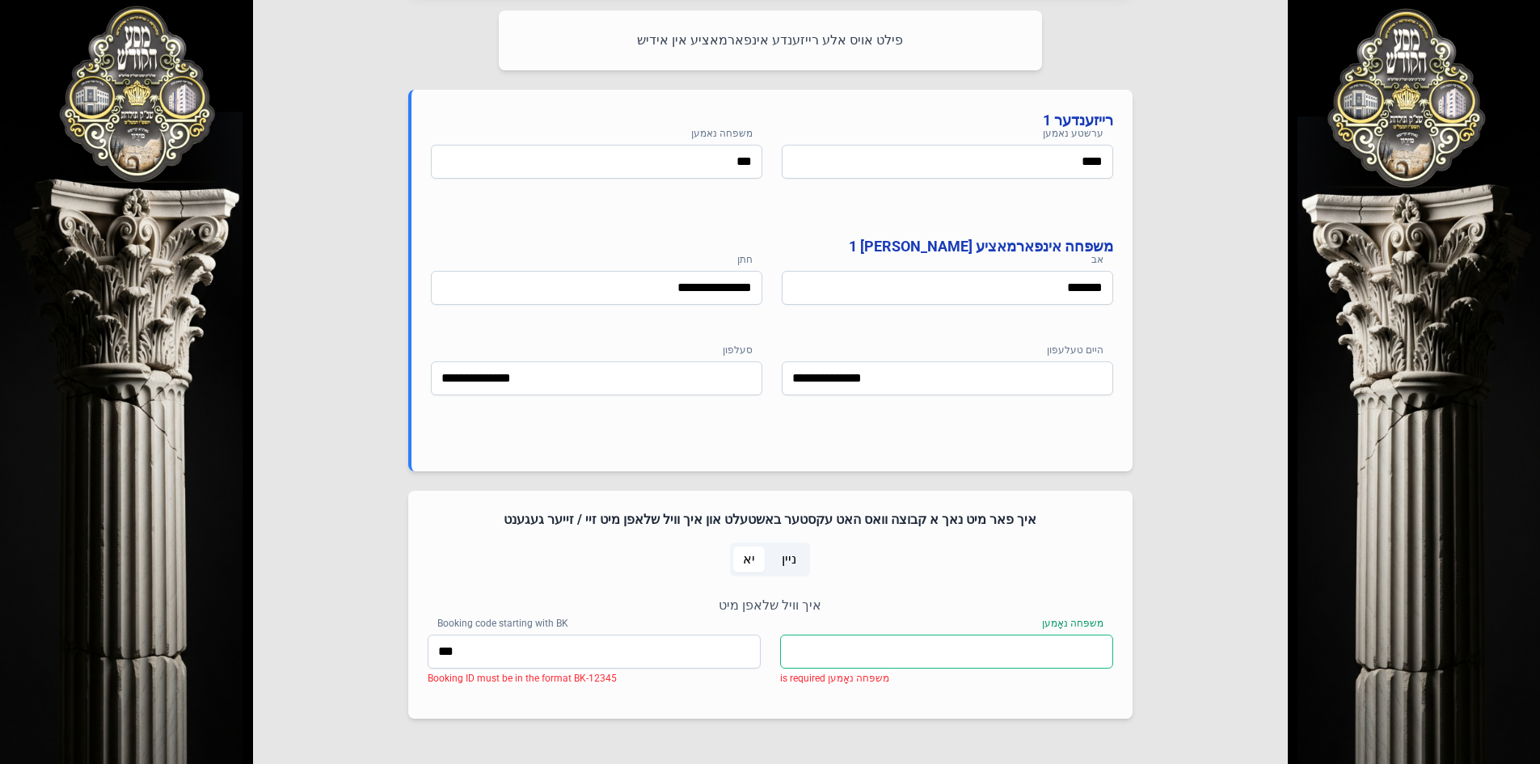
click at [898, 653] on input "משפּחה נאָמען" at bounding box center [946, 651] width 333 height 34
drag, startPoint x: 498, startPoint y: 673, endPoint x: 645, endPoint y: 684, distance: 147.5
click at [645, 684] on div "משפּחה נאָמען משפּחה נאָמען is required Booking code starting with BK *** Booki…" at bounding box center [770, 666] width 685 height 65
click at [647, 684] on div "משפּחה נאָמען משפּחה נאָמען is required Booking code starting with BK *** Booki…" at bounding box center [770, 666] width 685 height 65
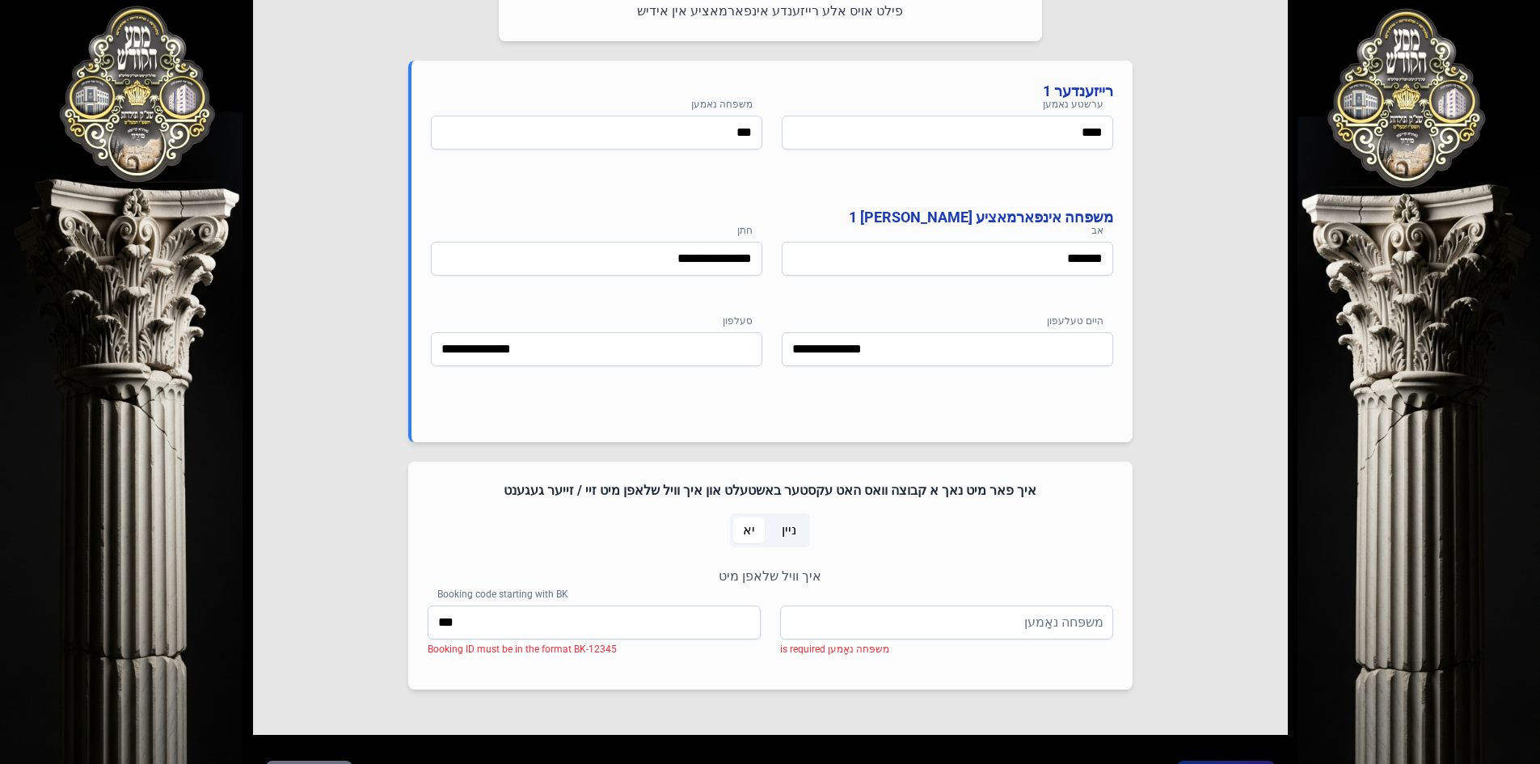
scroll to position [892, 0]
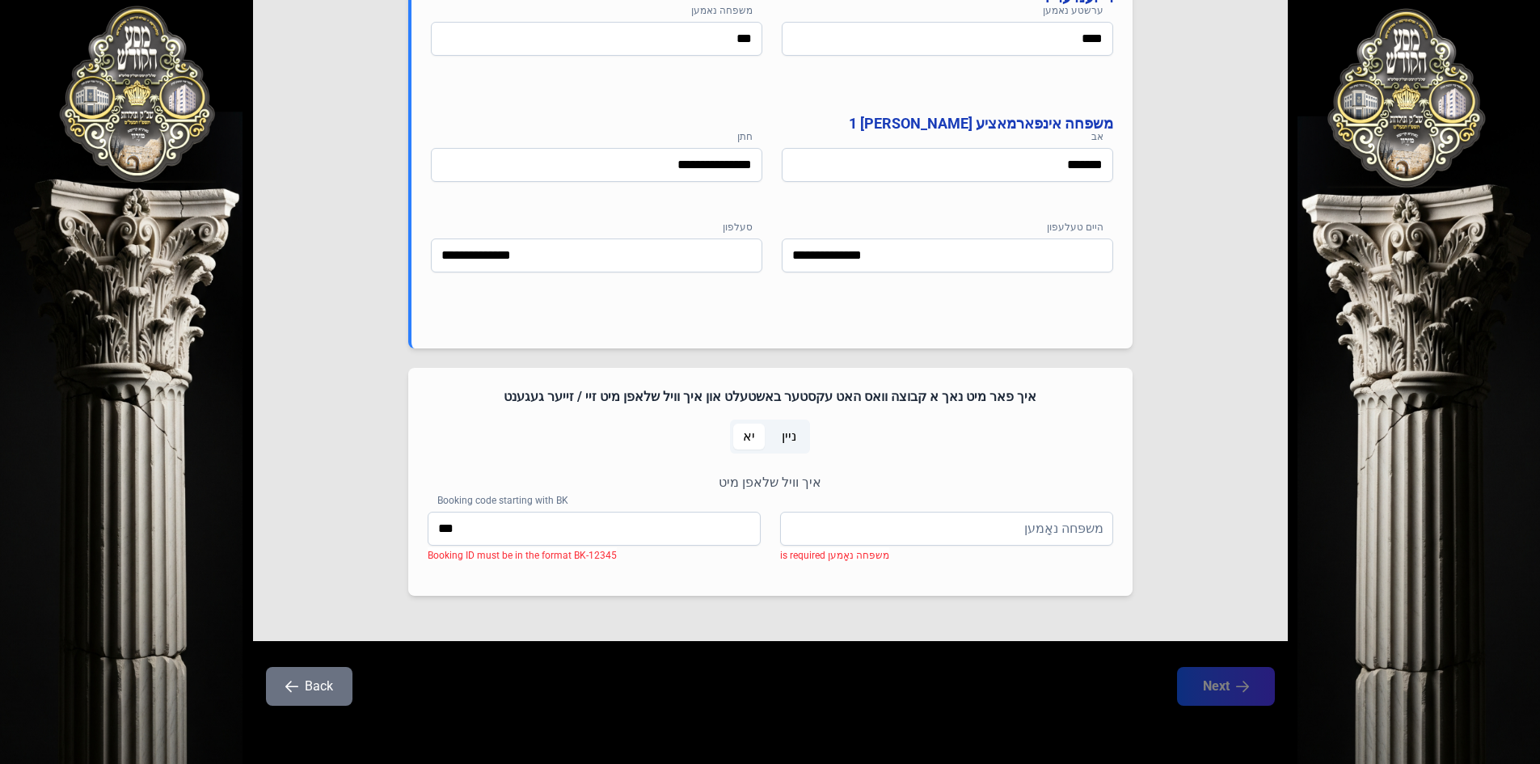
click at [792, 436] on span "ניין" at bounding box center [789, 436] width 15 height 19
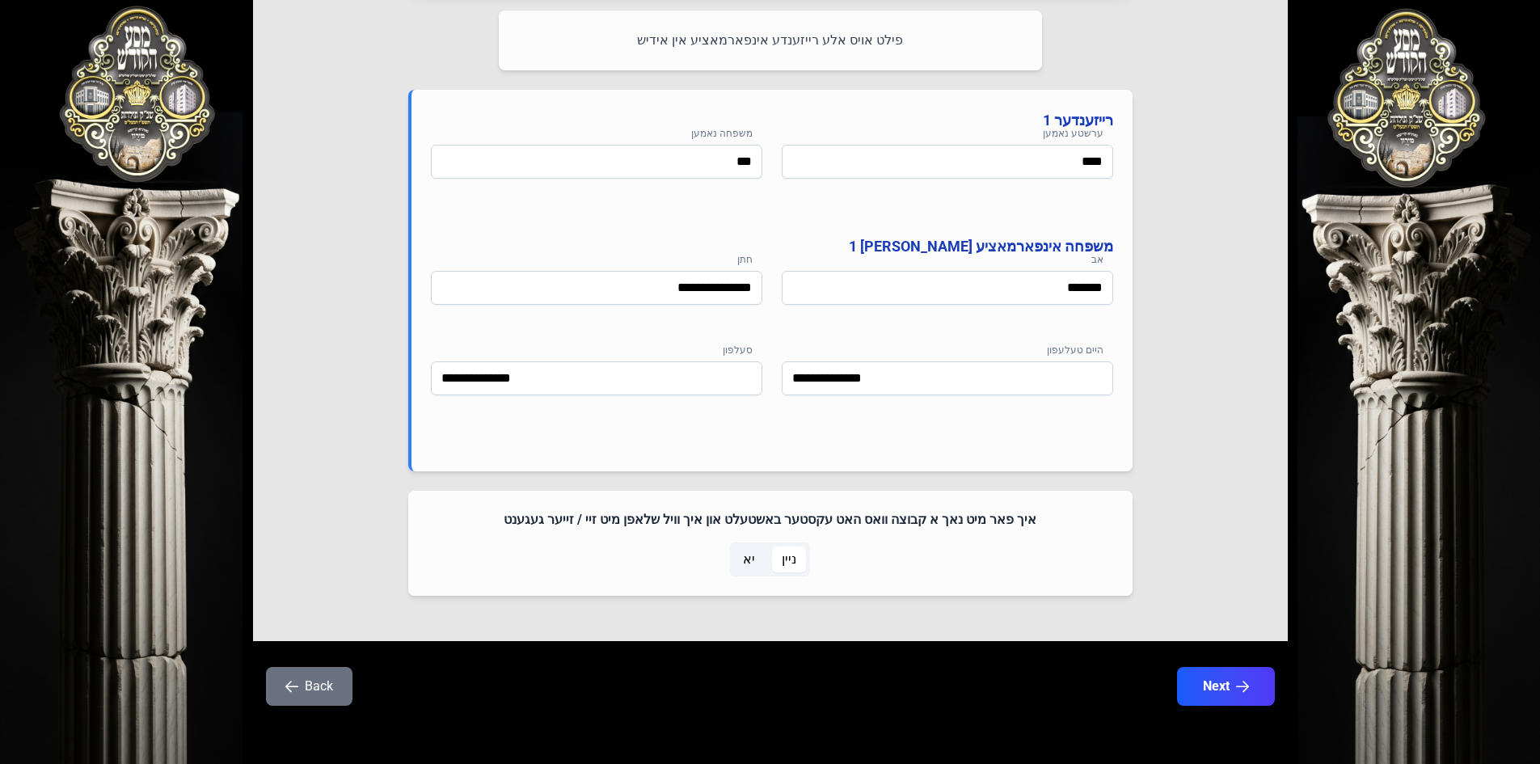
scroll to position [769, 0]
click at [1203, 692] on button "Next" at bounding box center [1225, 686] width 103 height 40
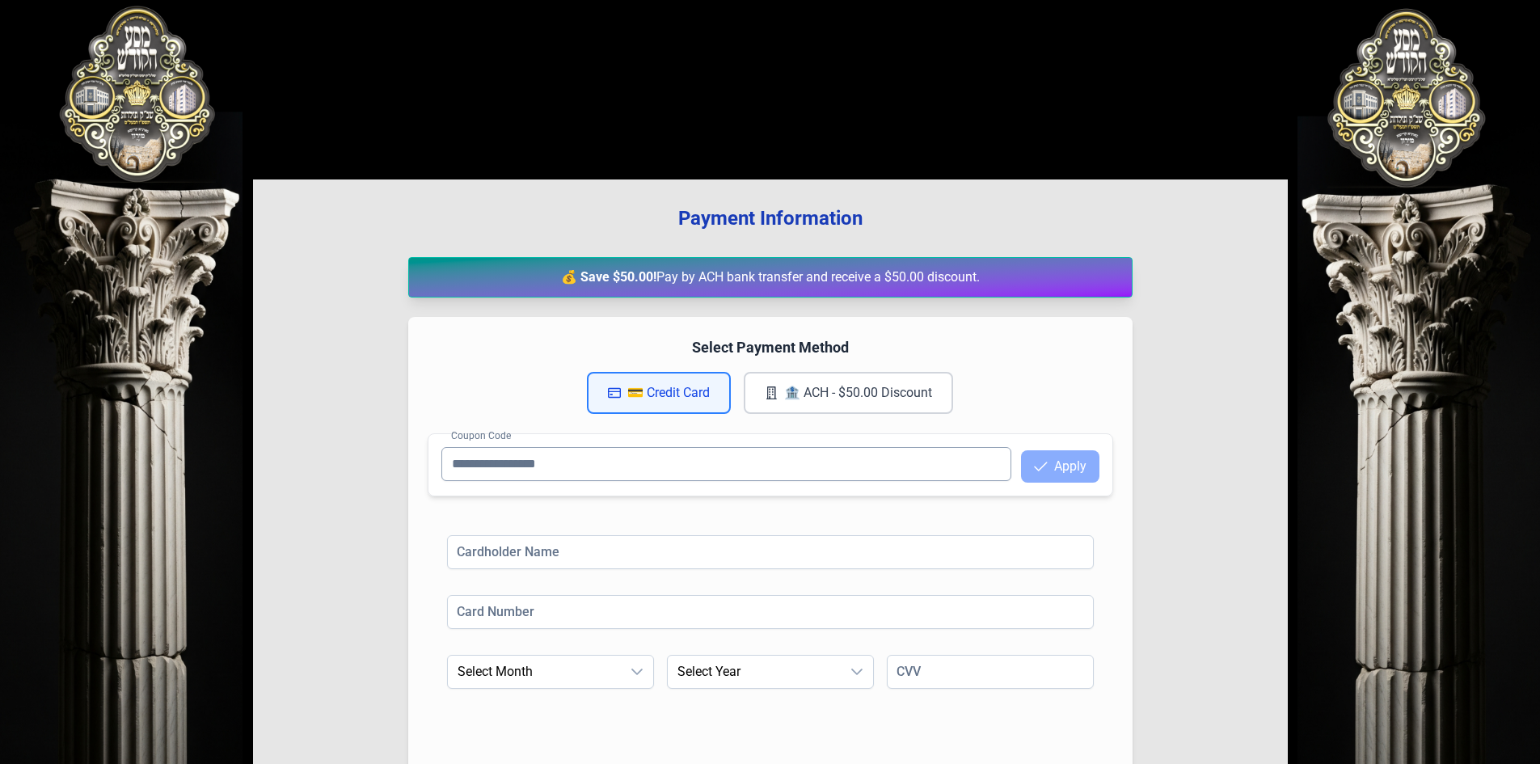
scroll to position [161, 0]
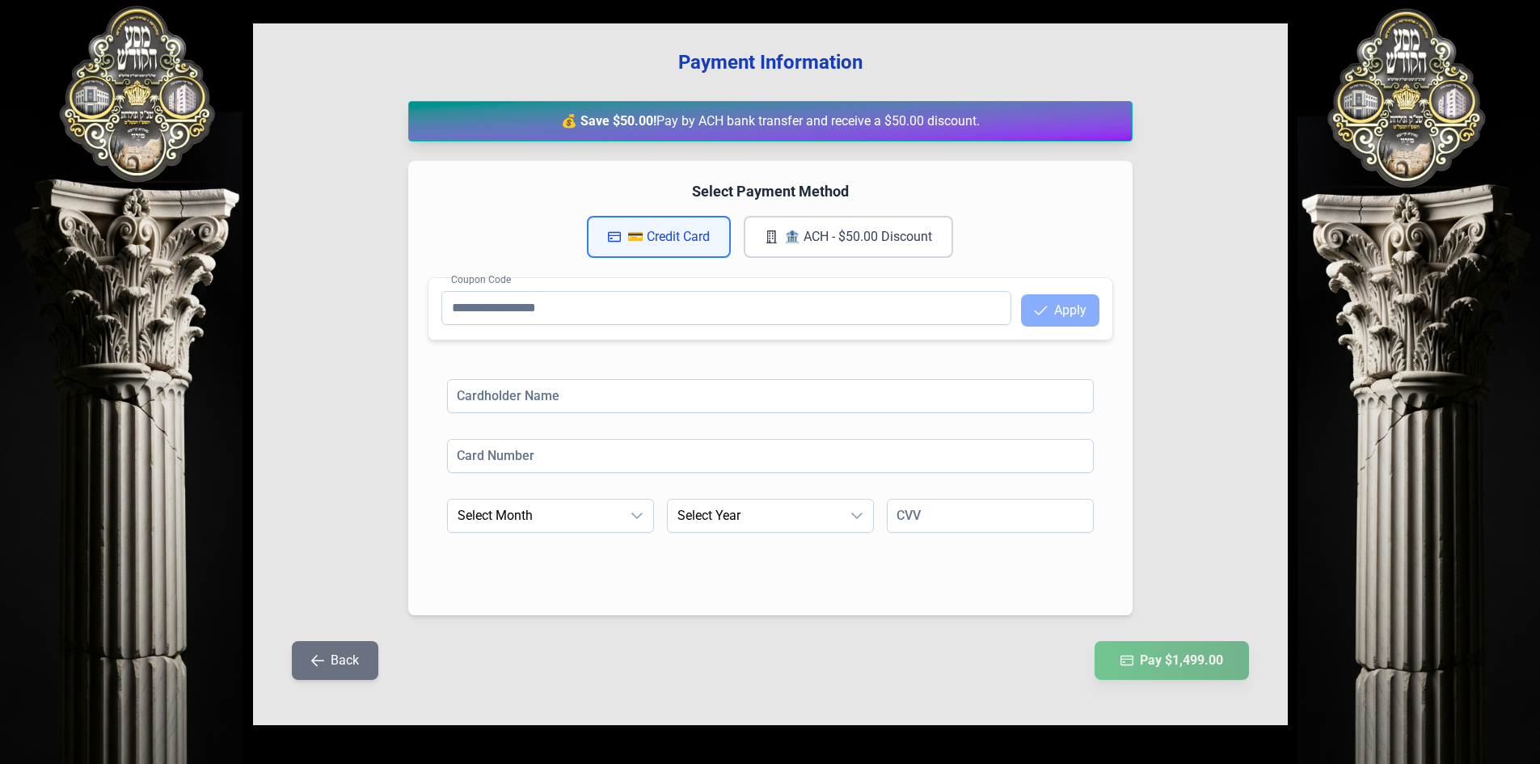
click at [333, 657] on button "Back" at bounding box center [335, 660] width 86 height 39
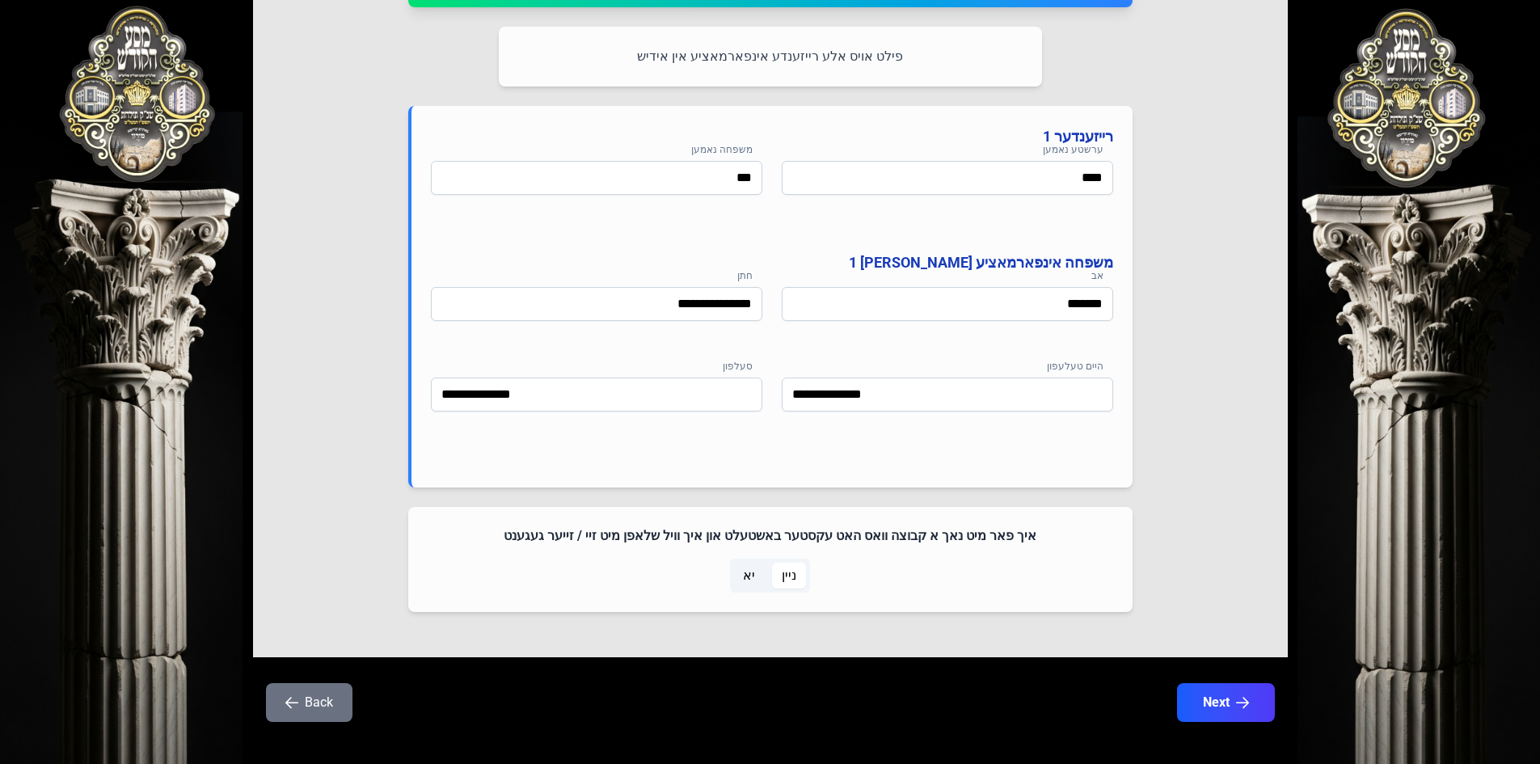
scroll to position [769, 0]
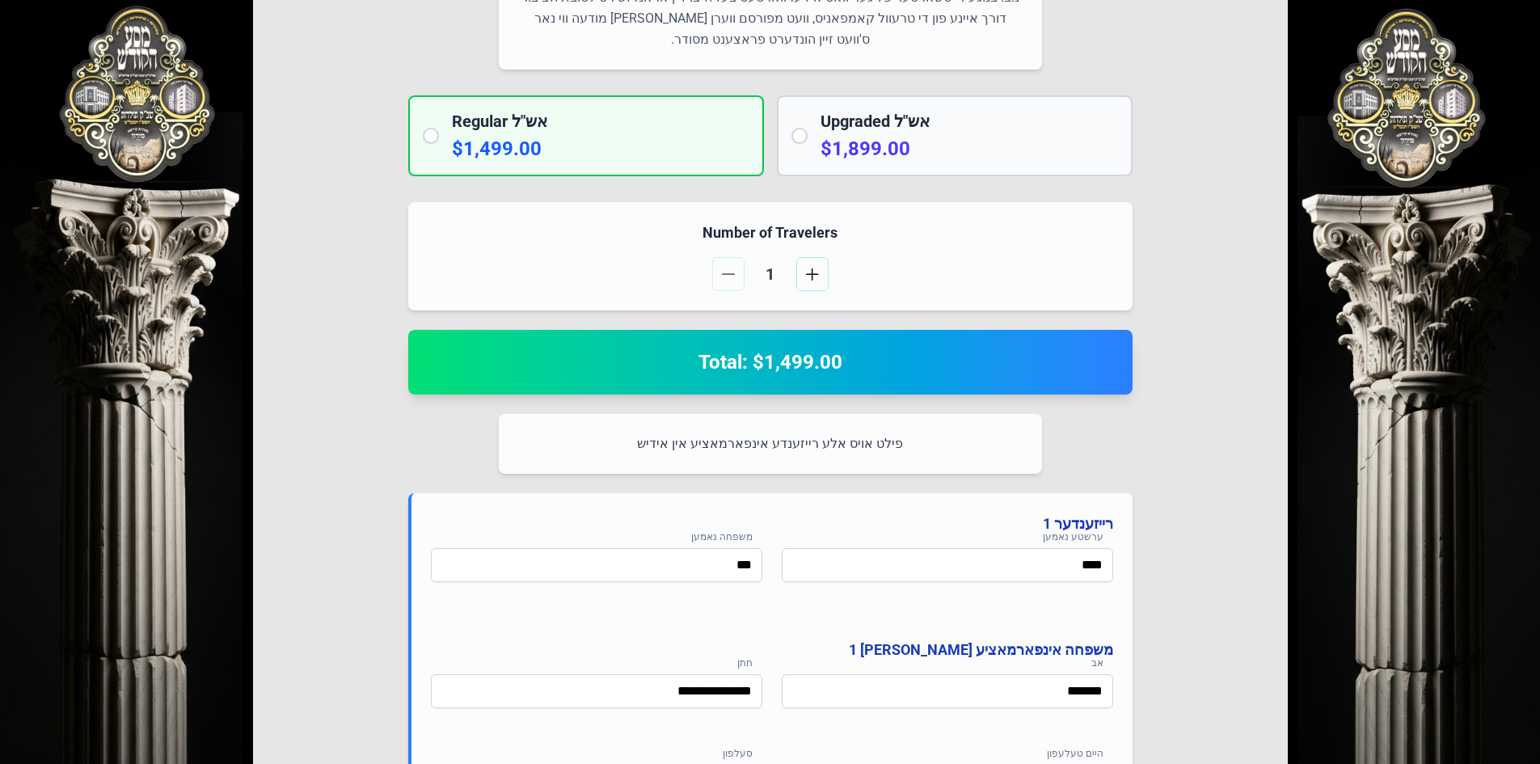
scroll to position [365, 0]
